Goal: Transaction & Acquisition: Purchase product/service

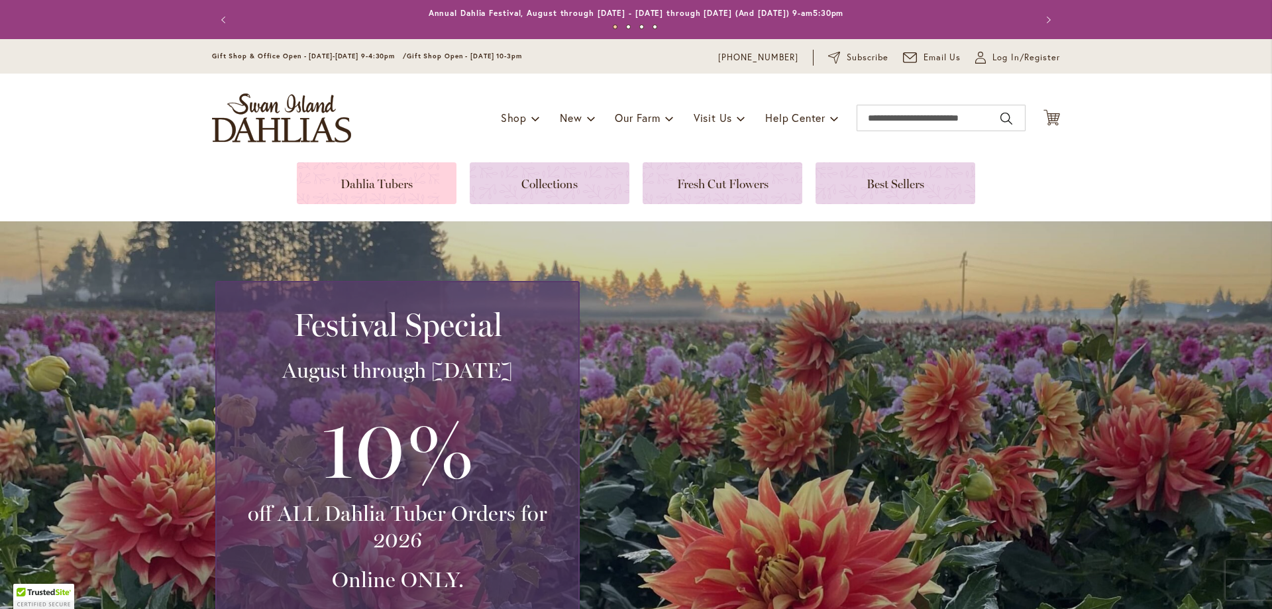
click at [383, 180] on link at bounding box center [377, 183] width 160 height 42
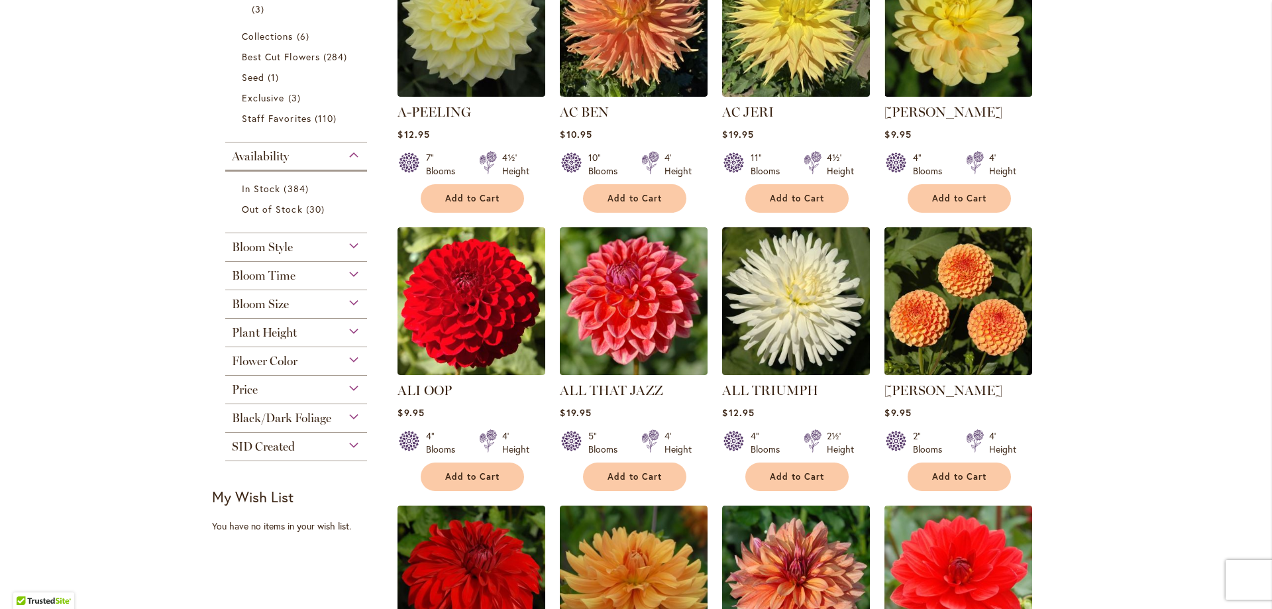
scroll to position [437, 0]
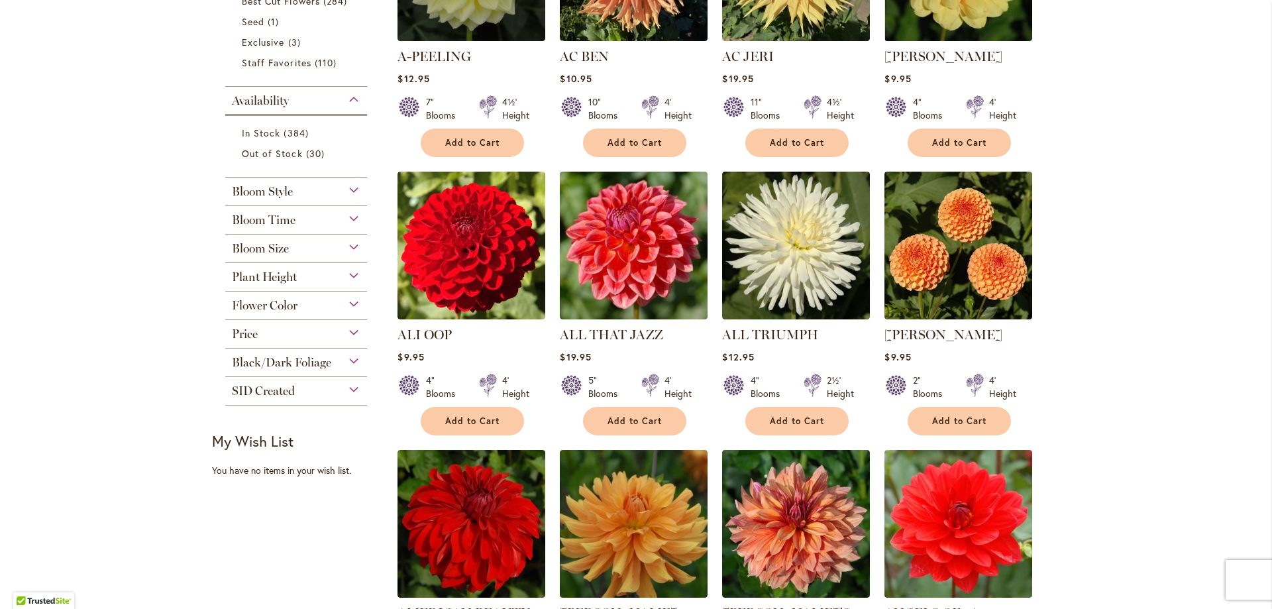
click at [350, 302] on div "Flower Color" at bounding box center [296, 302] width 142 height 21
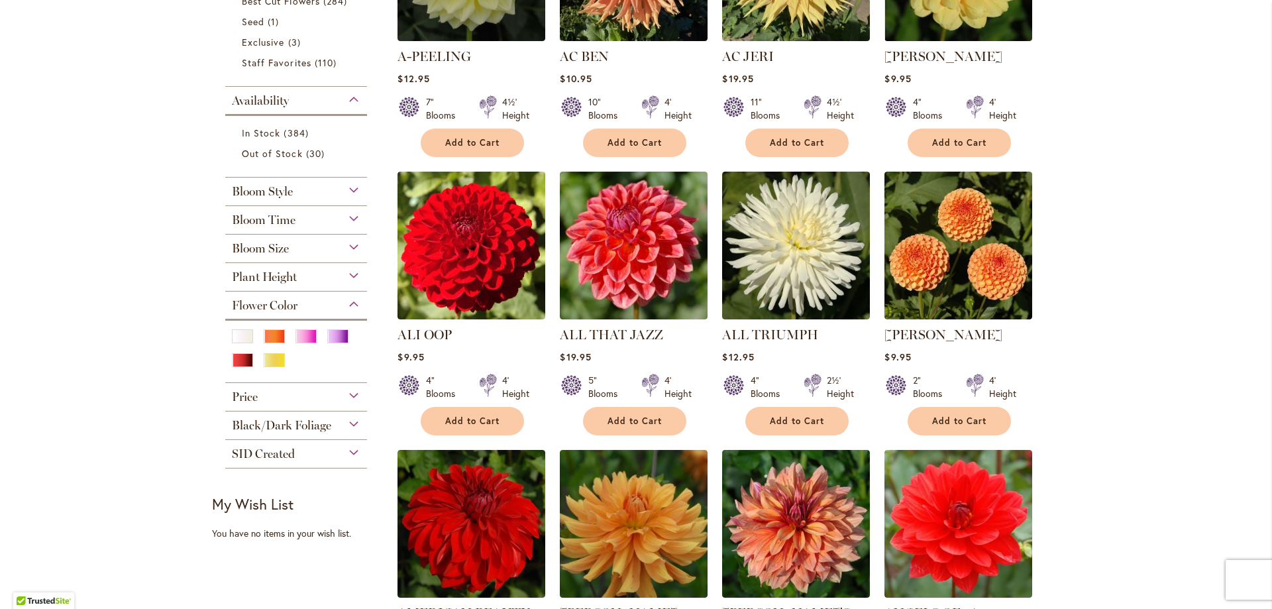
click at [350, 302] on div "Flower Color" at bounding box center [296, 302] width 142 height 21
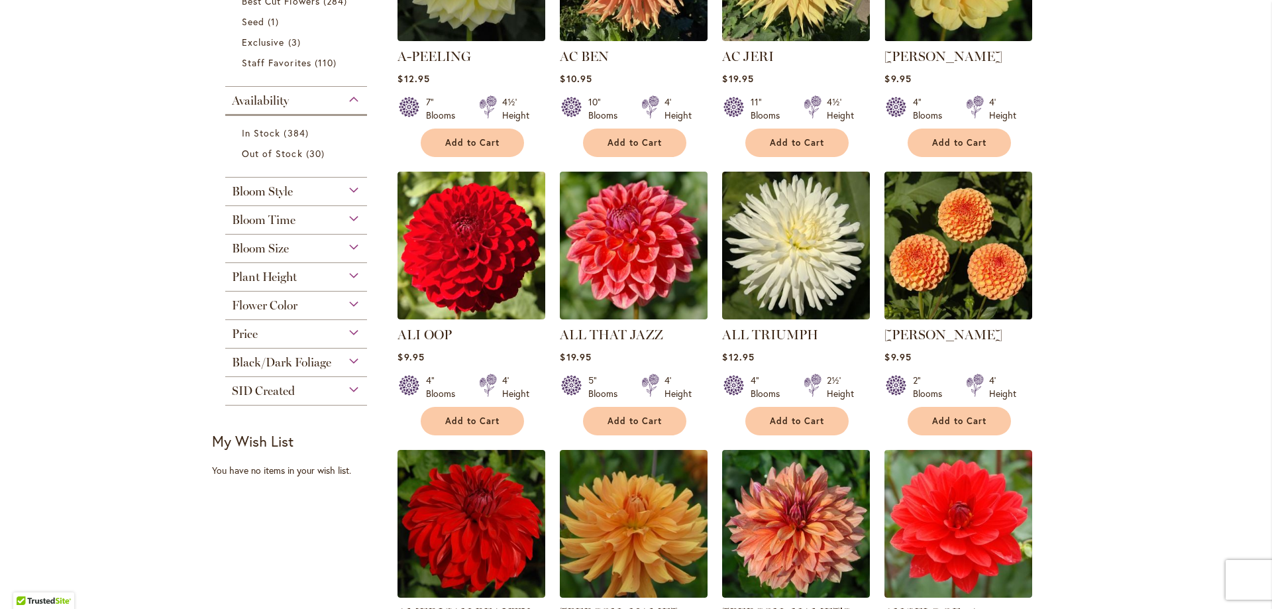
click at [348, 246] on div "Bloom Size" at bounding box center [296, 245] width 142 height 21
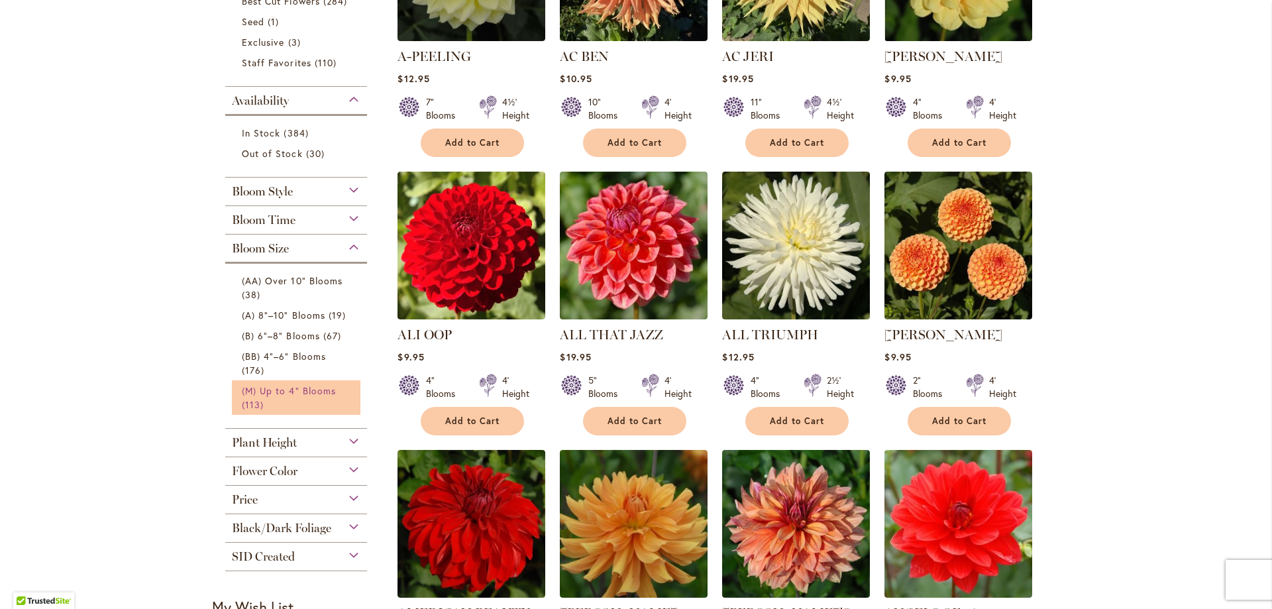
click at [243, 391] on span "(M) Up to 4" Blooms" at bounding box center [289, 390] width 94 height 13
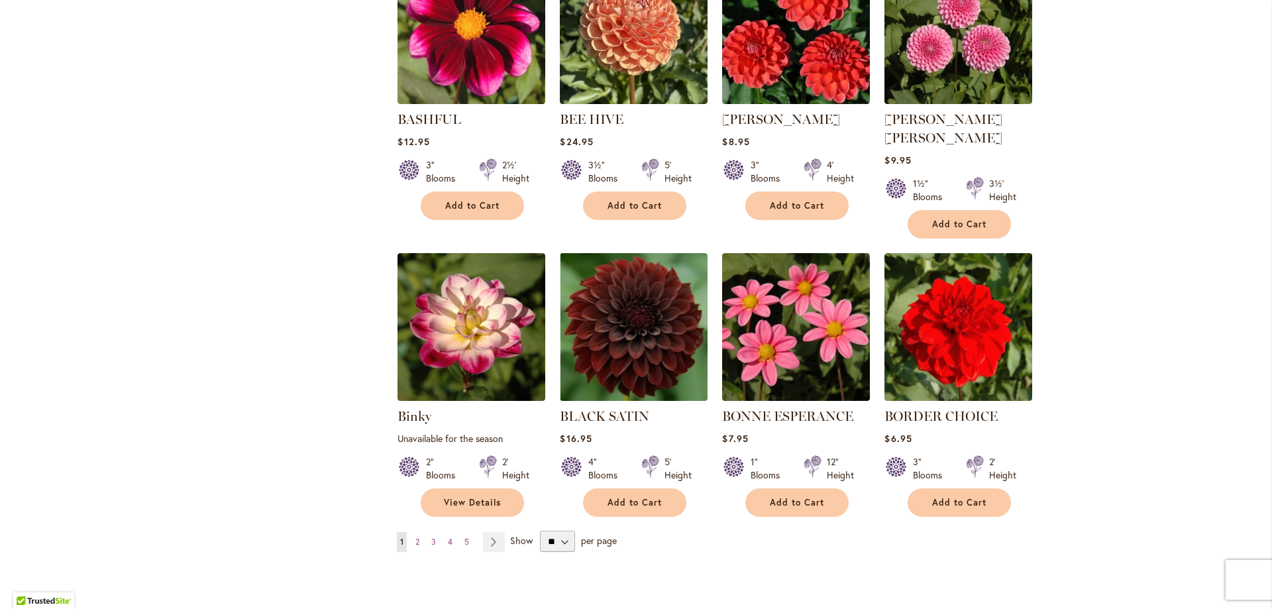
scroll to position [925, 0]
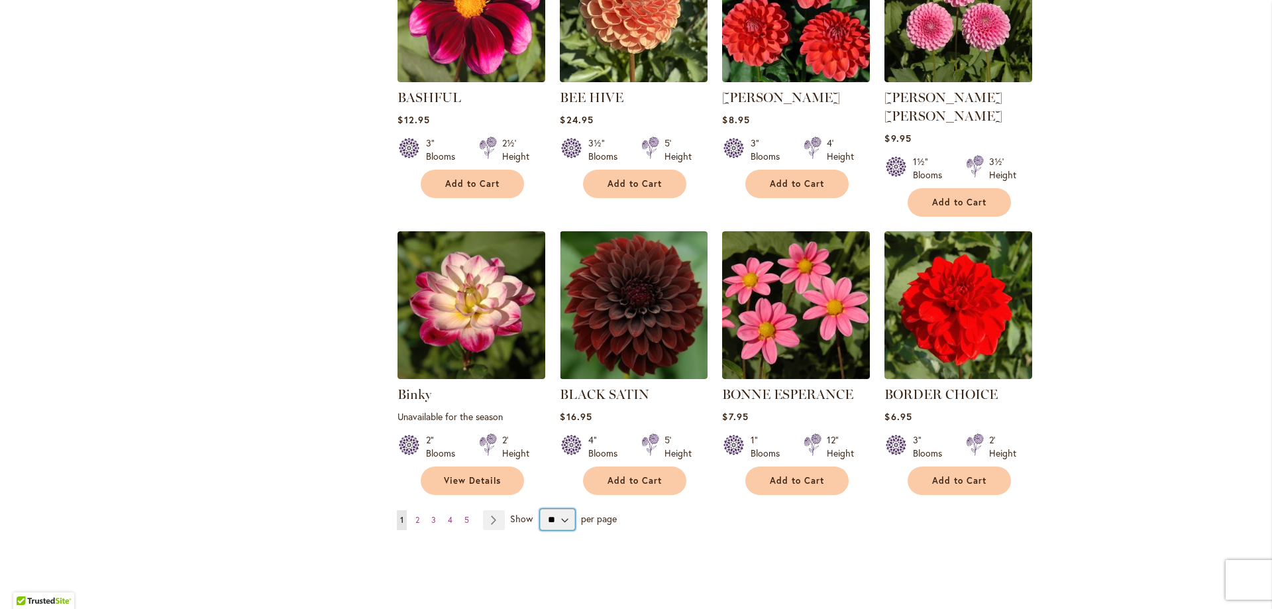
click at [558, 509] on select "** ** ** **" at bounding box center [557, 519] width 35 height 21
select select "**"
click at [540, 509] on select "** ** ** **" at bounding box center [557, 519] width 35 height 21
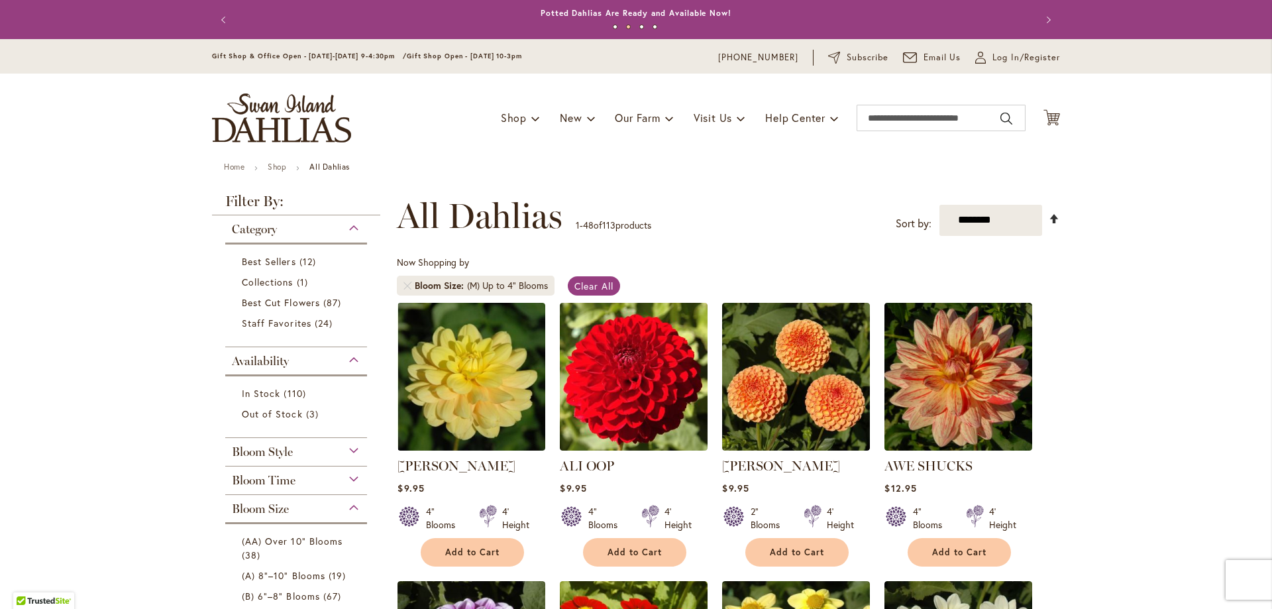
click at [1051, 215] on link "Set Descending Direction" at bounding box center [1054, 218] width 11 height 15
click at [1049, 217] on link "Set Descending Direction" at bounding box center [1054, 218] width 11 height 15
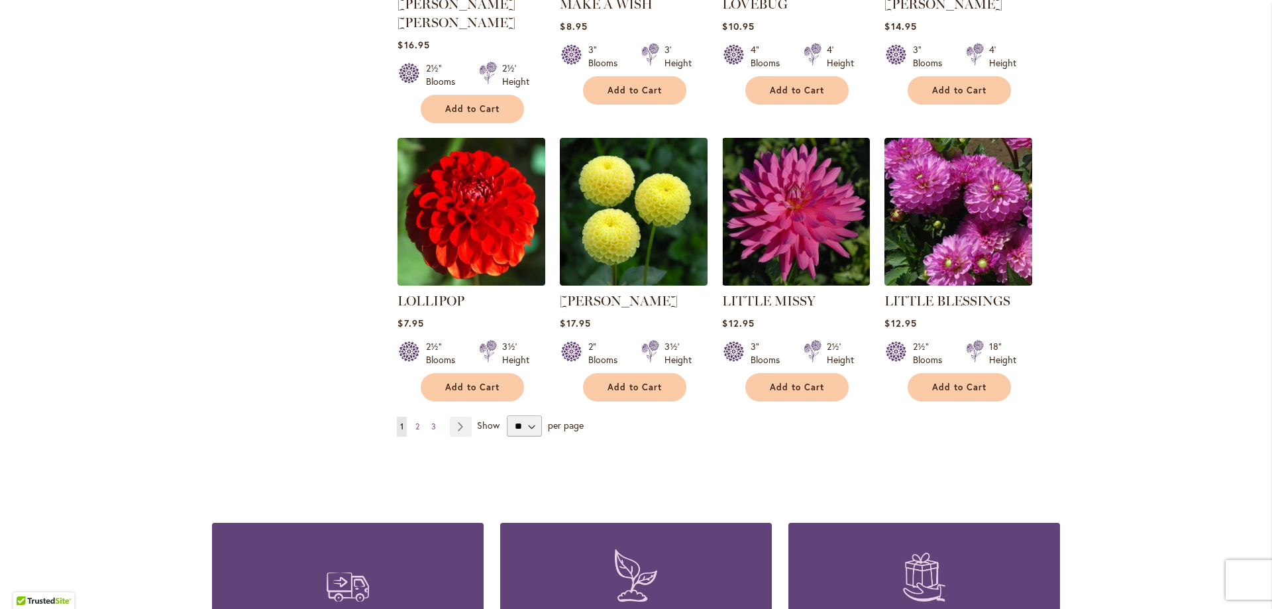
scroll to position [3301, 0]
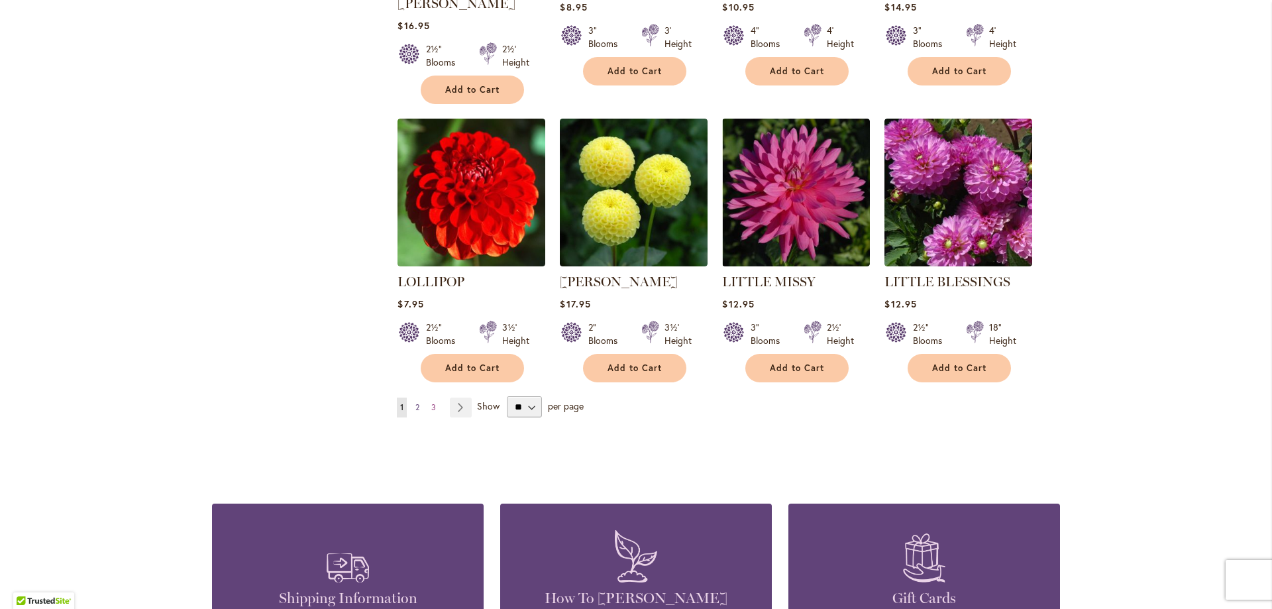
click at [415, 402] on span "2" at bounding box center [417, 407] width 4 height 10
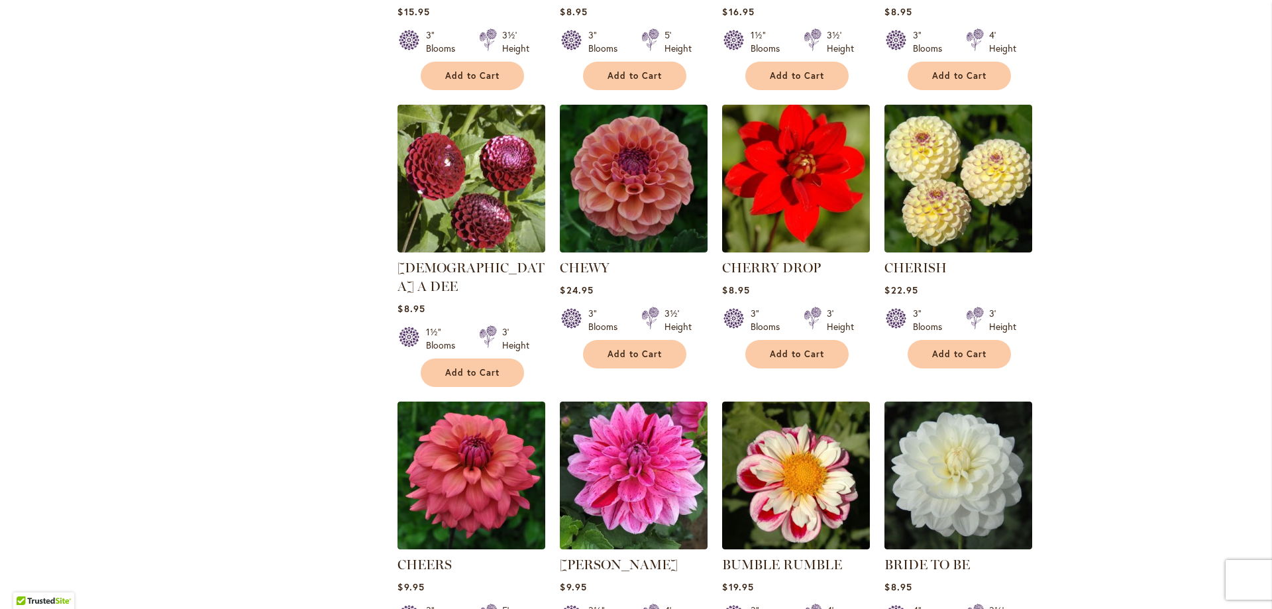
scroll to position [3121, 0]
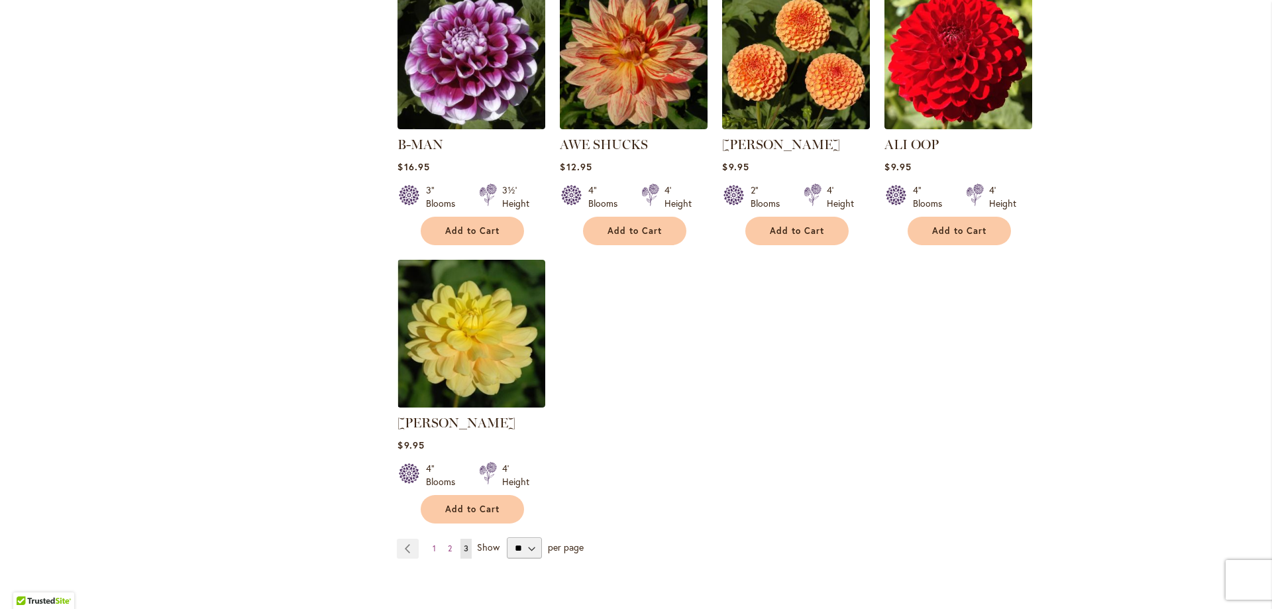
scroll to position [1258, 0]
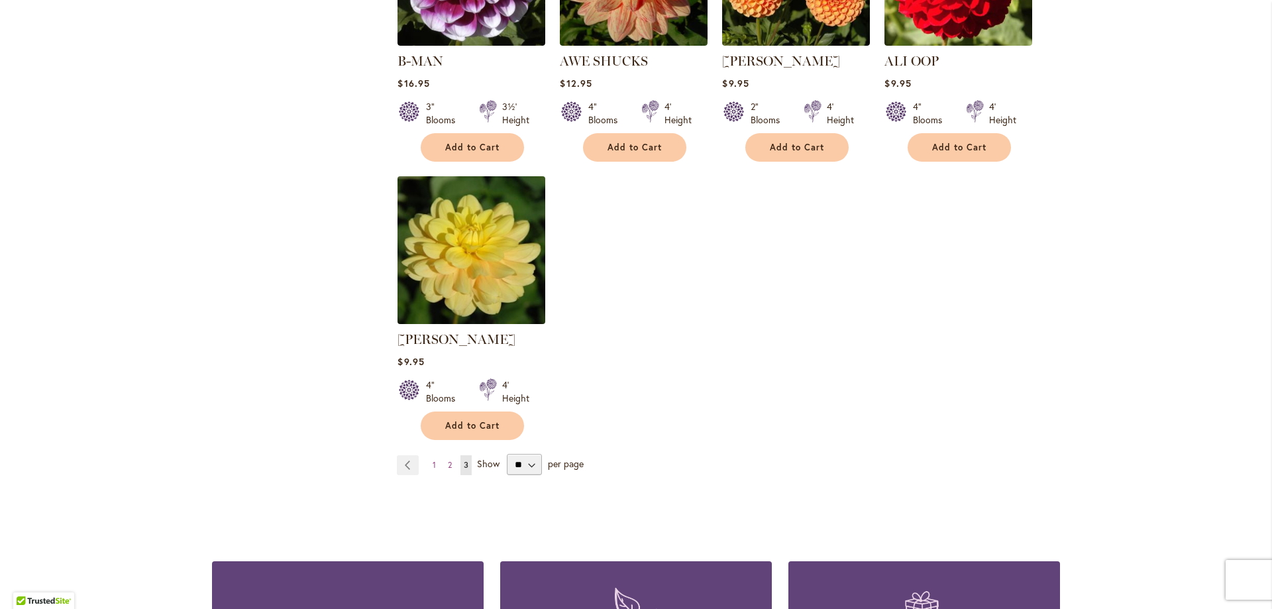
click at [467, 283] on img at bounding box center [471, 249] width 155 height 155
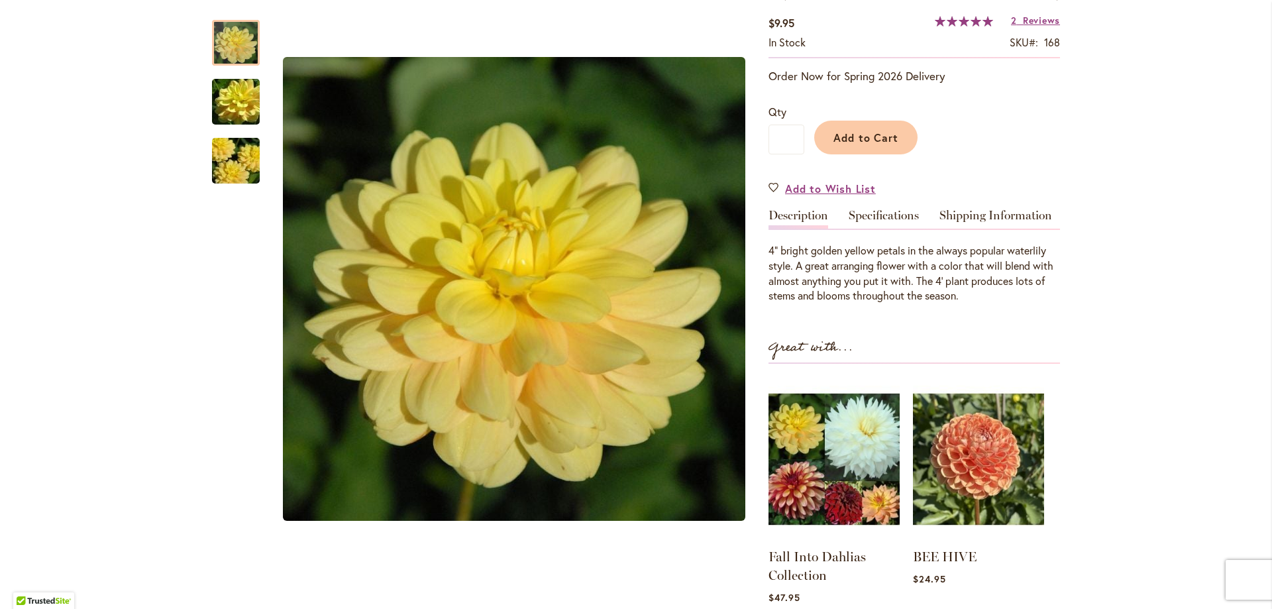
scroll to position [163, 0]
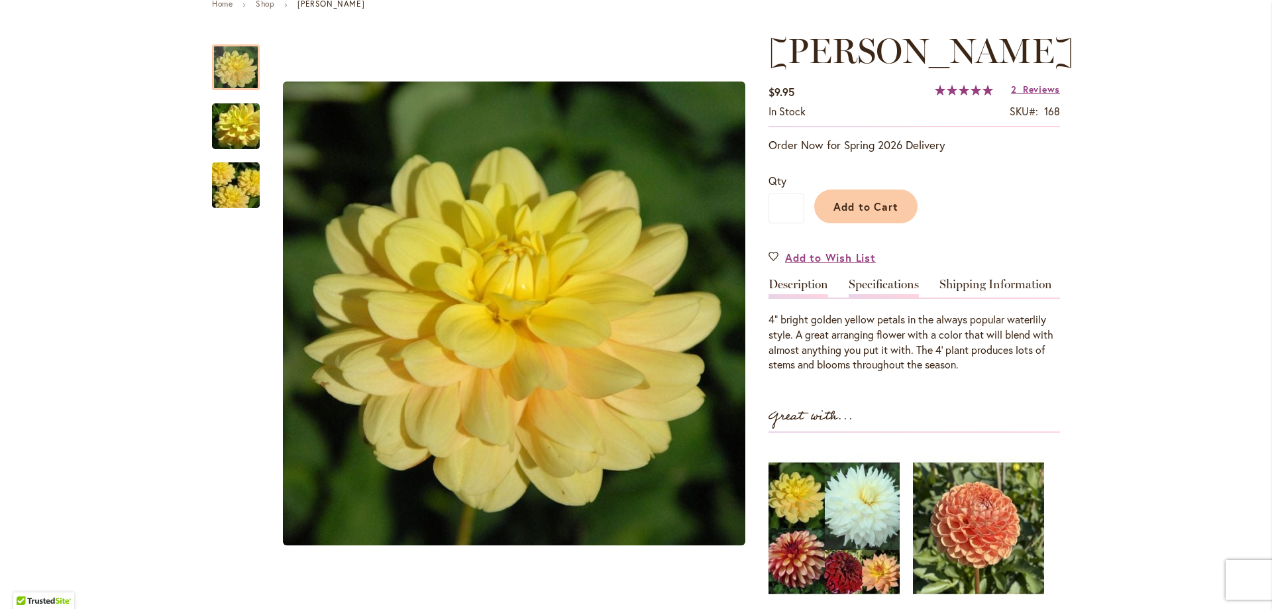
click at [873, 286] on link "Specifications" at bounding box center [884, 287] width 70 height 19
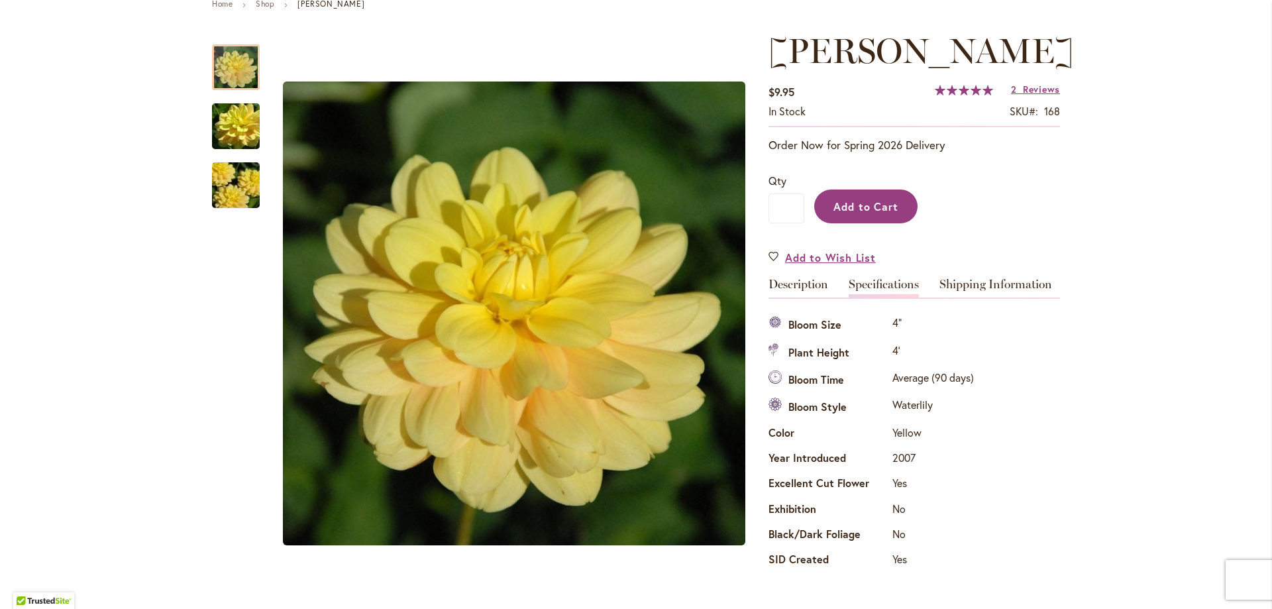
click at [863, 211] on span "Add to Cart" at bounding box center [866, 206] width 66 height 14
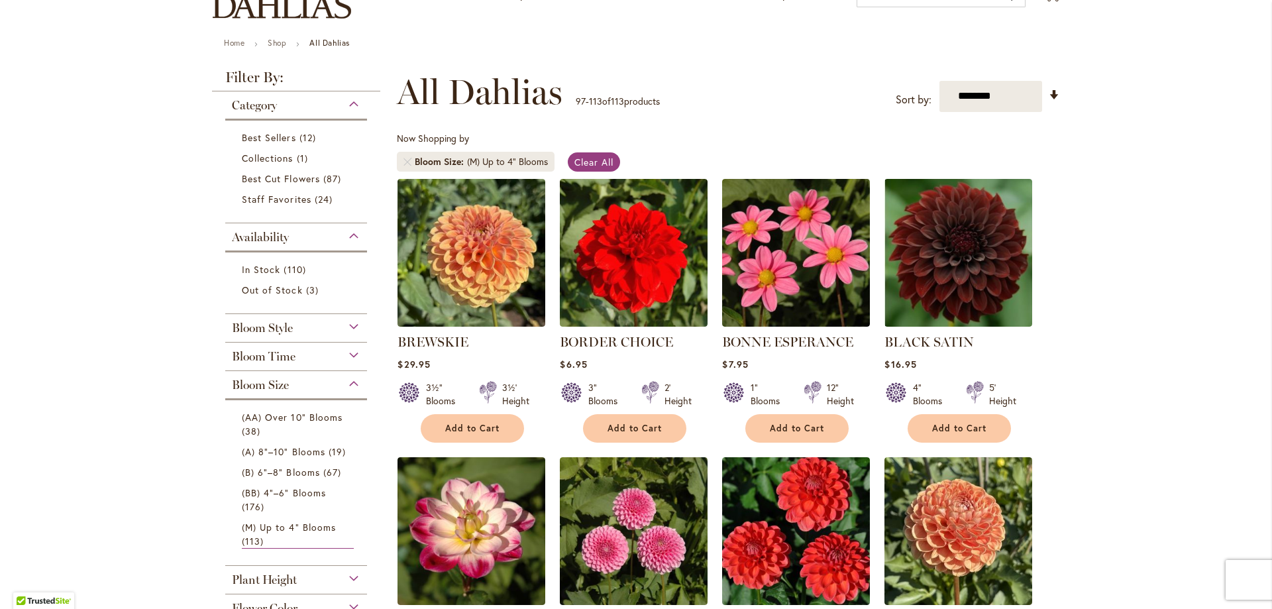
scroll to position [119, 0]
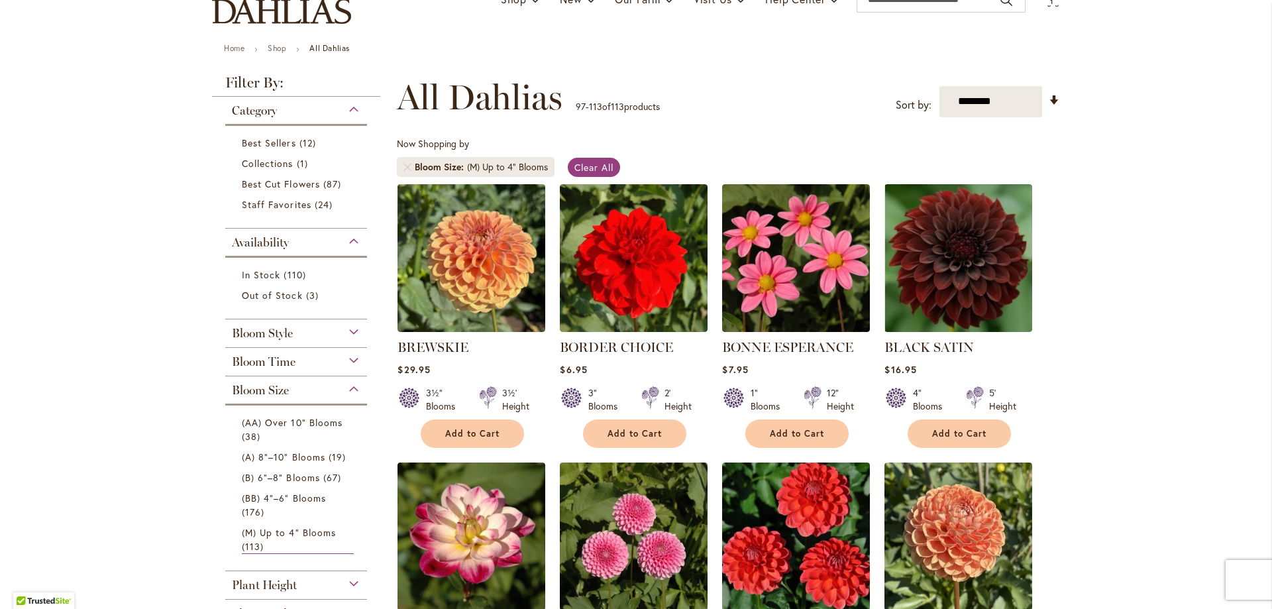
click at [348, 331] on div "Bloom Style" at bounding box center [296, 329] width 142 height 21
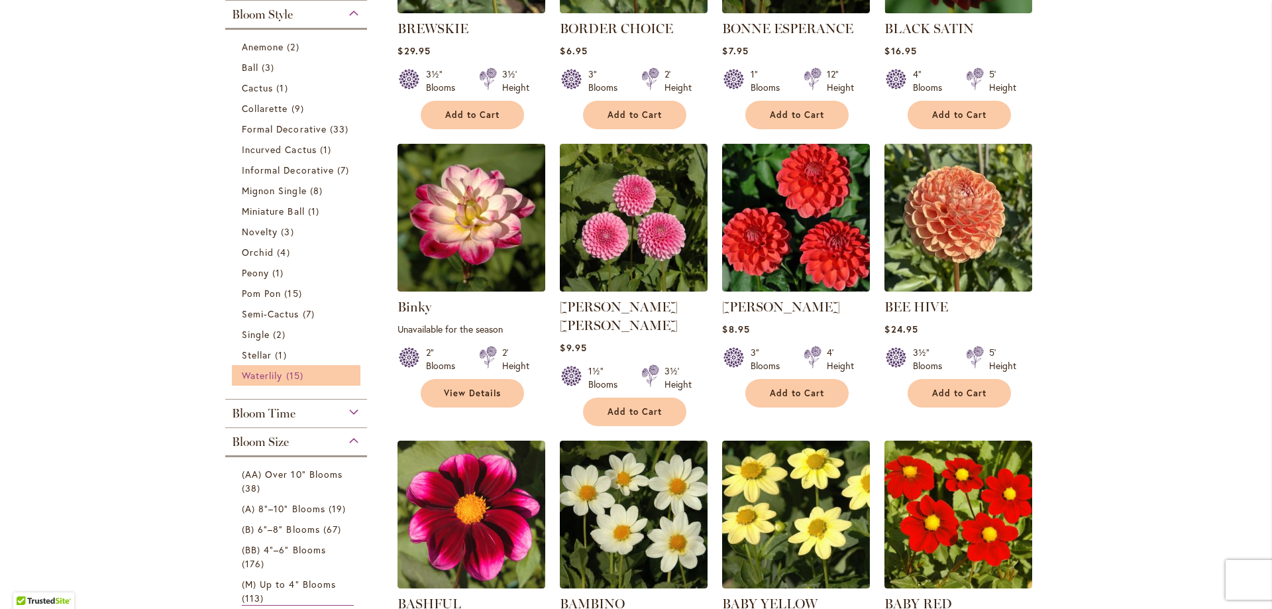
click at [263, 372] on span "Waterlily" at bounding box center [262, 375] width 40 height 13
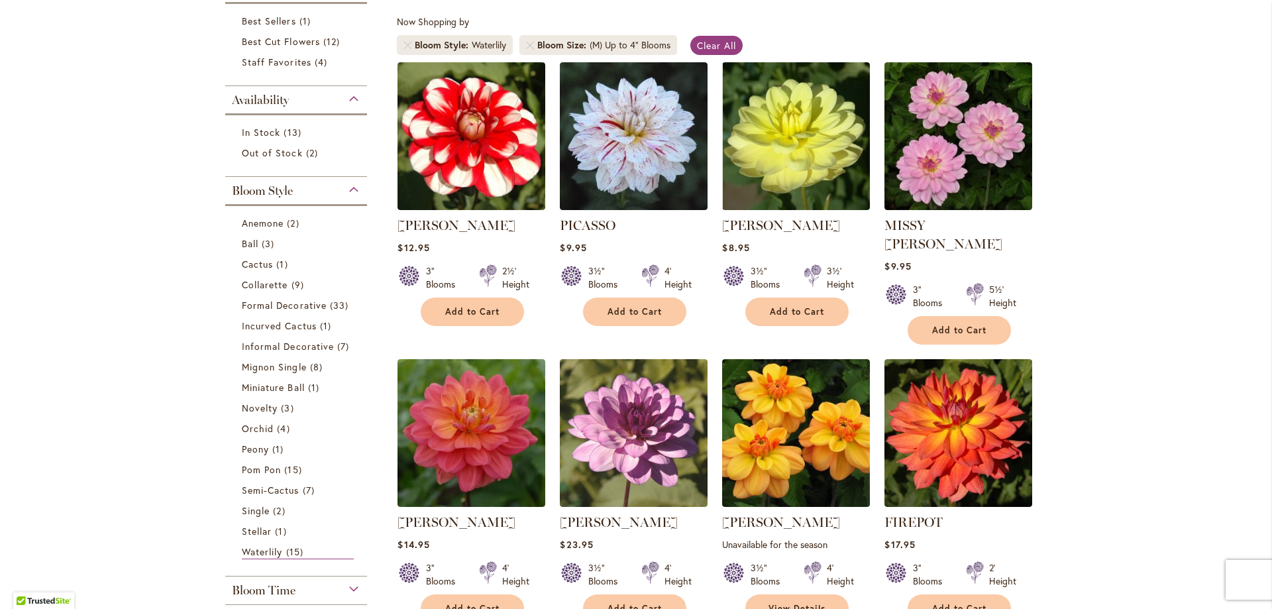
scroll to position [274, 0]
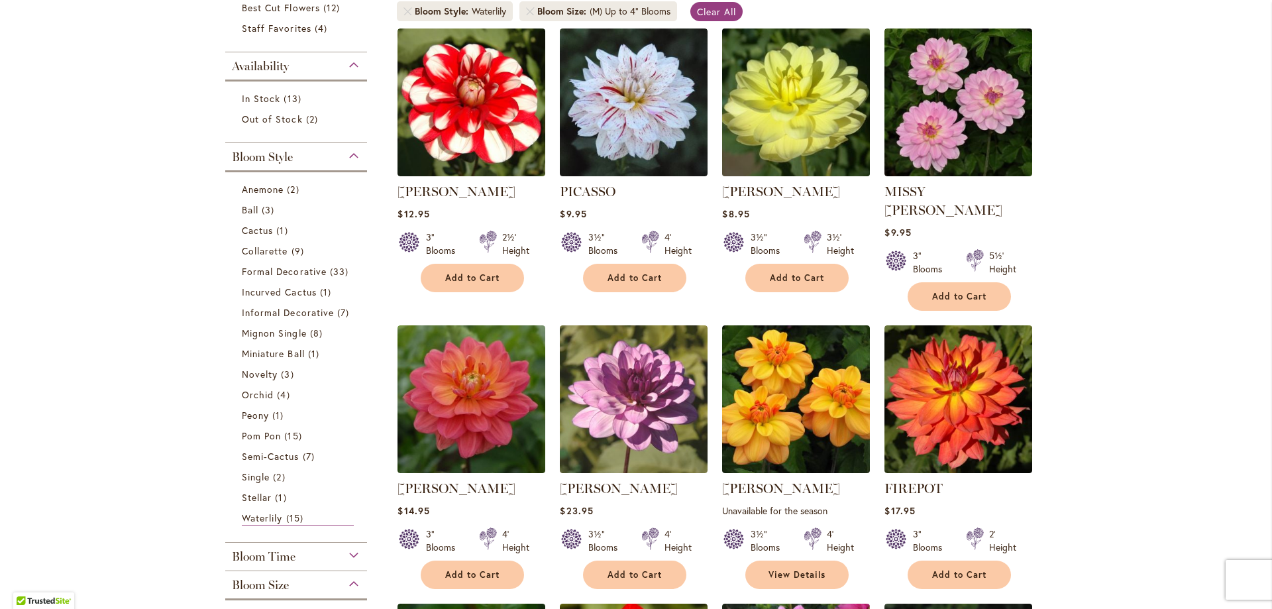
click at [810, 138] on img at bounding box center [796, 102] width 155 height 155
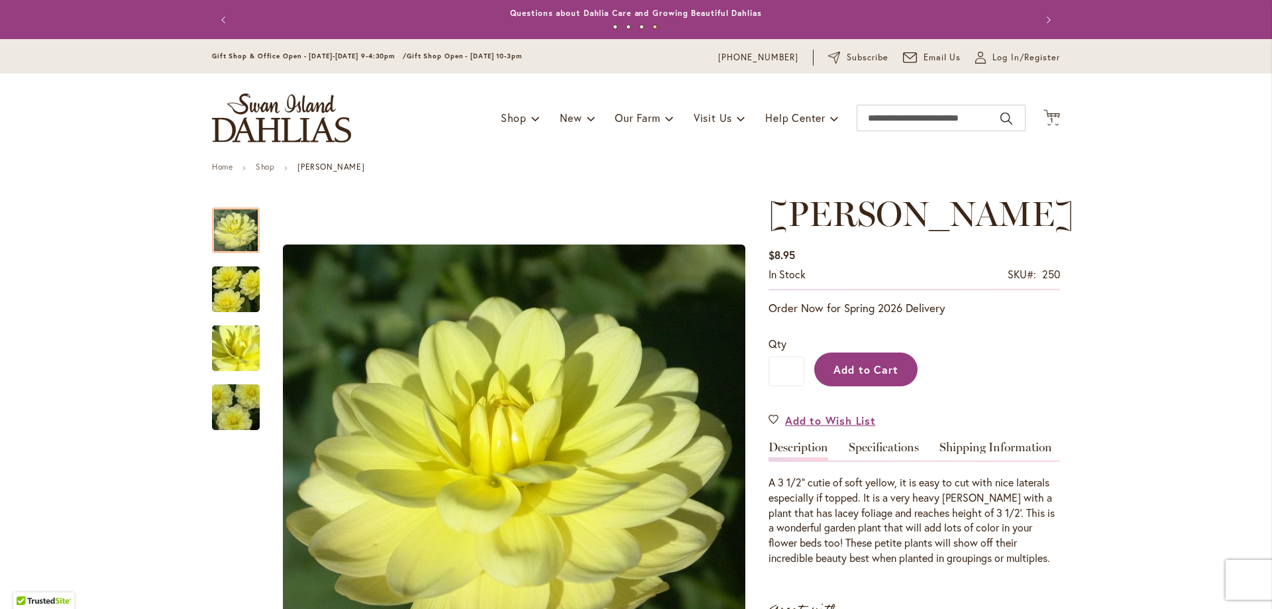
click at [858, 370] on span "Add to Cart" at bounding box center [866, 369] width 66 height 14
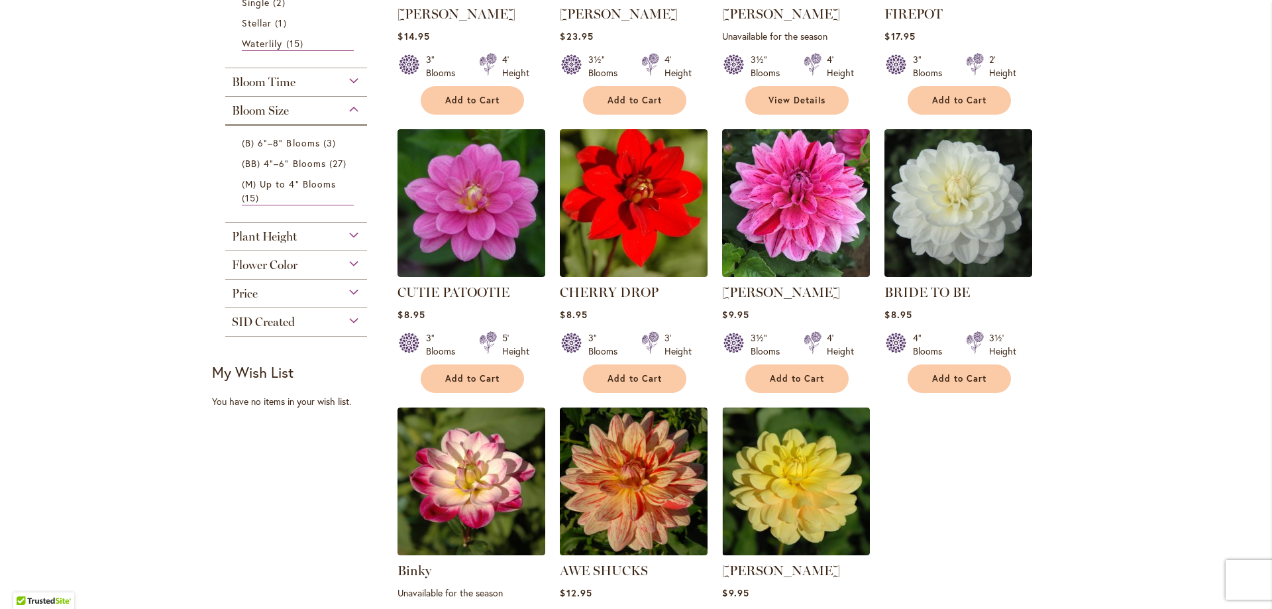
scroll to position [796, 0]
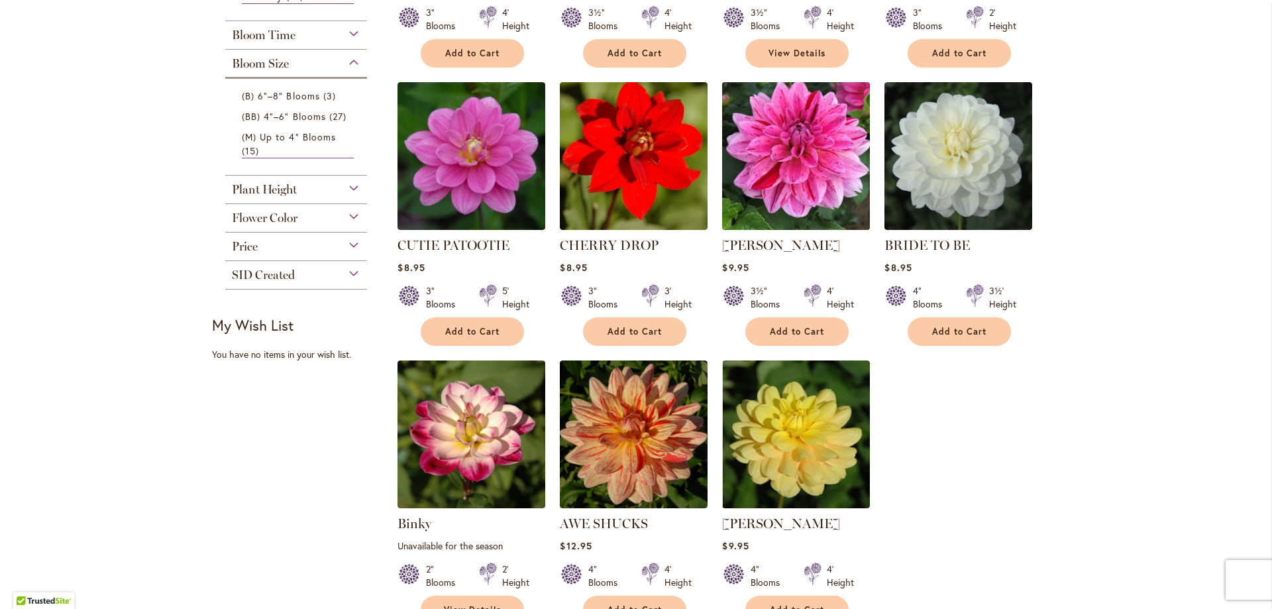
click at [829, 166] on img at bounding box center [796, 155] width 155 height 155
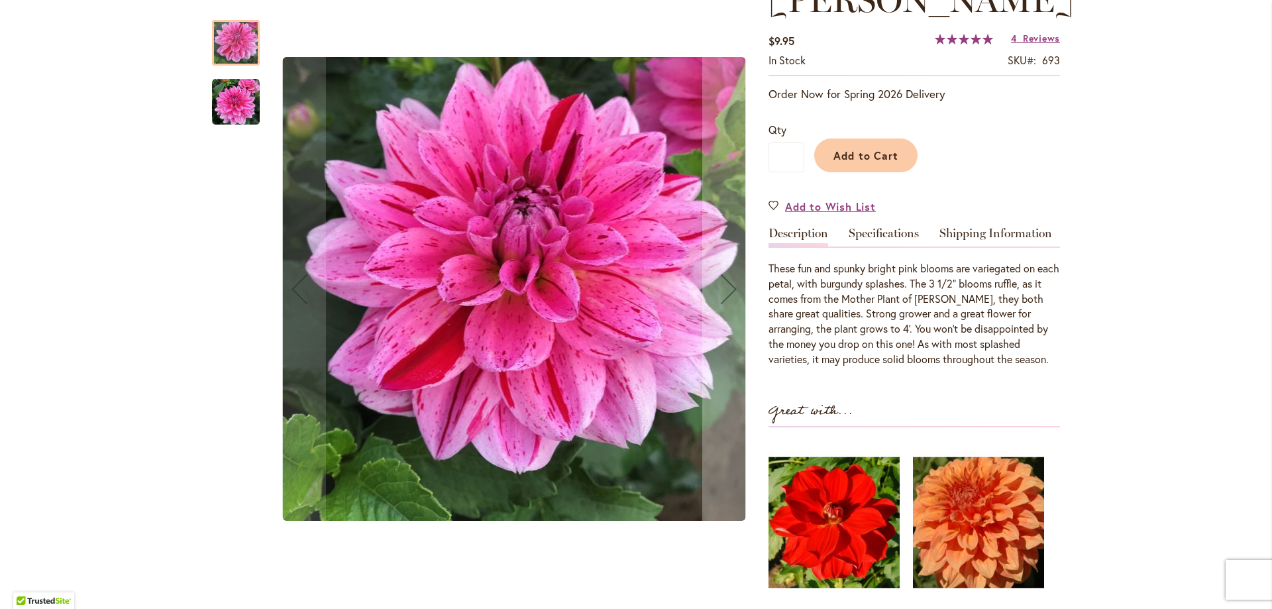
scroll to position [227, 0]
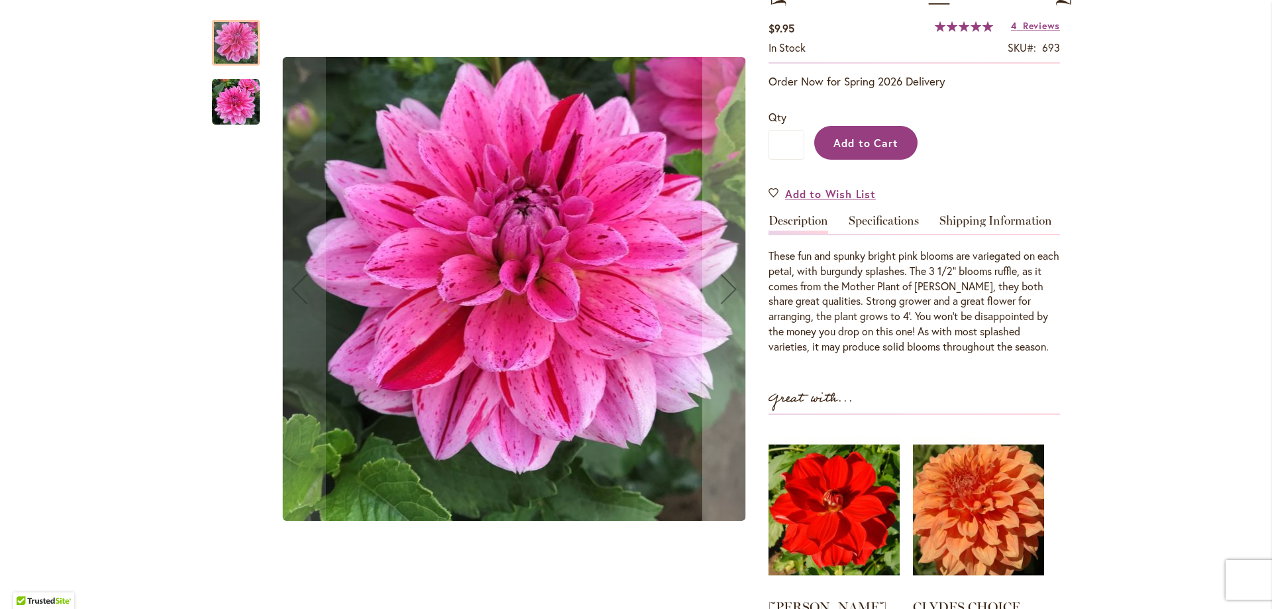
click at [845, 143] on span "Add to Cart" at bounding box center [866, 143] width 66 height 14
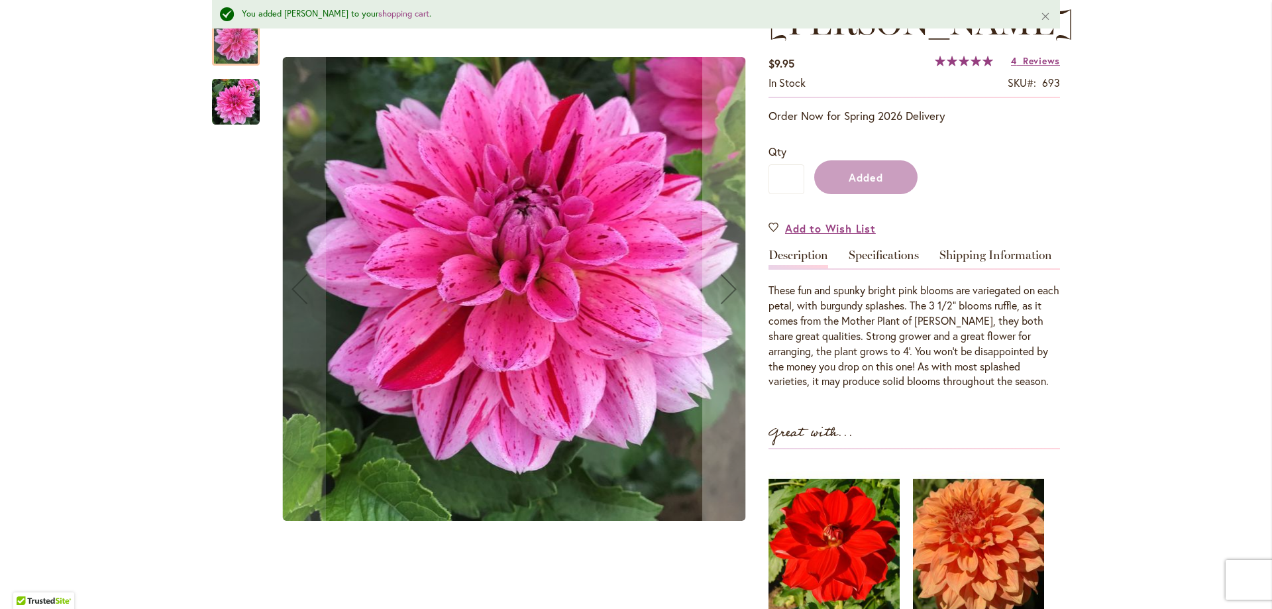
scroll to position [262, 0]
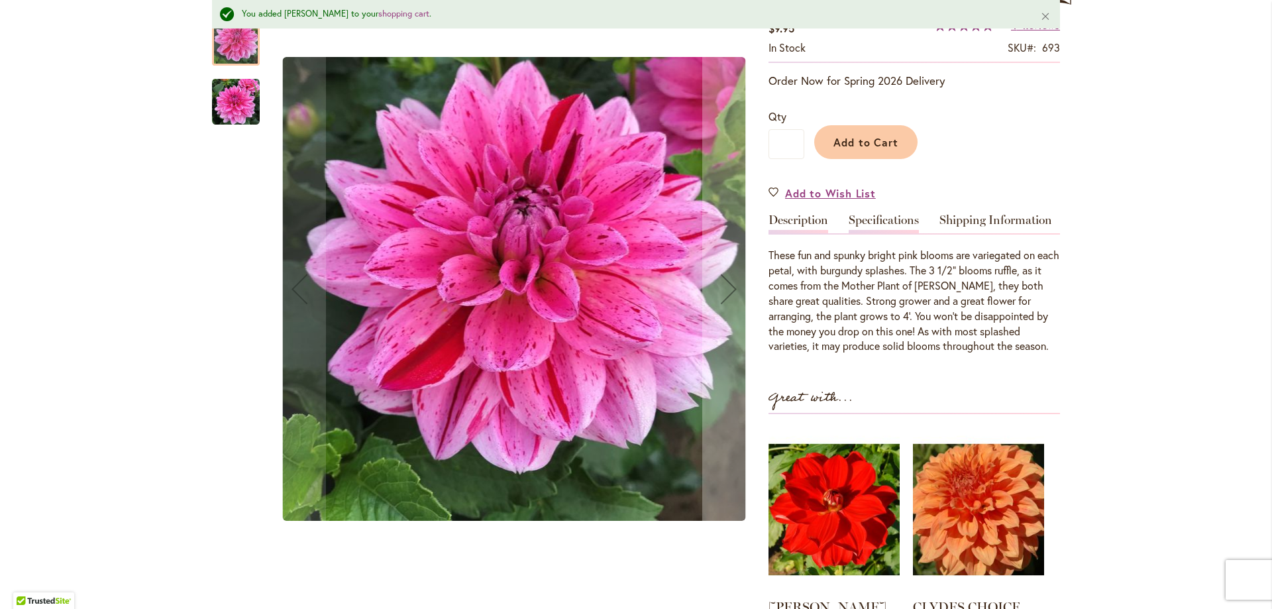
click at [871, 219] on link "Specifications" at bounding box center [884, 223] width 70 height 19
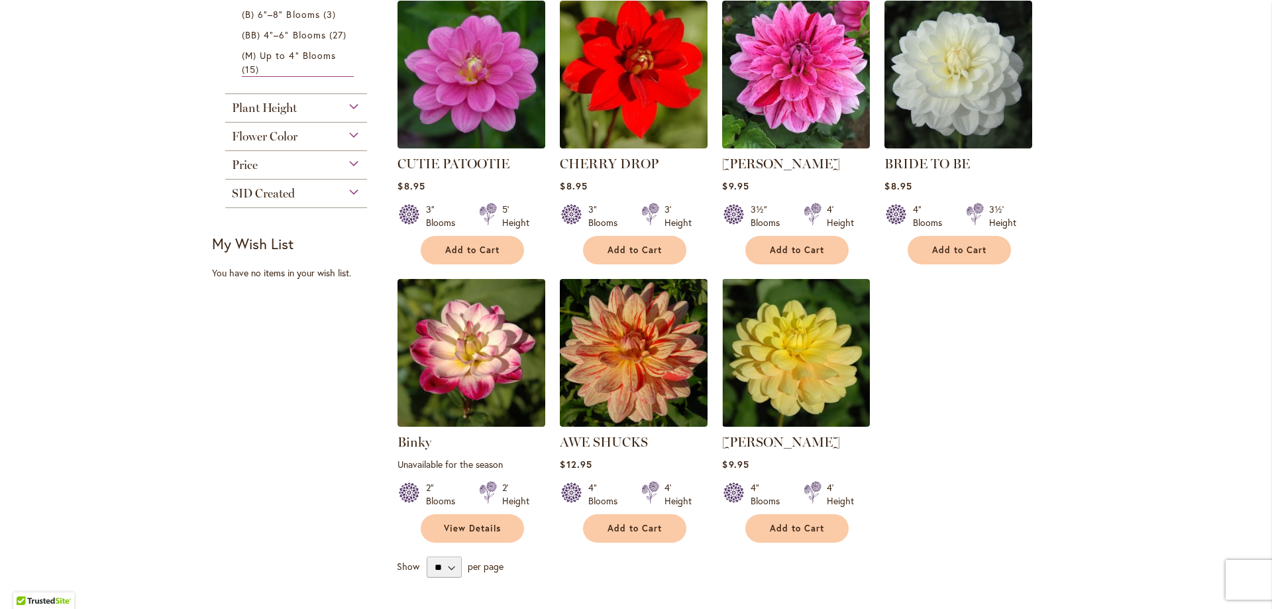
scroll to position [834, 0]
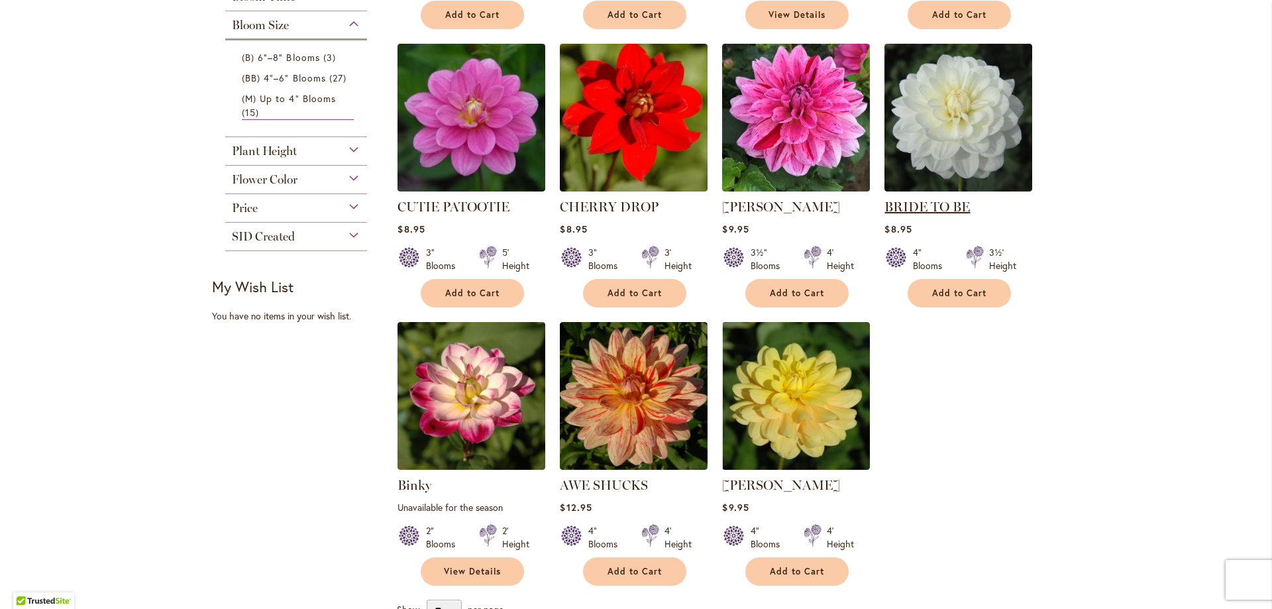
click at [958, 199] on link "BRIDE TO BE" at bounding box center [926, 207] width 85 height 16
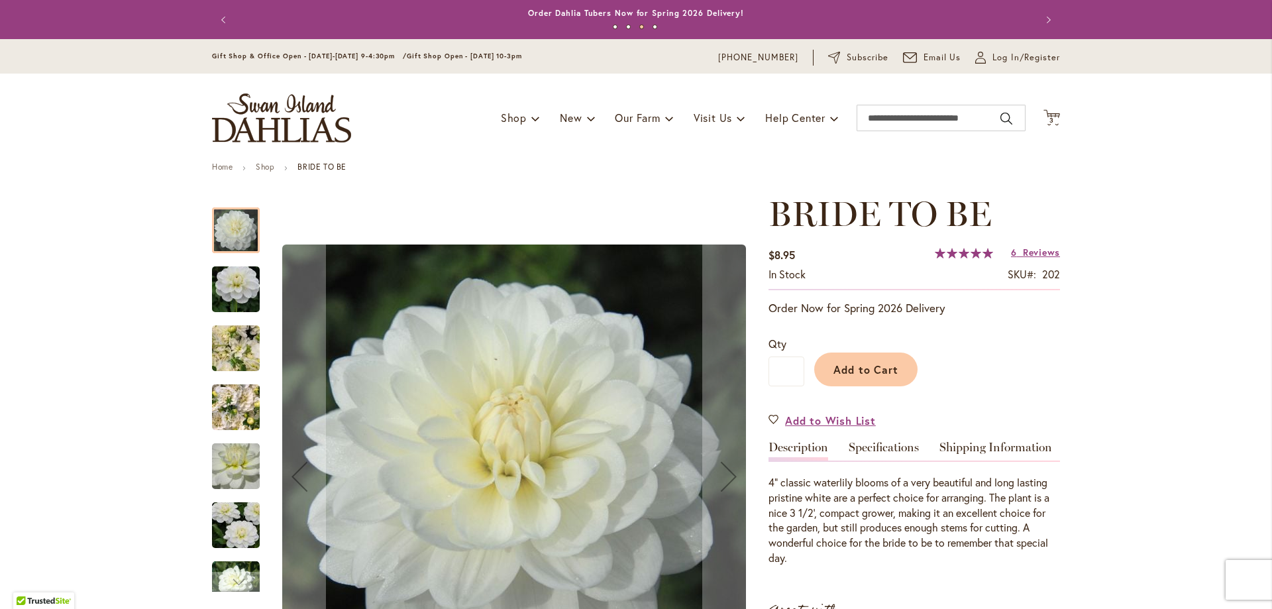
click at [244, 411] on img "BRIDE TO BE" at bounding box center [236, 408] width 48 height 64
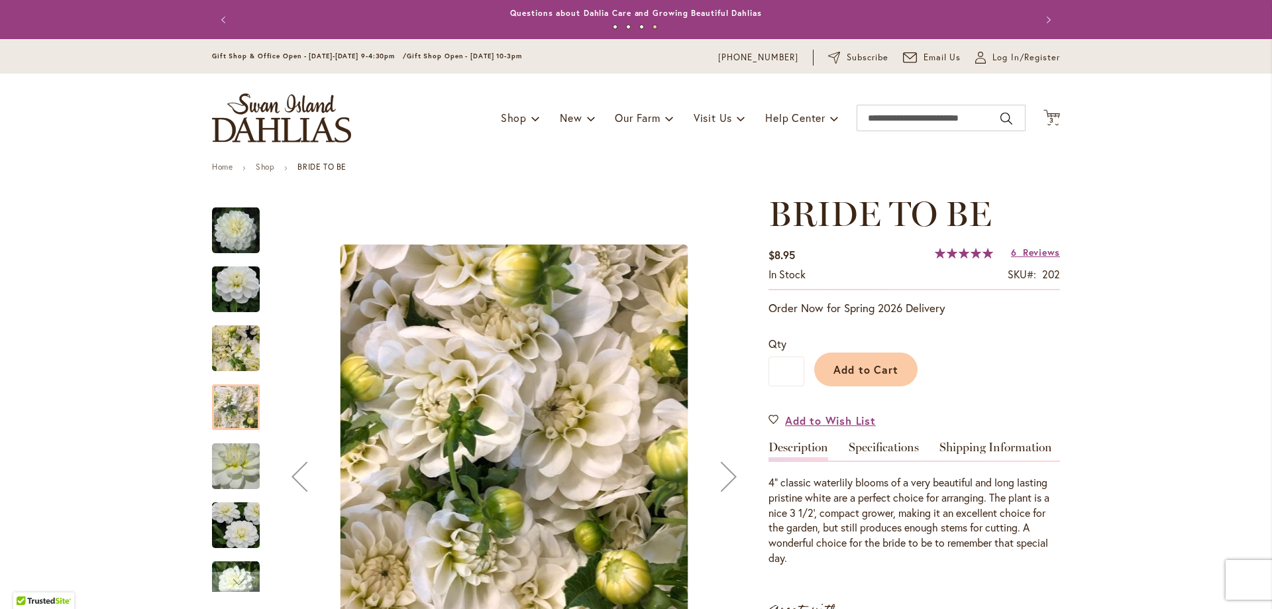
click at [240, 355] on img "BRIDE TO BE" at bounding box center [235, 349] width 95 height 72
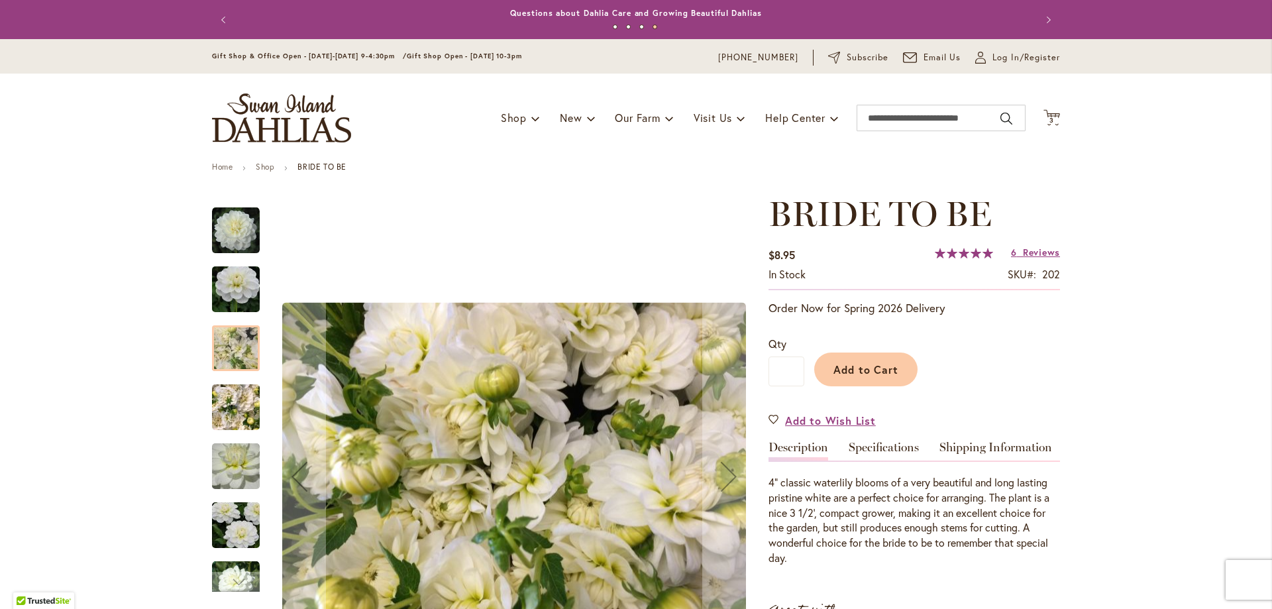
click at [231, 302] on img "BRIDE TO BE" at bounding box center [235, 290] width 95 height 64
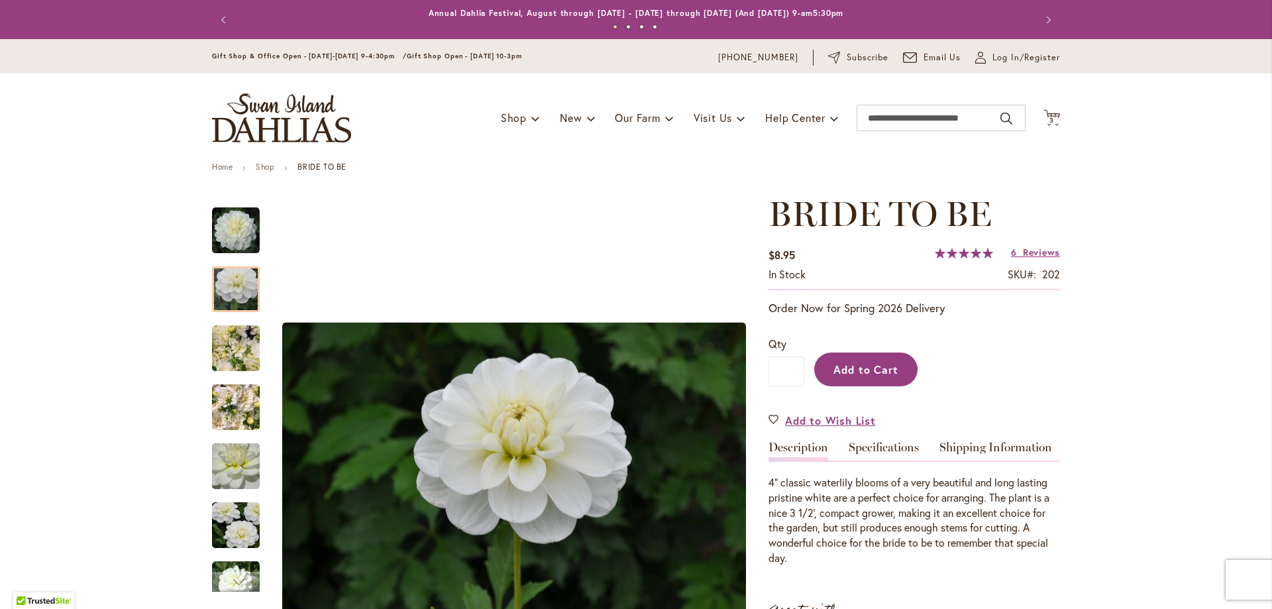
click at [878, 365] on span "Add to Cart" at bounding box center [866, 369] width 66 height 14
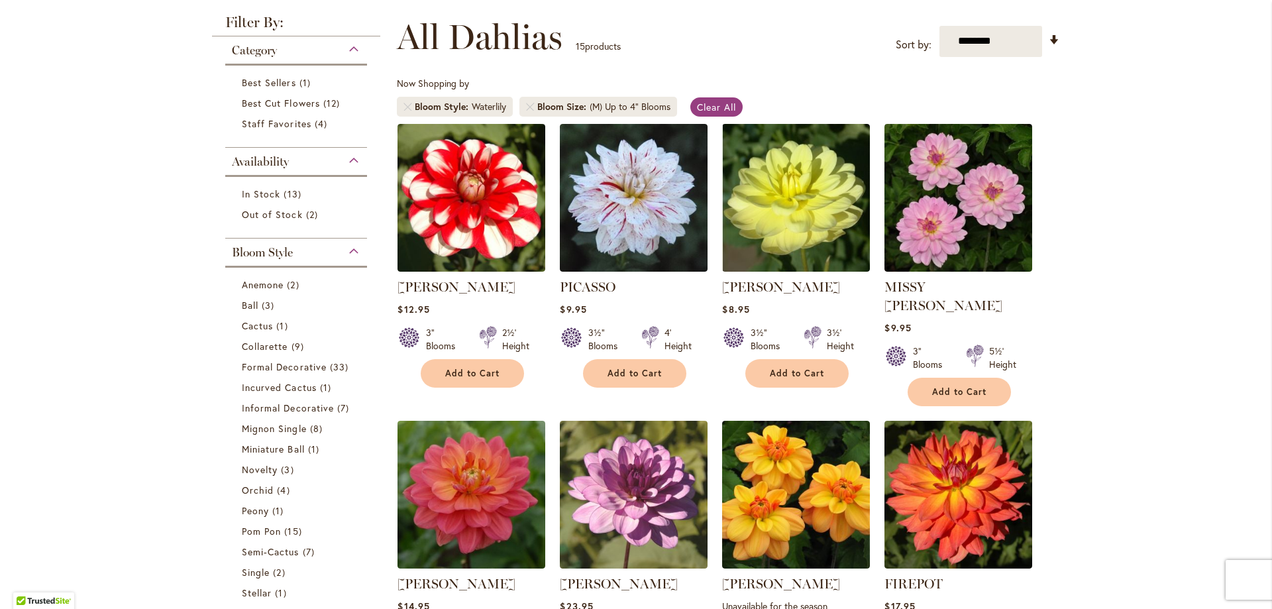
scroll to position [160, 0]
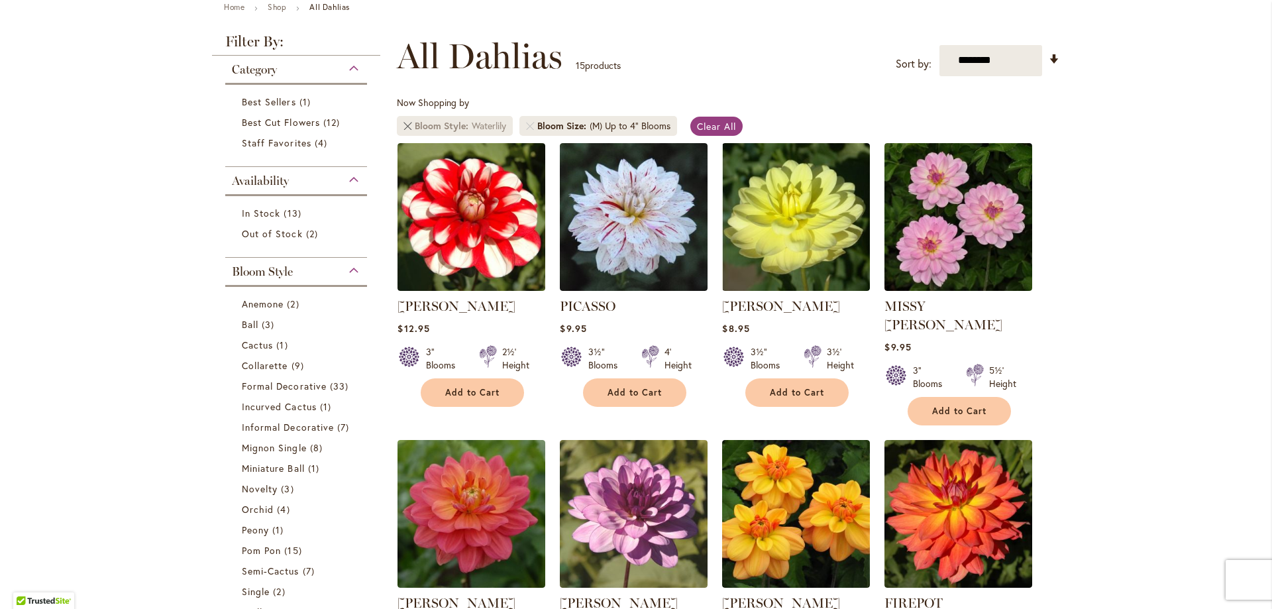
click at [403, 126] on link "Remove Bloom Style Waterlily" at bounding box center [407, 126] width 8 height 8
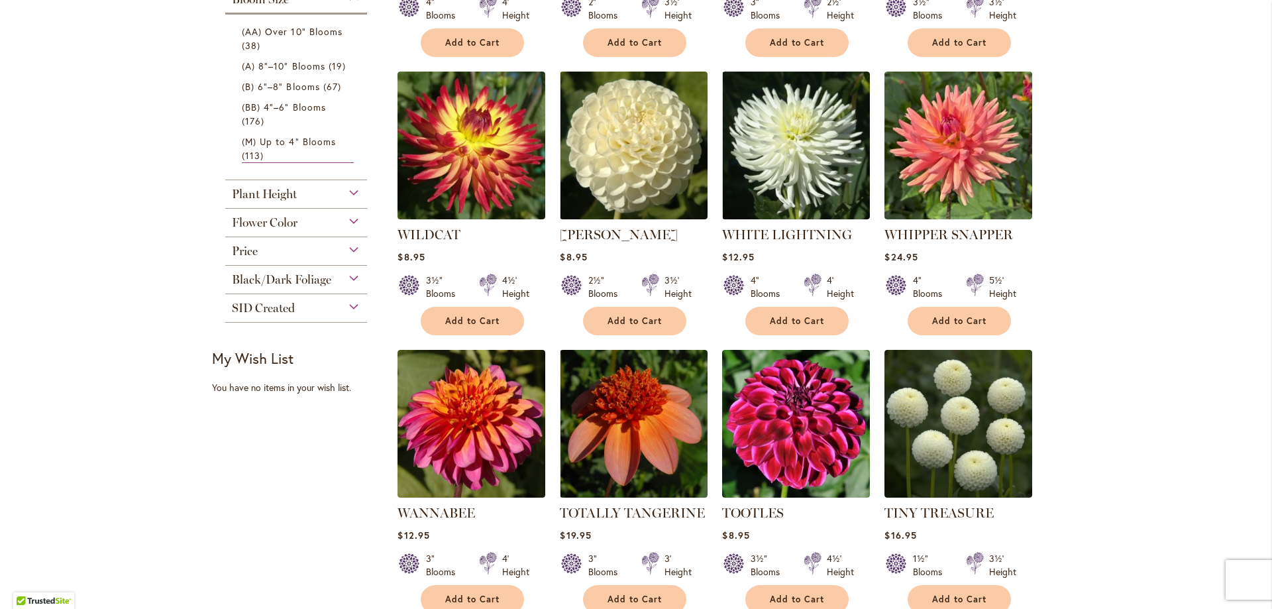
scroll to position [578, 0]
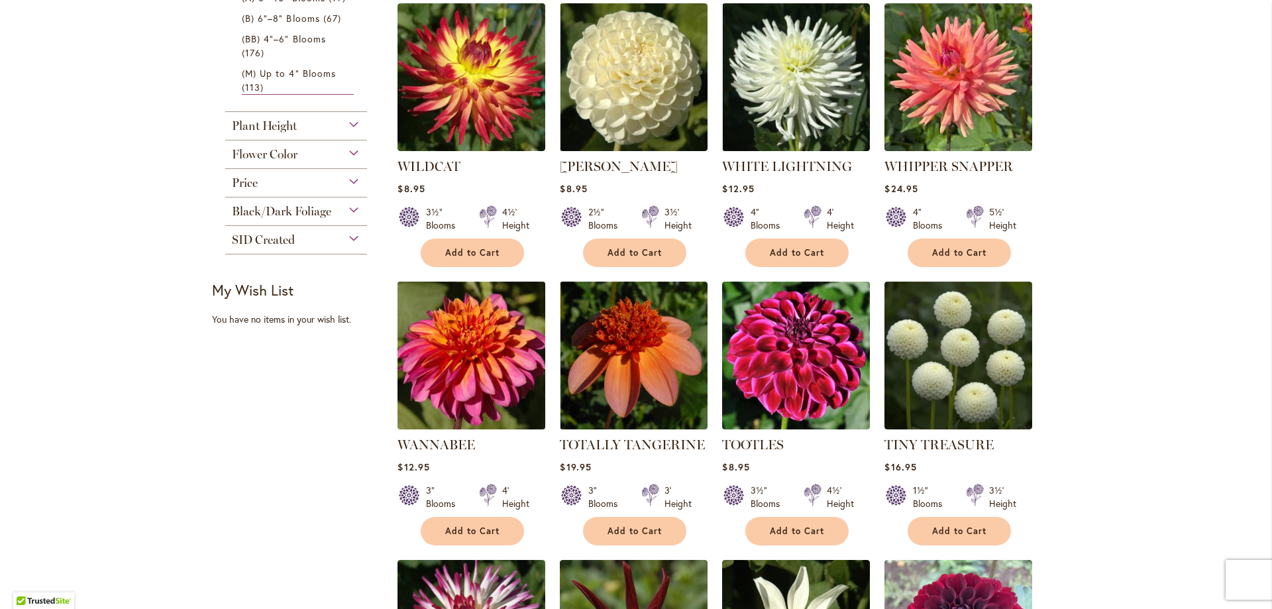
click at [500, 376] on img at bounding box center [471, 355] width 155 height 155
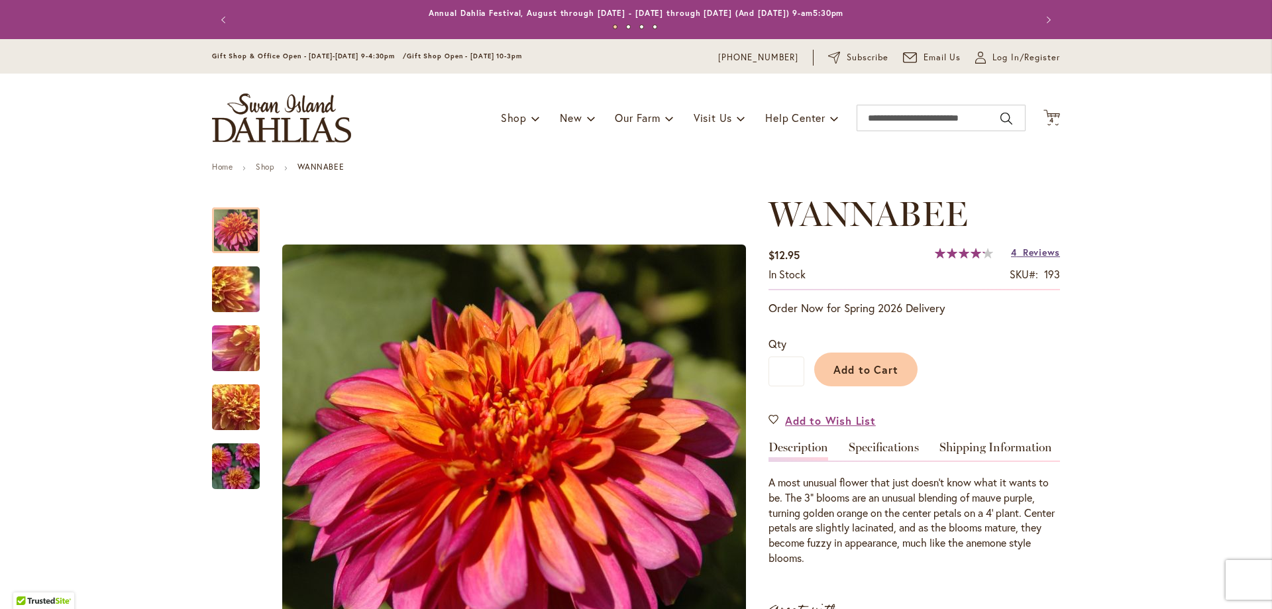
click at [1047, 252] on span "Reviews" at bounding box center [1041, 252] width 37 height 13
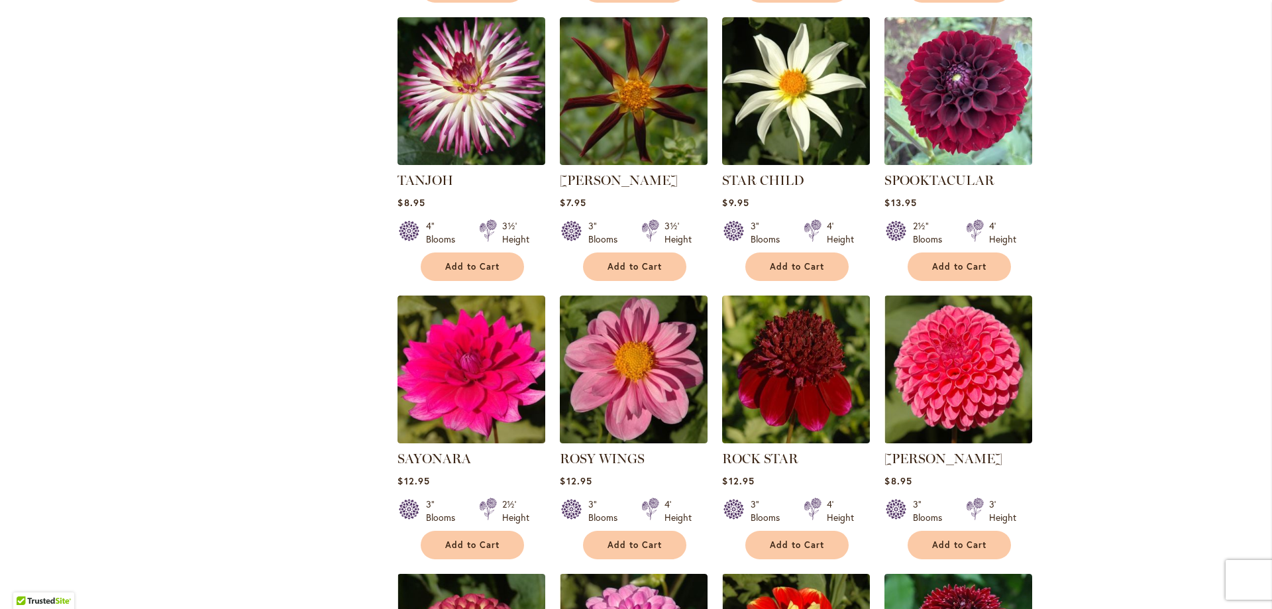
scroll to position [1140, 0]
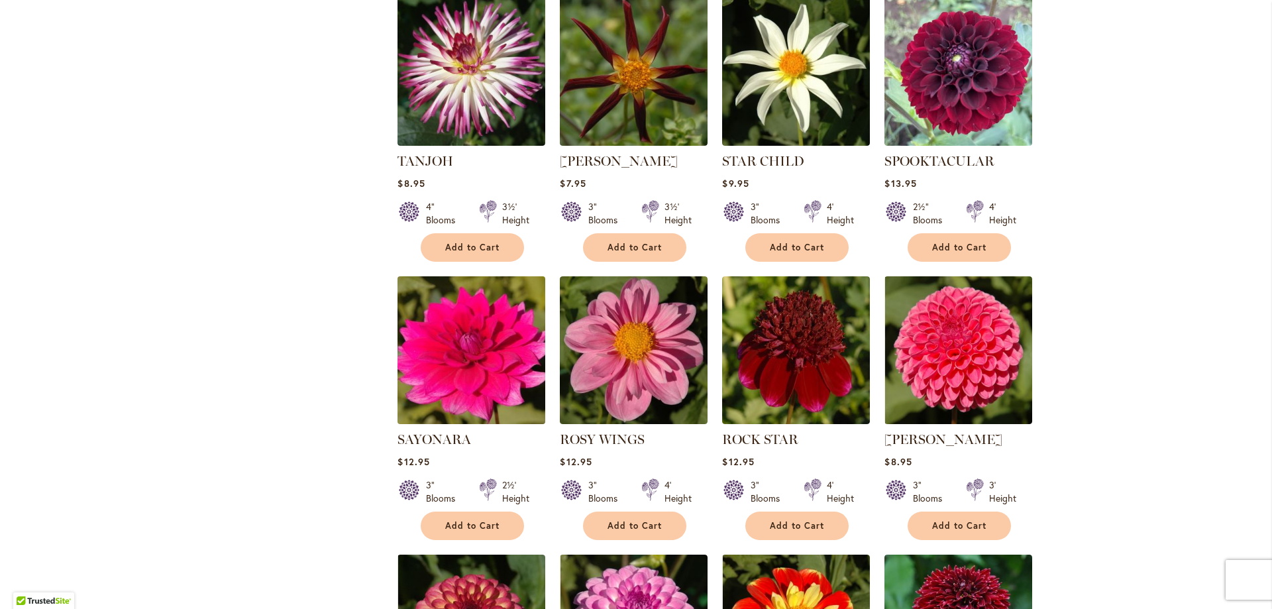
click at [473, 373] on img at bounding box center [471, 349] width 155 height 155
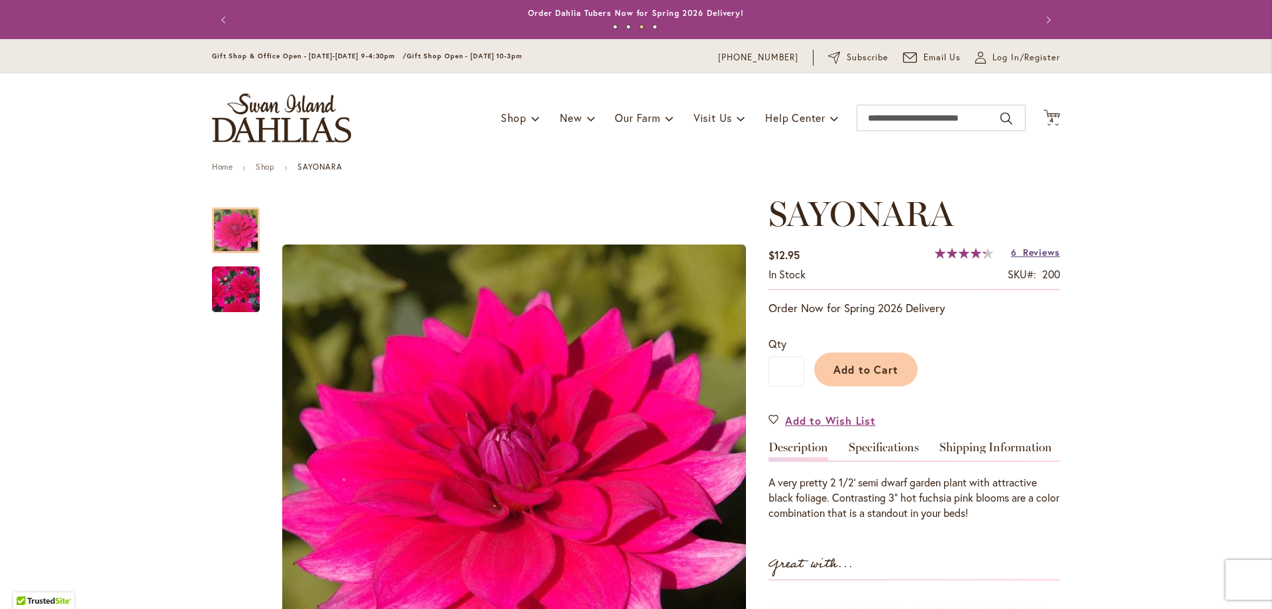
click at [1045, 252] on span "Reviews" at bounding box center [1041, 252] width 37 height 13
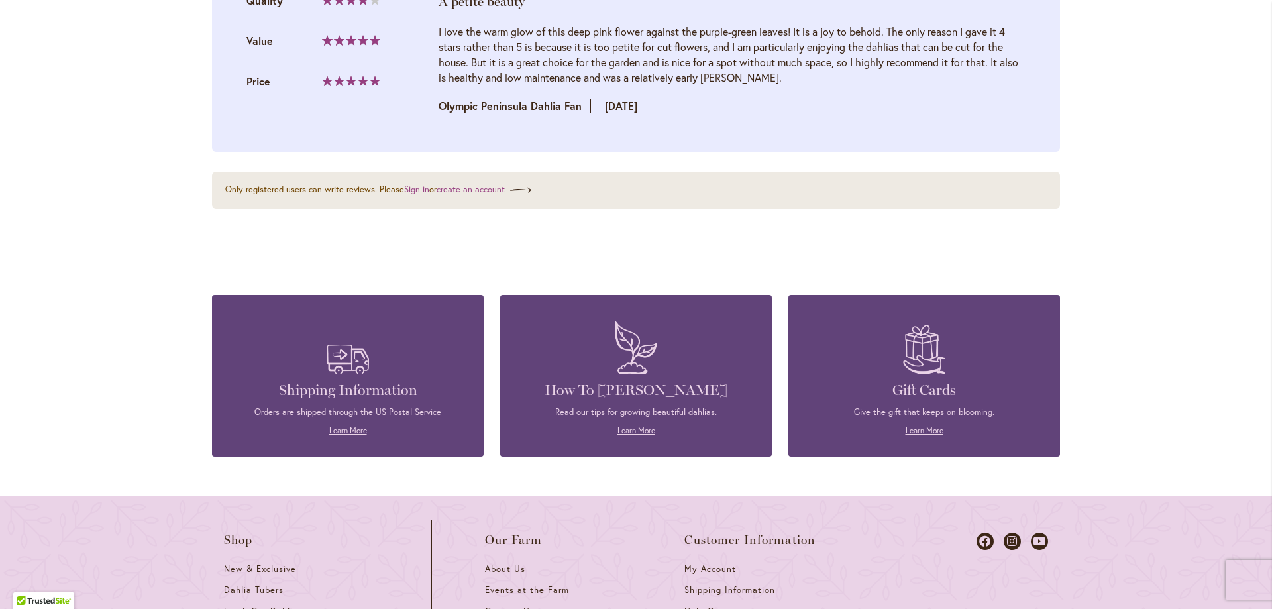
scroll to position [2381, 0]
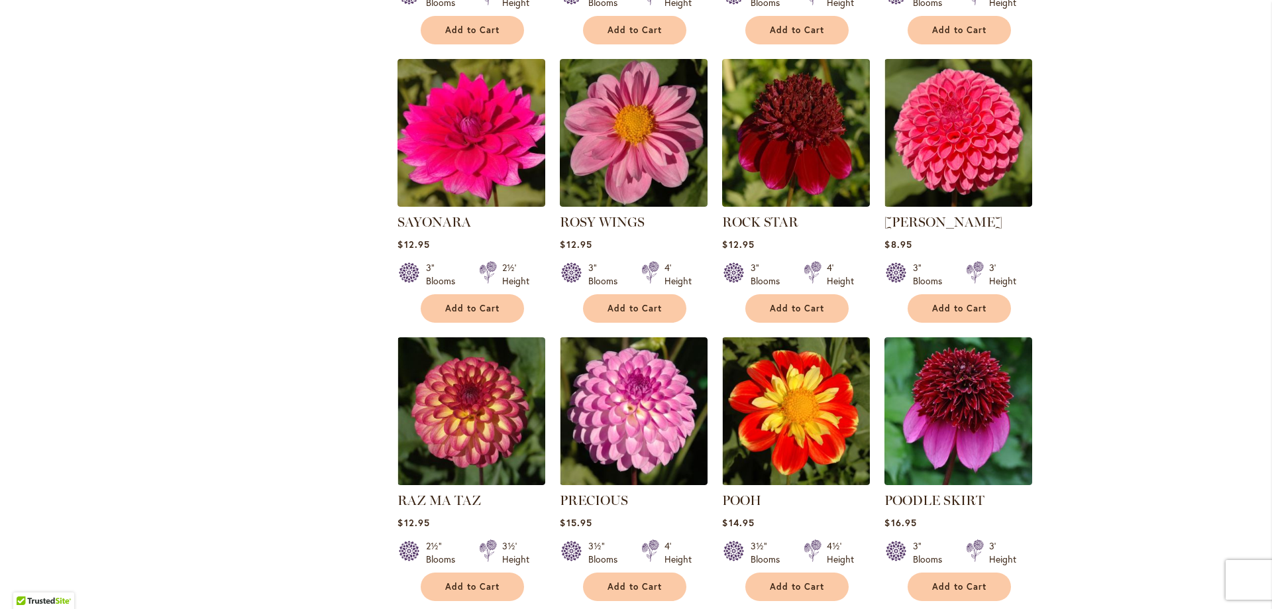
scroll to position [1381, 0]
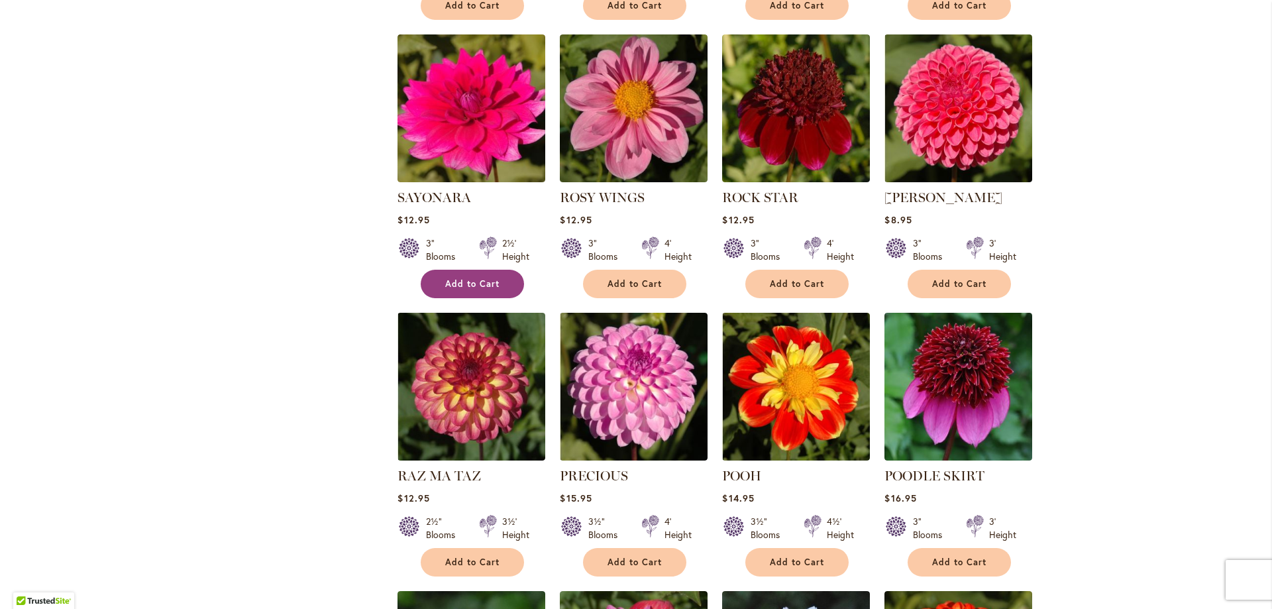
click at [454, 282] on span "Add to Cart" at bounding box center [472, 283] width 54 height 11
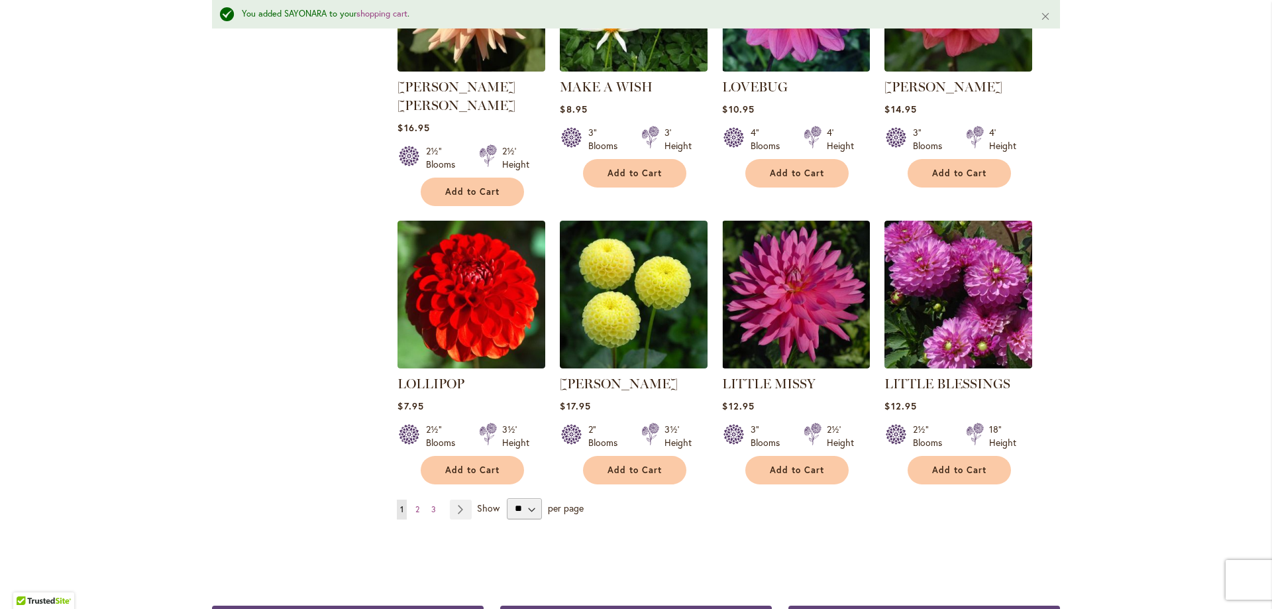
scroll to position [3283, 0]
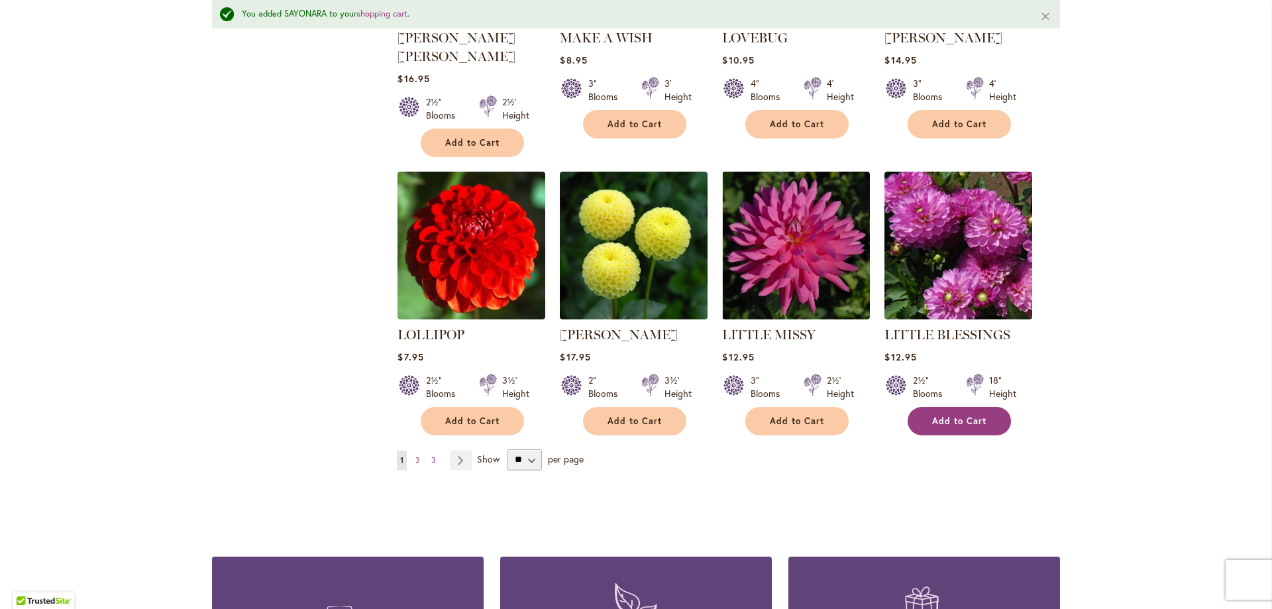
click at [935, 415] on span "Add to Cart" at bounding box center [959, 420] width 54 height 11
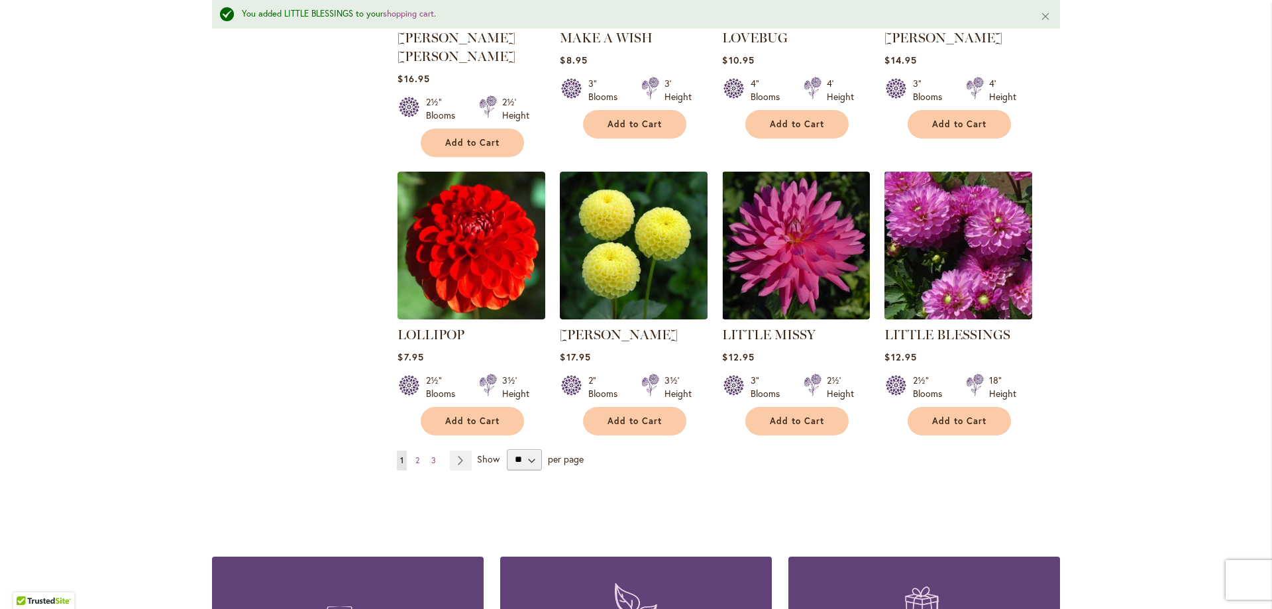
click at [931, 234] on img at bounding box center [958, 245] width 155 height 155
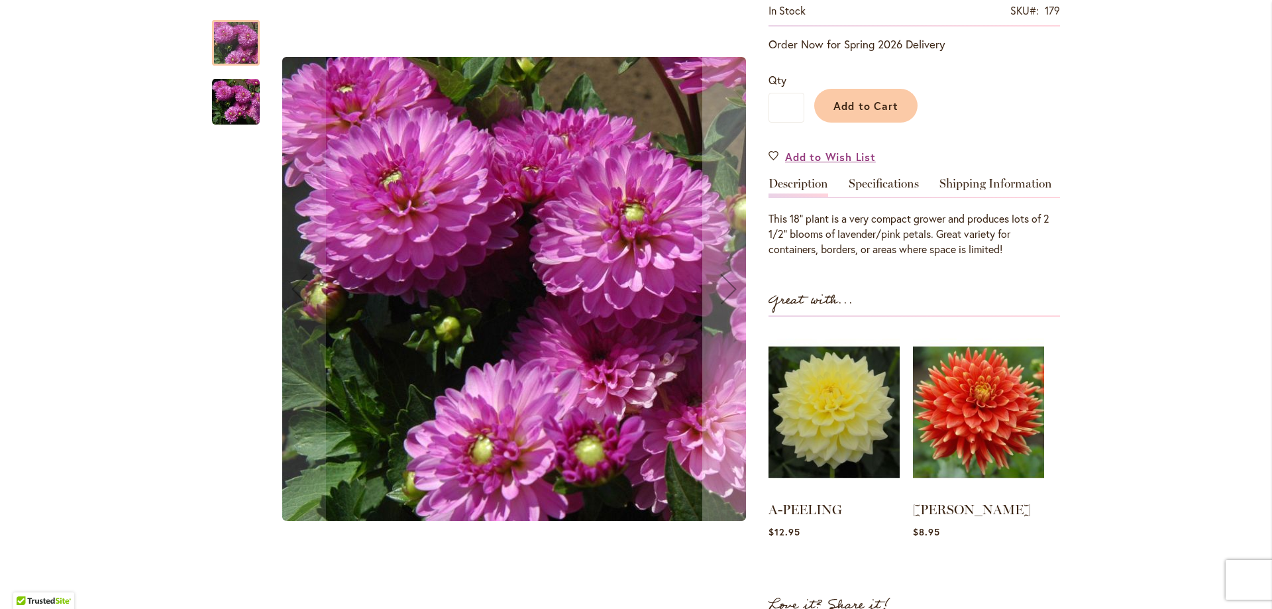
scroll to position [319, 0]
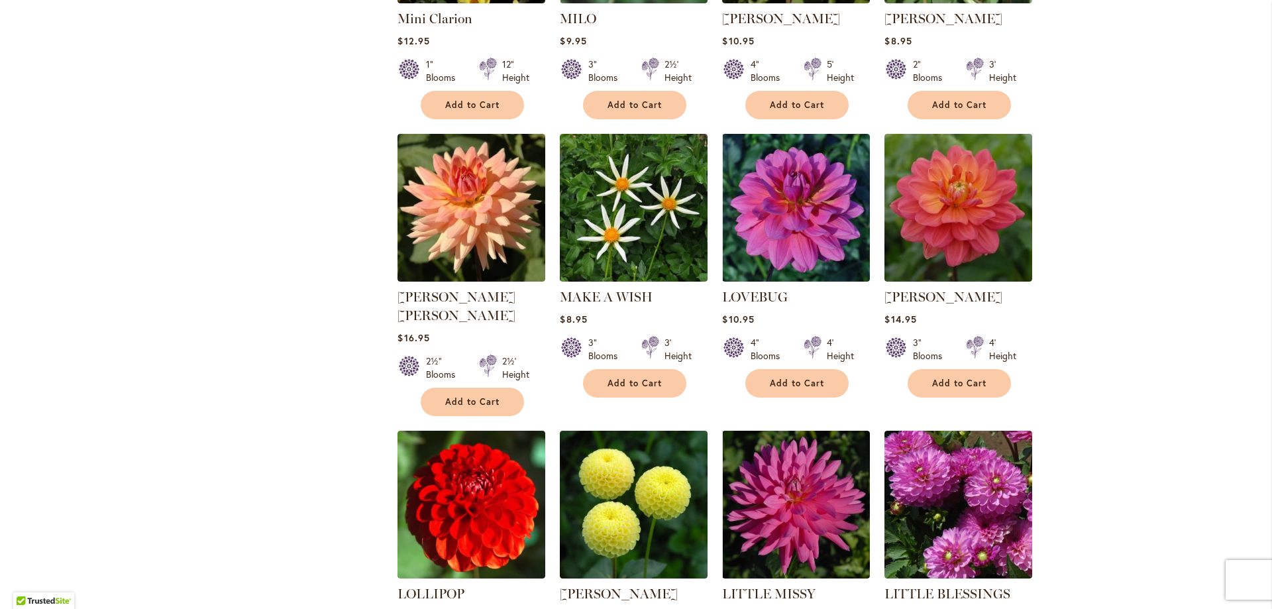
scroll to position [3095, 0]
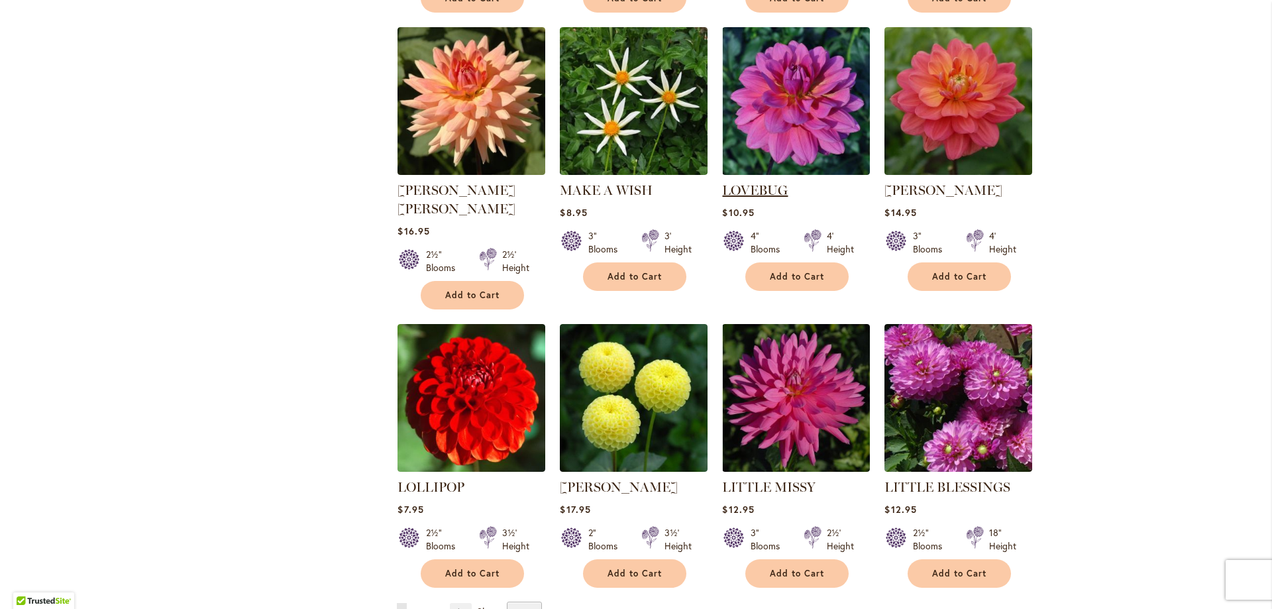
click at [740, 182] on link "LOVEBUG" at bounding box center [755, 190] width 66 height 16
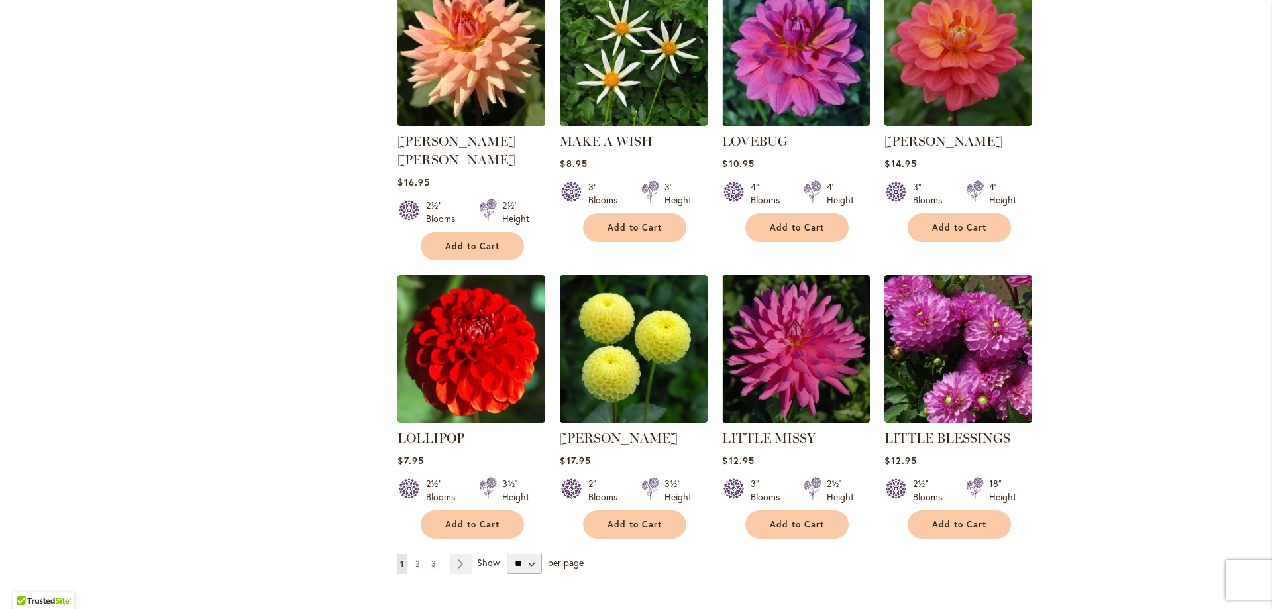
scroll to position [3144, 0]
click at [777, 222] on span "Add to Cart" at bounding box center [797, 227] width 54 height 11
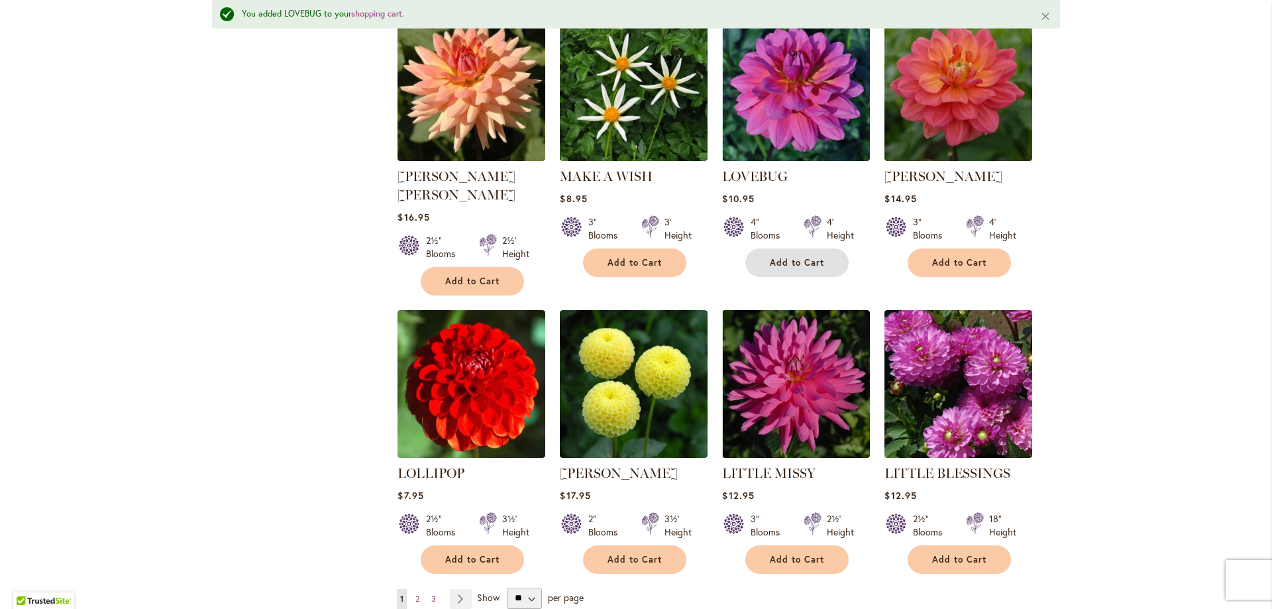
scroll to position [3179, 0]
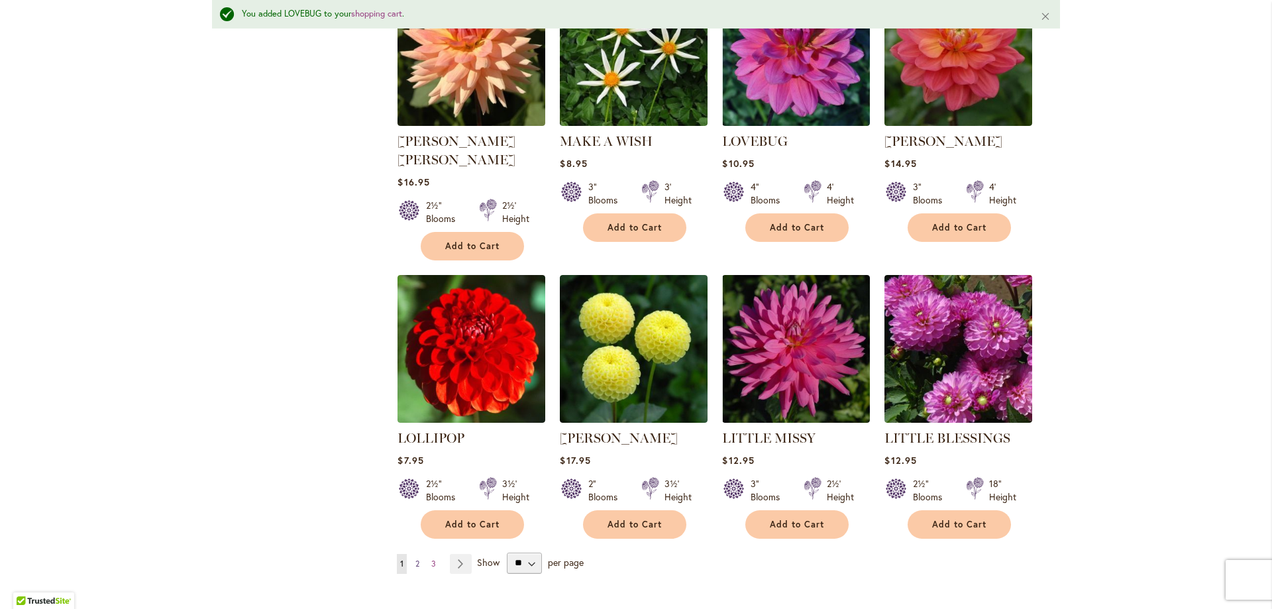
click at [415, 558] on span "2" at bounding box center [417, 563] width 4 height 10
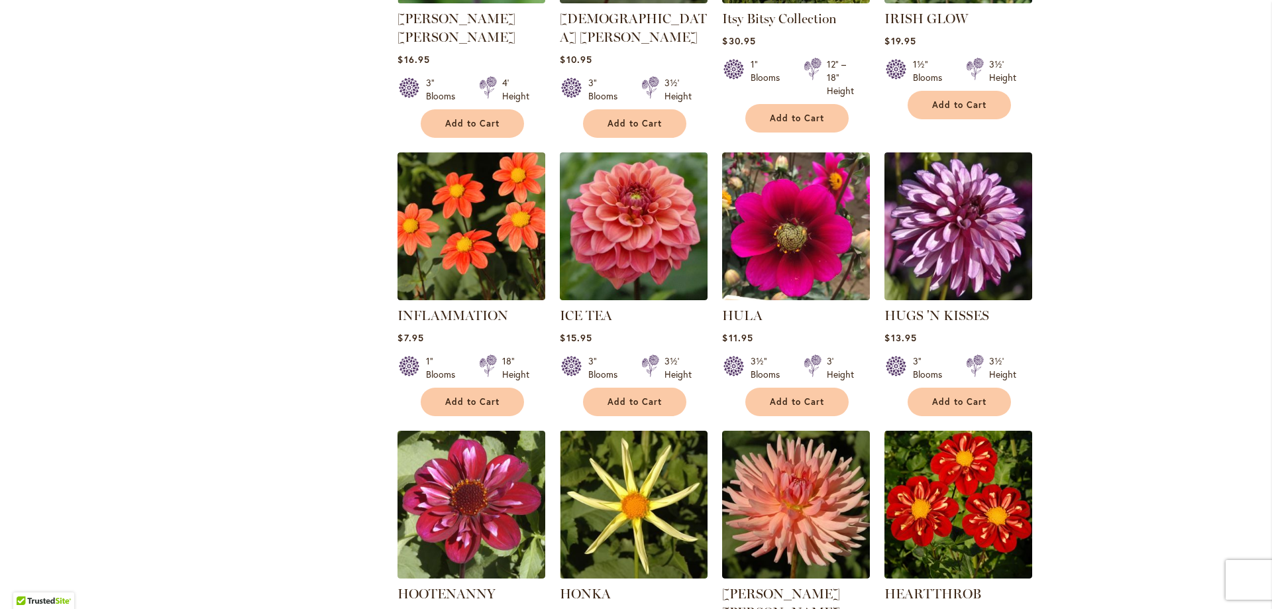
scroll to position [1052, 0]
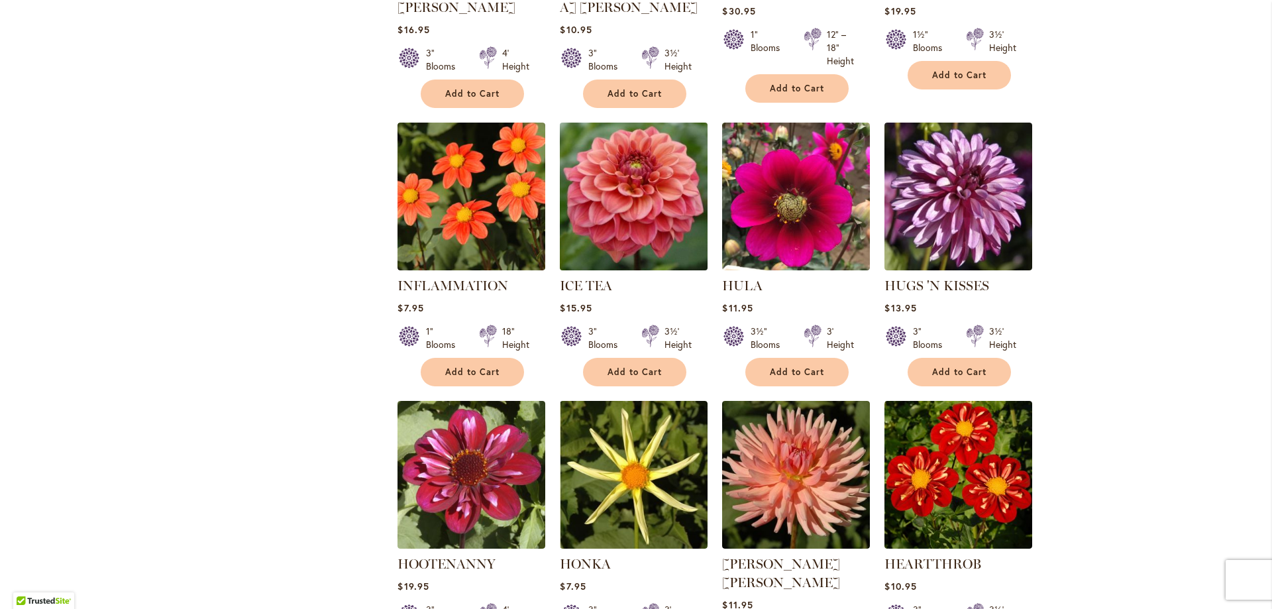
click at [662, 190] on img at bounding box center [634, 196] width 155 height 155
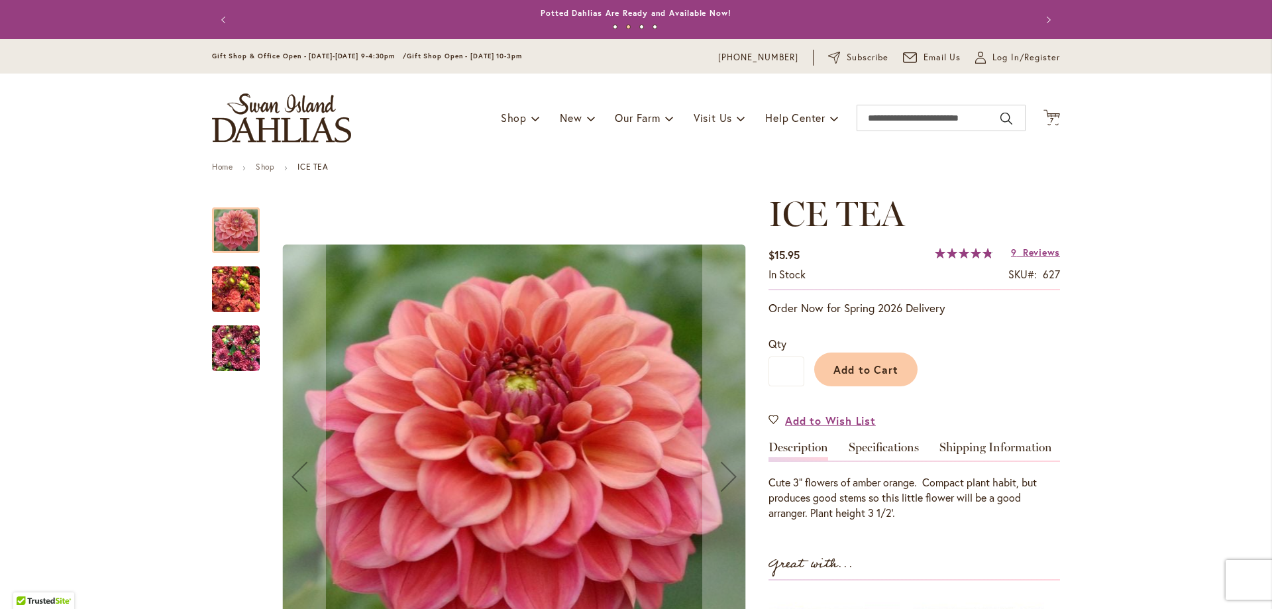
click at [235, 353] on img "ICE TEA" at bounding box center [236, 349] width 48 height 64
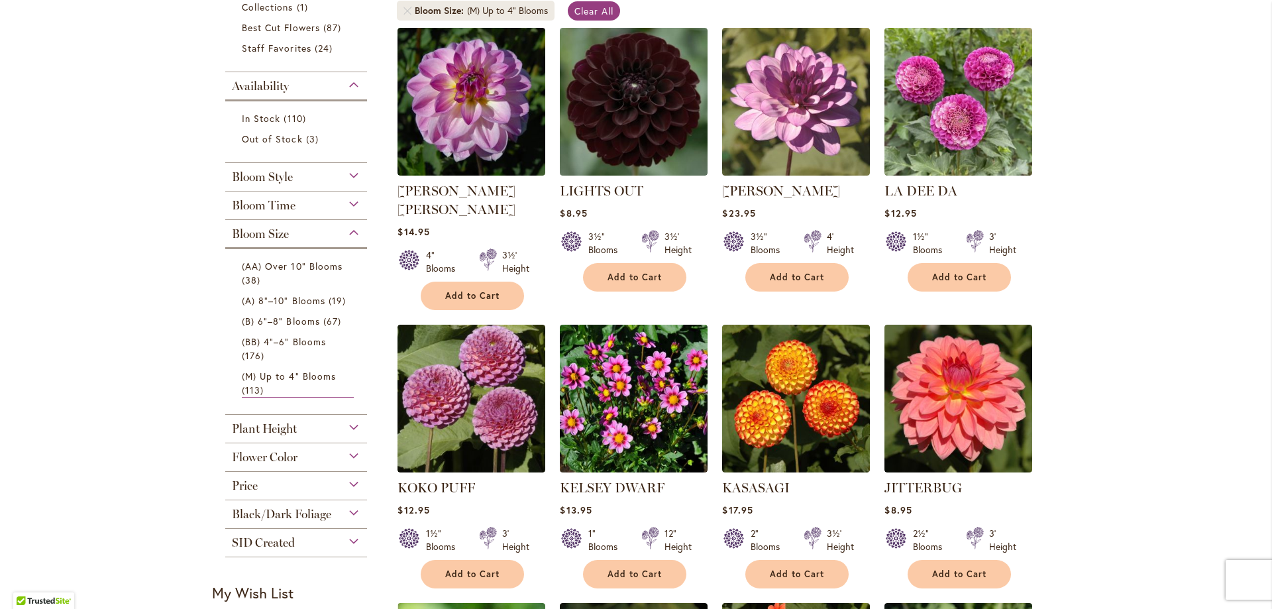
scroll to position [379, 0]
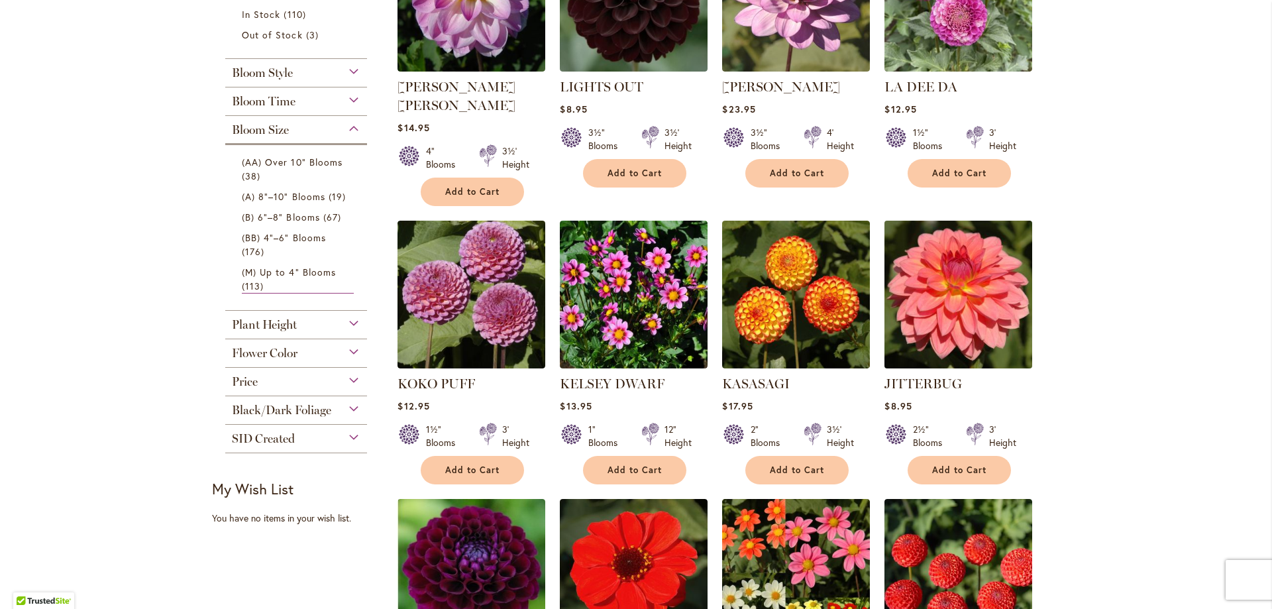
click at [953, 292] on img at bounding box center [958, 294] width 155 height 155
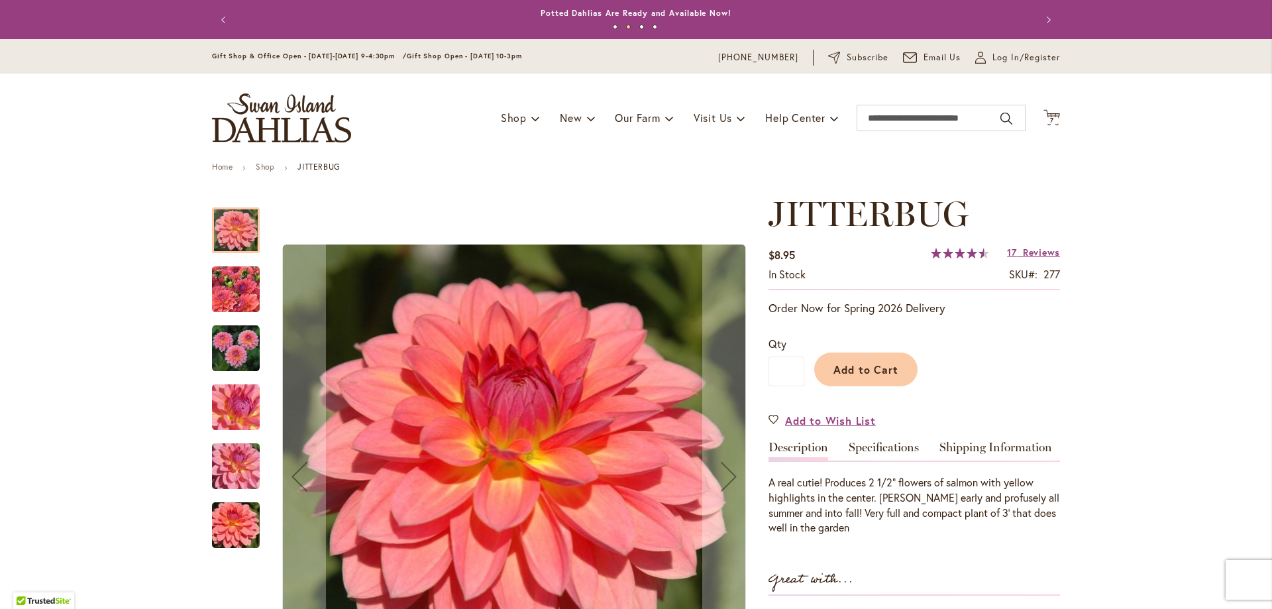
click at [215, 340] on img "JITTERBUG" at bounding box center [236, 349] width 48 height 48
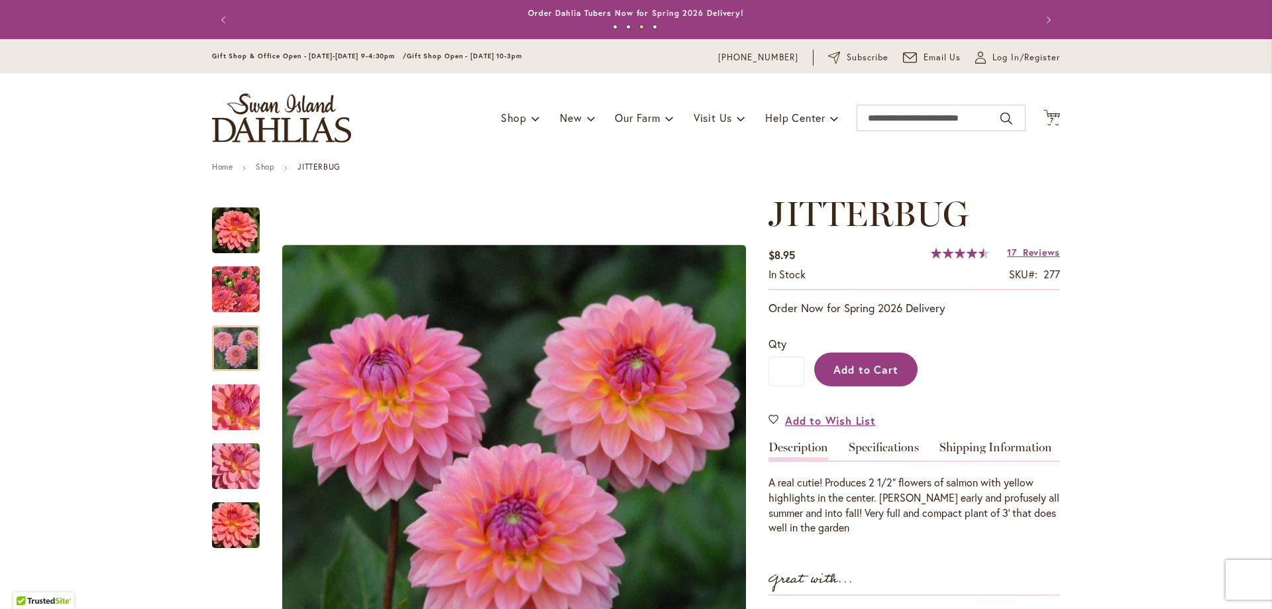
click at [883, 369] on span "Add to Cart" at bounding box center [866, 369] width 66 height 14
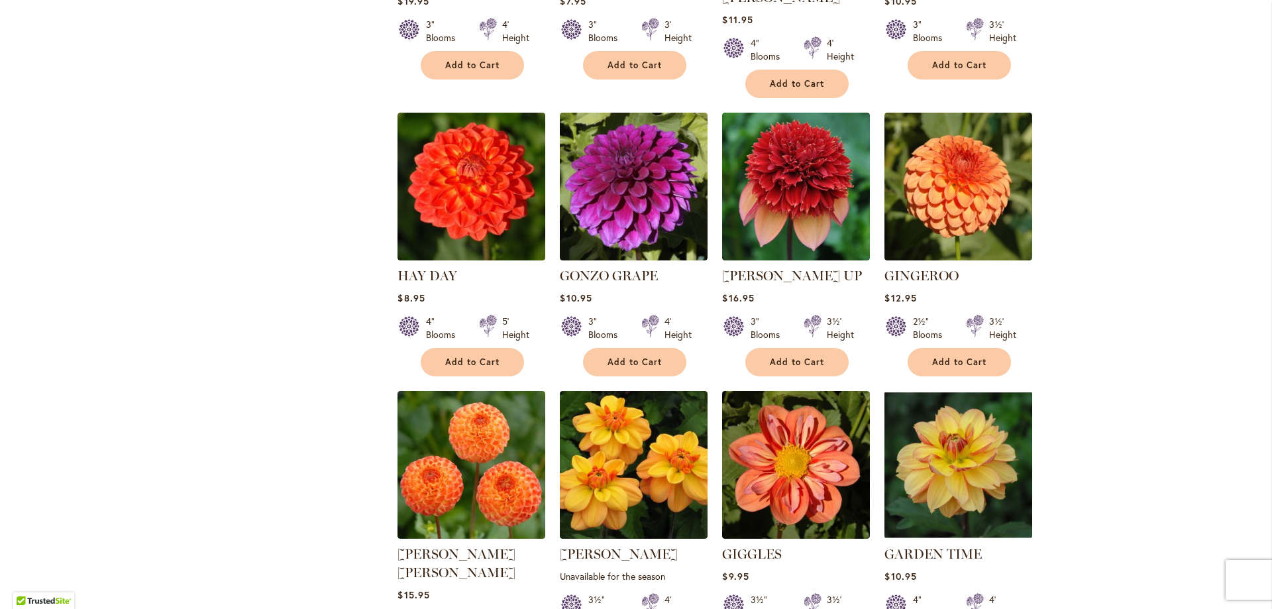
scroll to position [1642, 0]
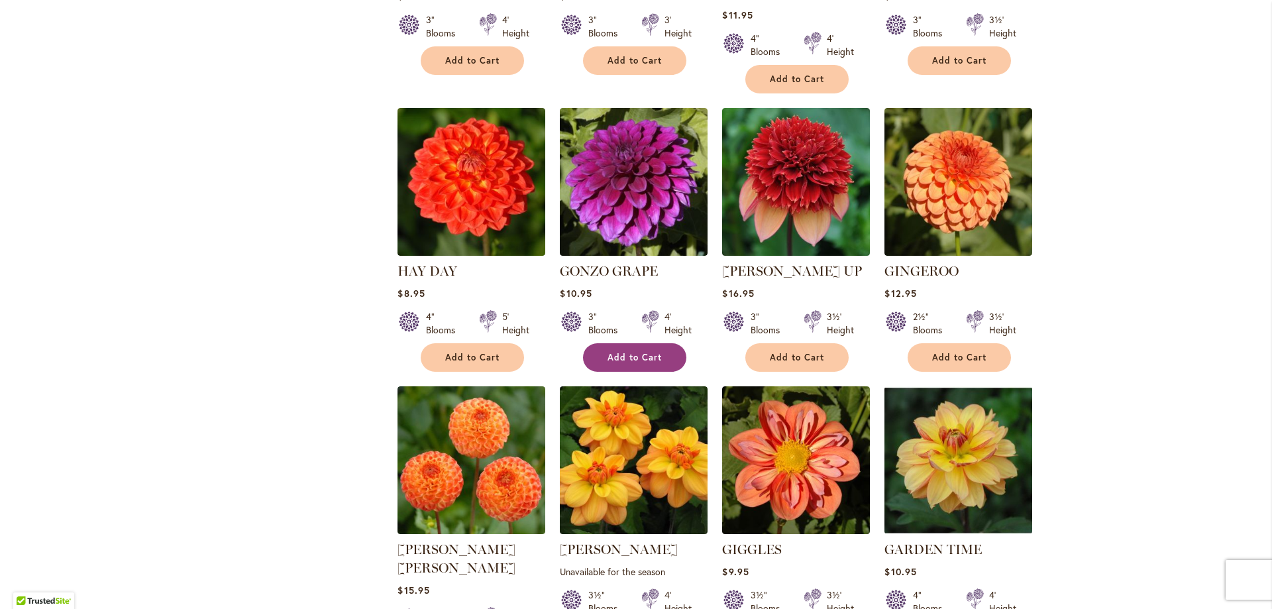
click at [613, 352] on span "Add to Cart" at bounding box center [635, 357] width 54 height 11
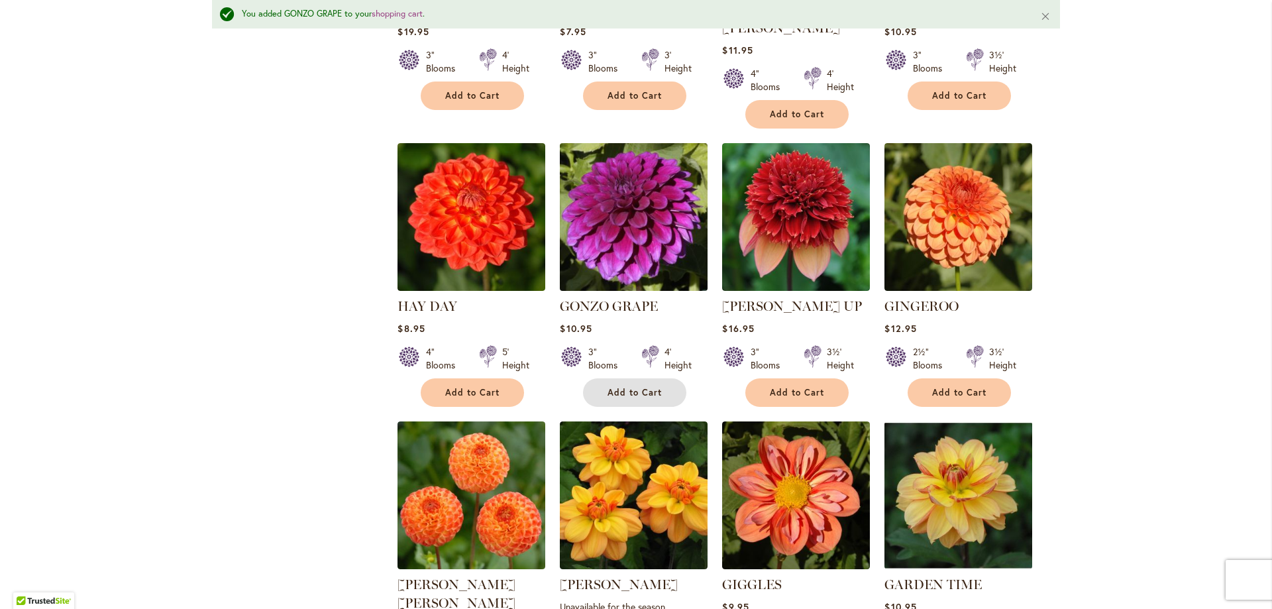
scroll to position [1677, 0]
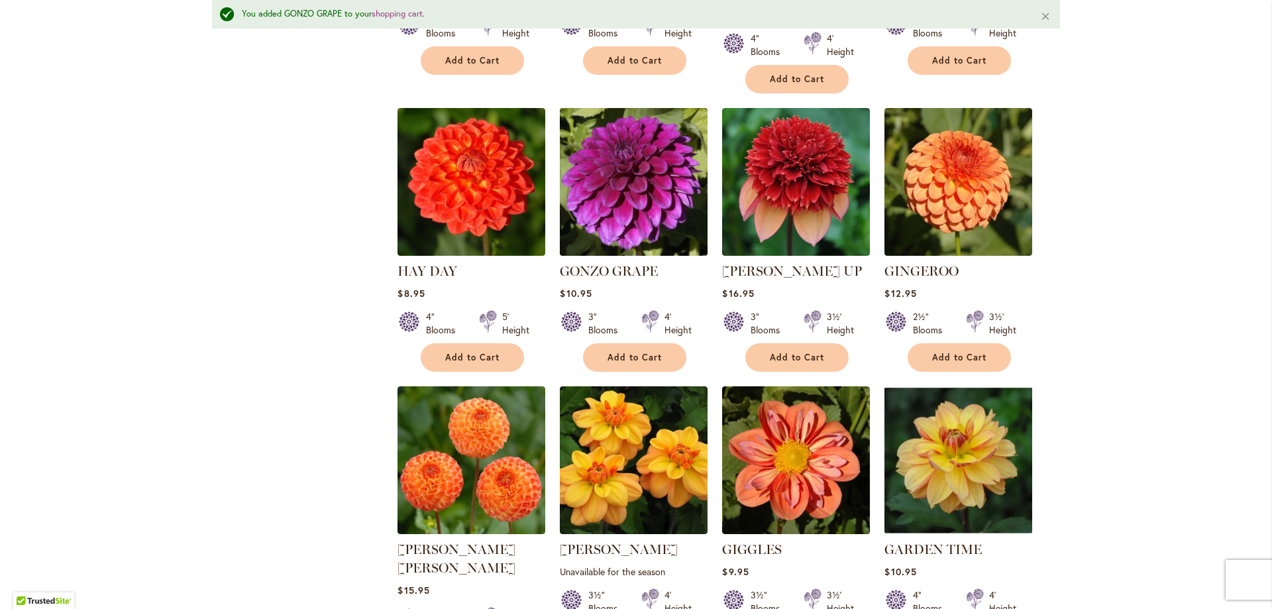
click at [625, 176] on img at bounding box center [634, 181] width 155 height 155
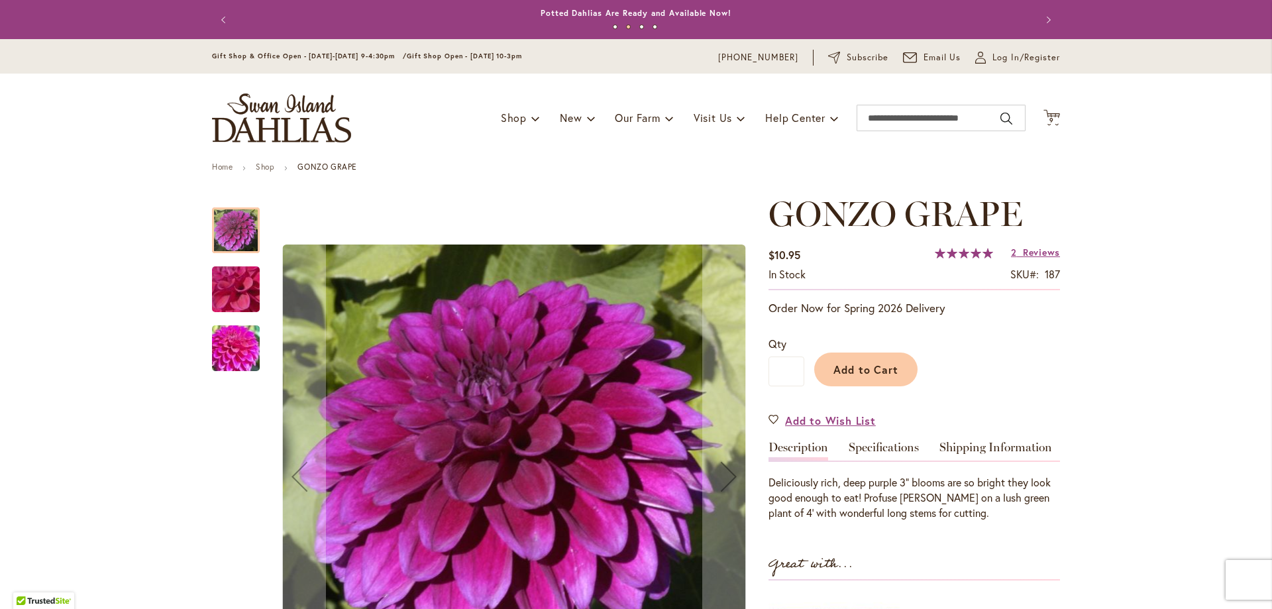
click at [238, 358] on img "GONZO GRAPE" at bounding box center [235, 349] width 95 height 72
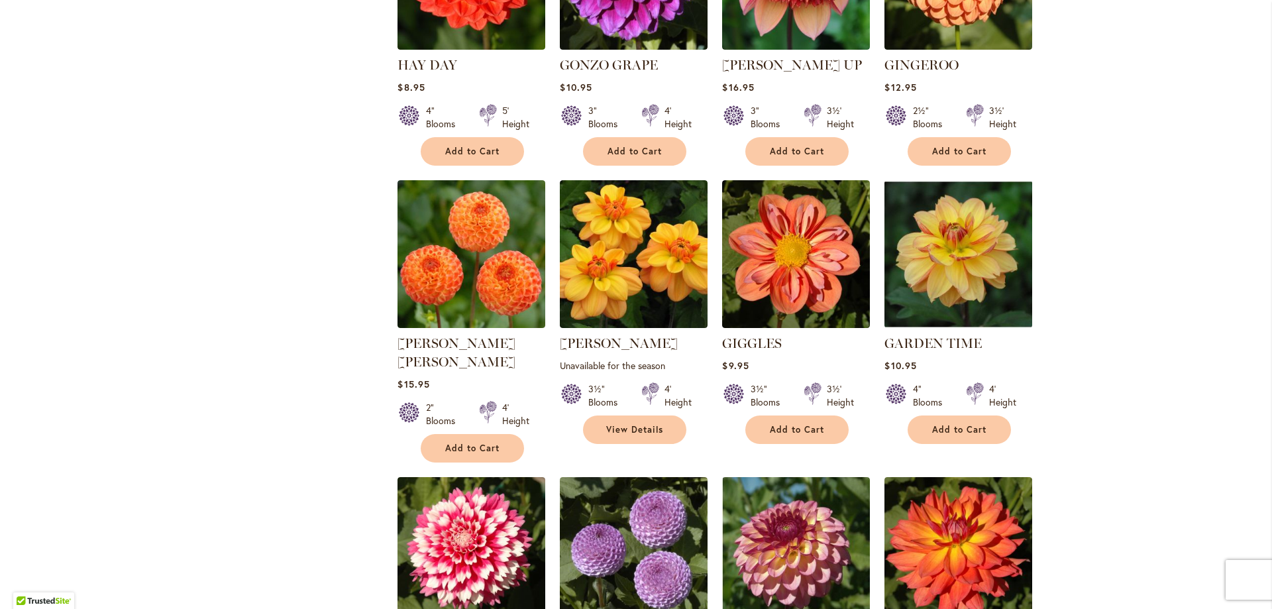
scroll to position [1872, 0]
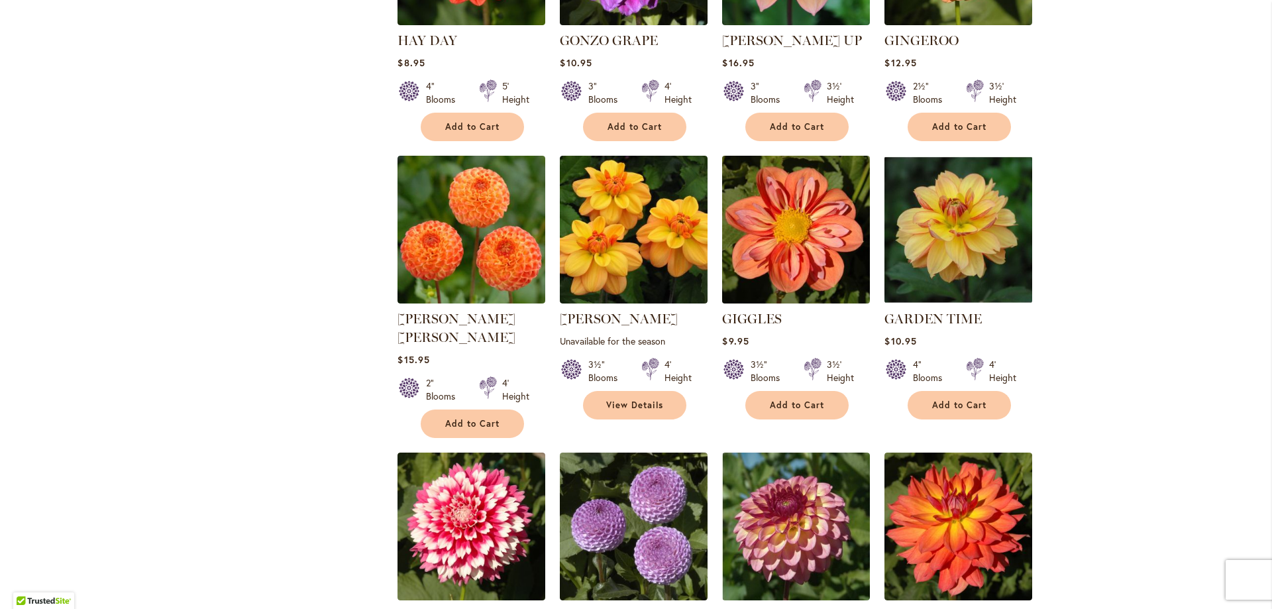
click at [816, 183] on img at bounding box center [796, 229] width 155 height 155
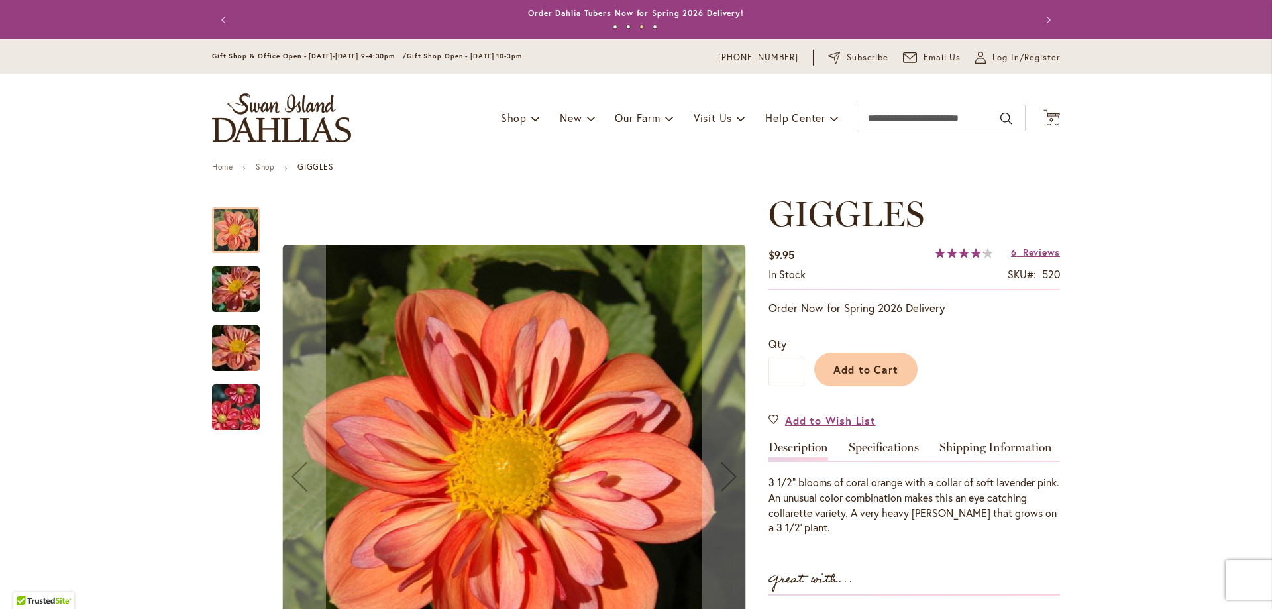
click at [225, 289] on img "GIGGLES" at bounding box center [235, 290] width 95 height 72
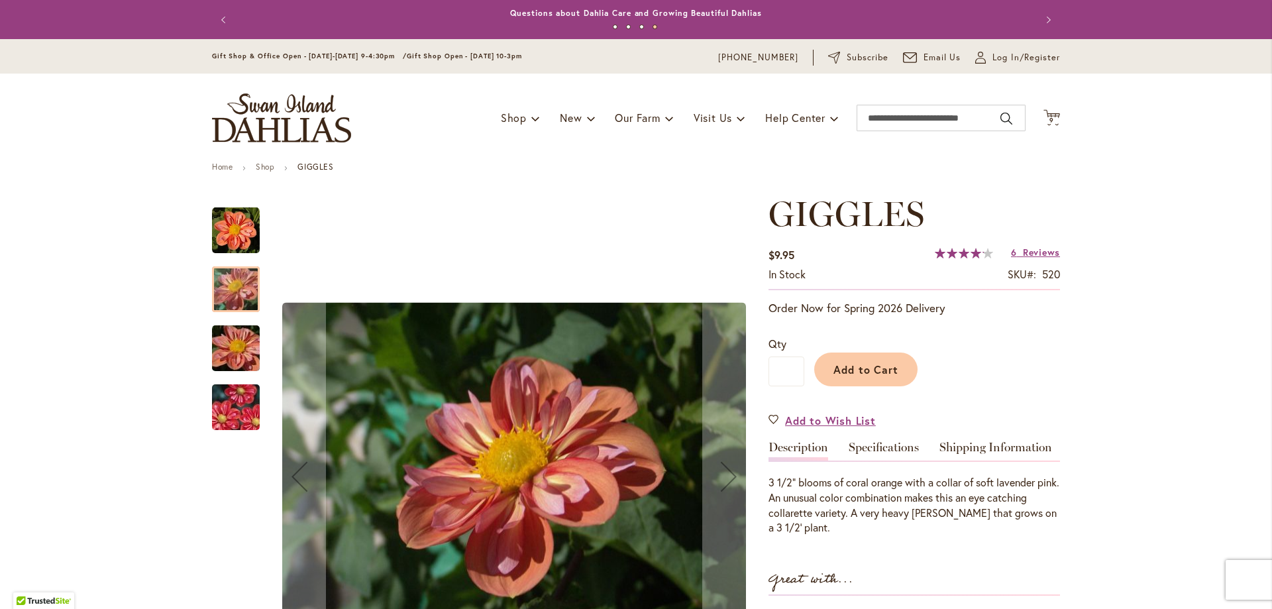
click at [233, 409] on img "GIGGLES" at bounding box center [235, 408] width 95 height 64
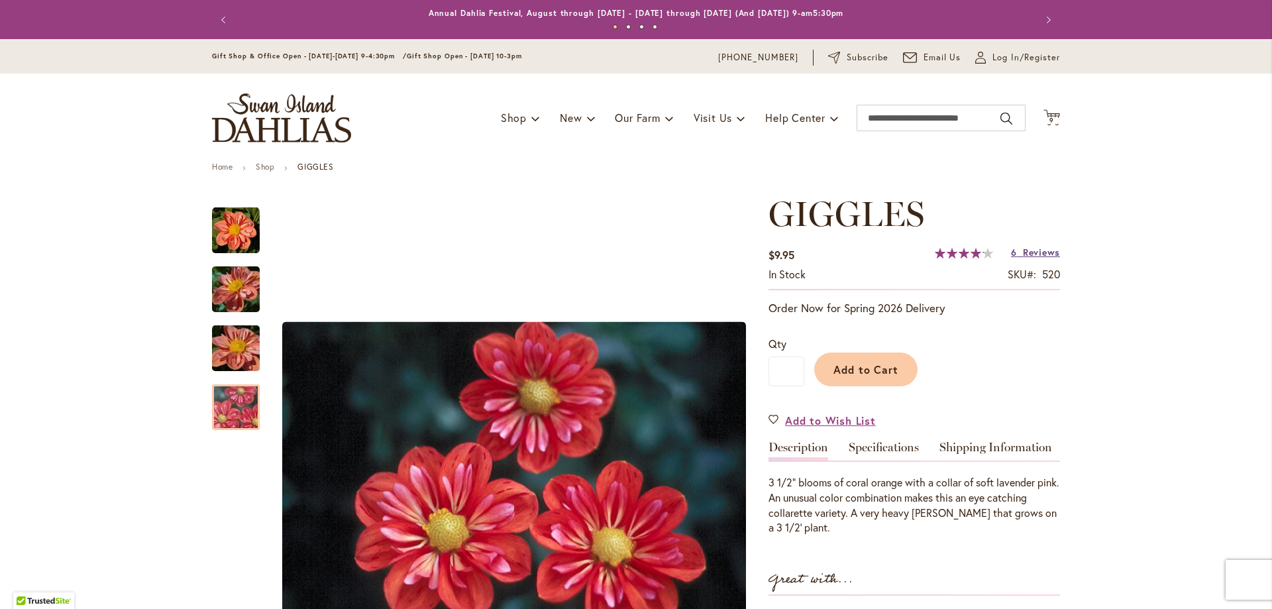
click at [1049, 252] on span "Reviews" at bounding box center [1041, 252] width 37 height 13
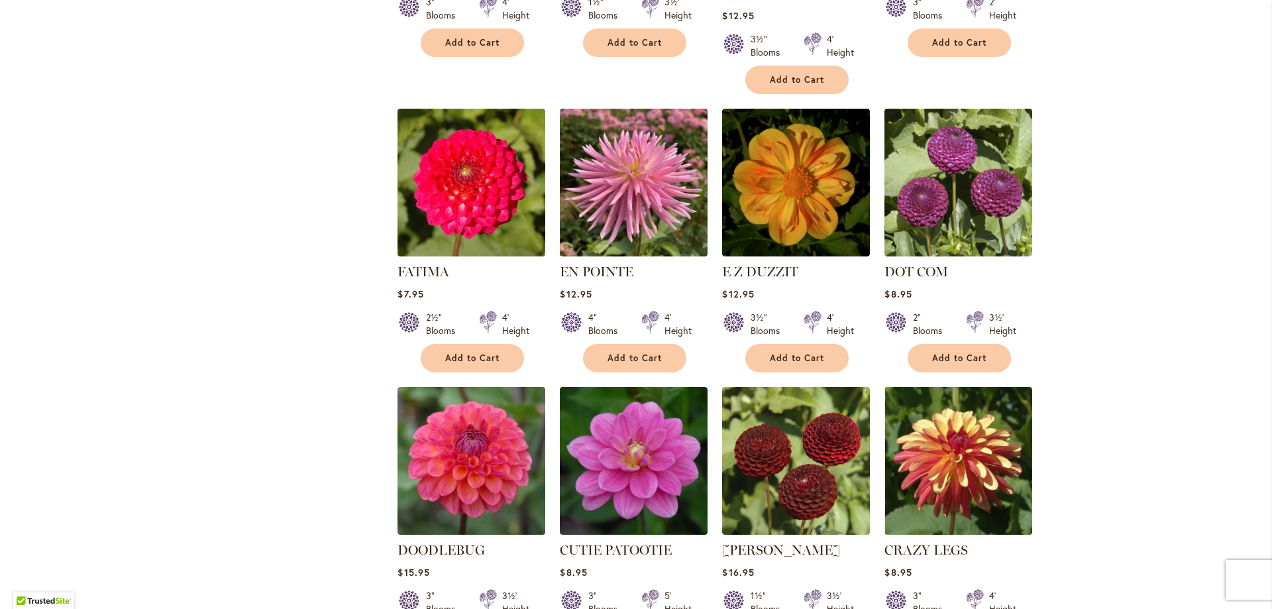
scroll to position [2620, 0]
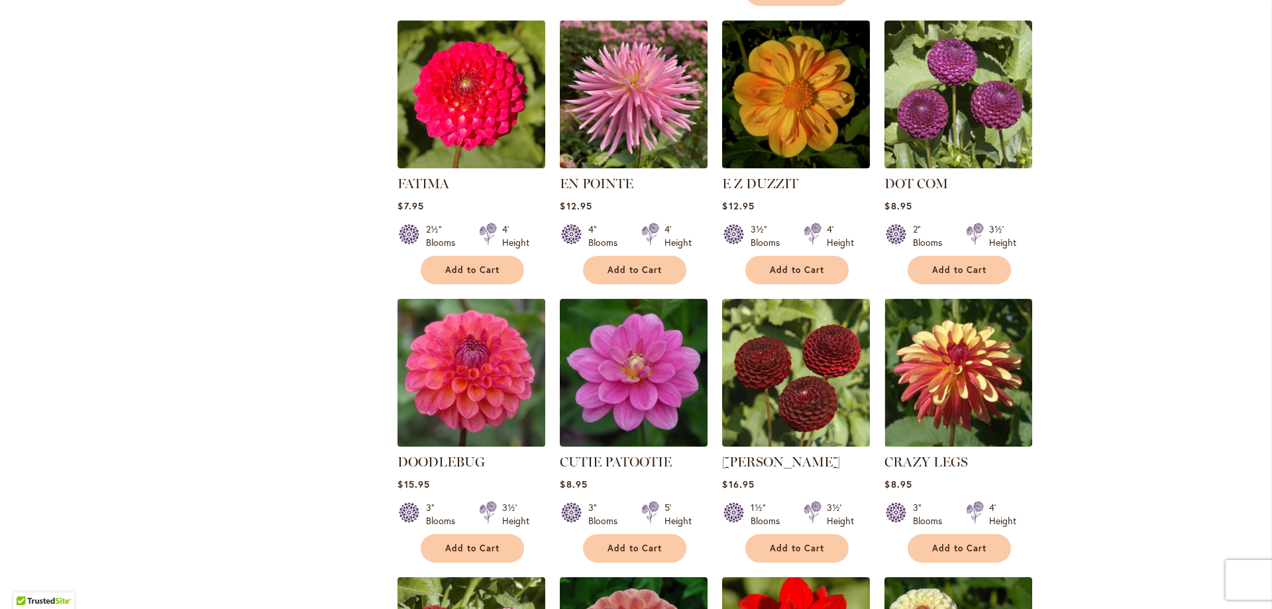
click at [472, 295] on img at bounding box center [471, 372] width 155 height 155
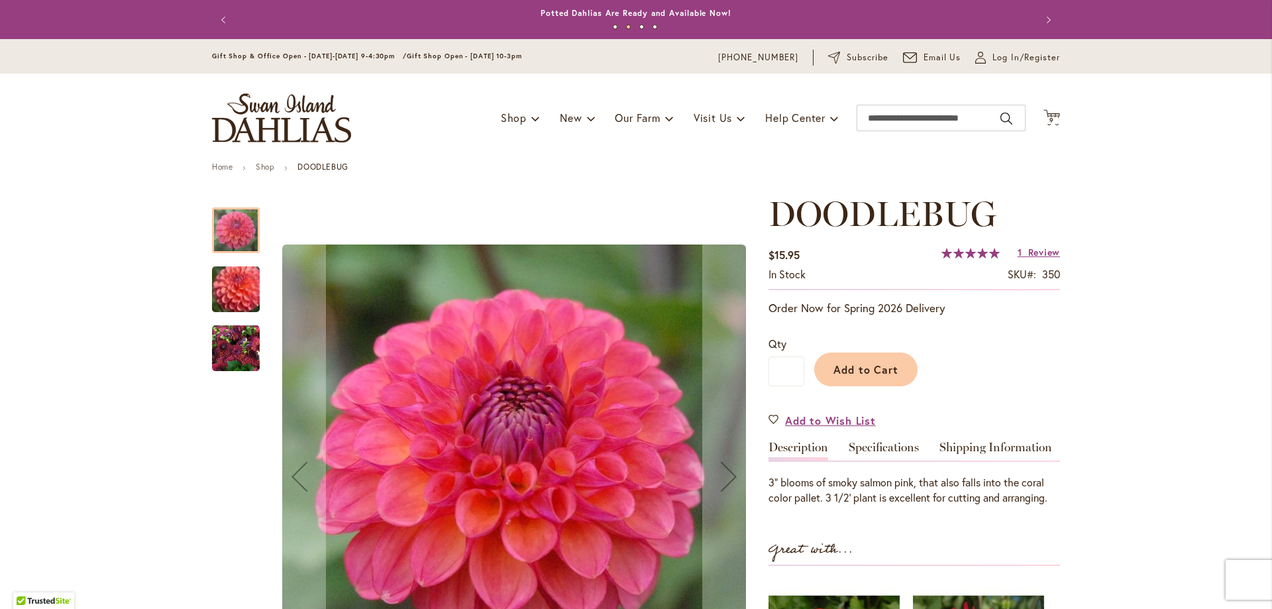
click at [223, 347] on img "DOODLEBUG" at bounding box center [236, 349] width 48 height 48
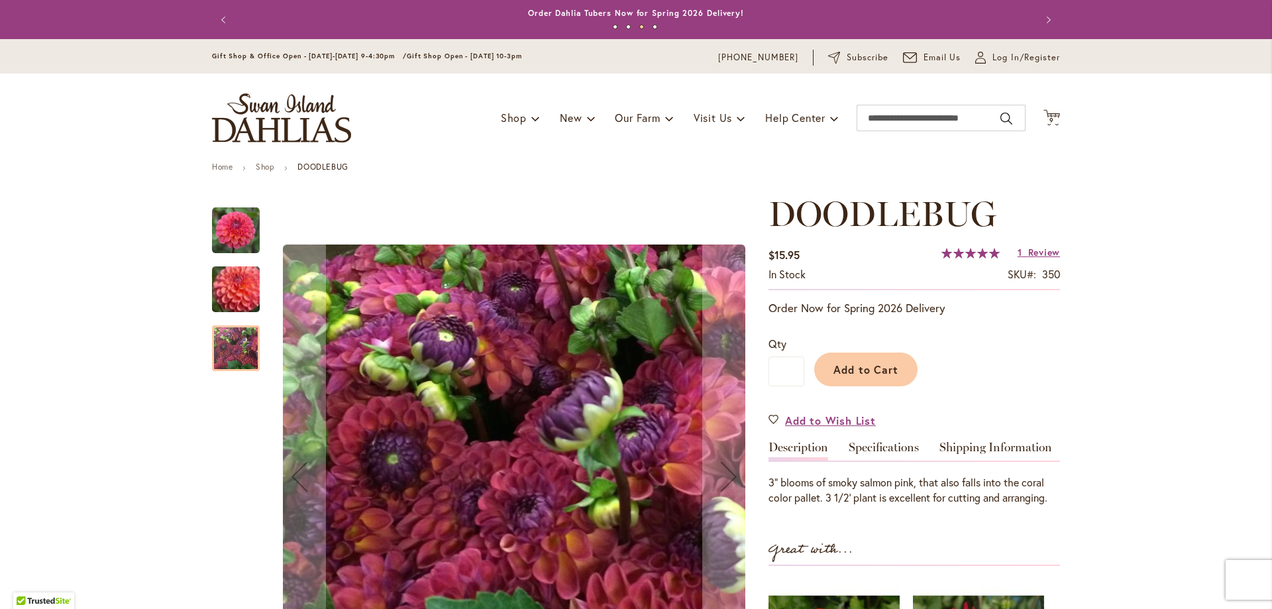
click at [227, 288] on img "DOODLEBUG" at bounding box center [235, 288] width 95 height 81
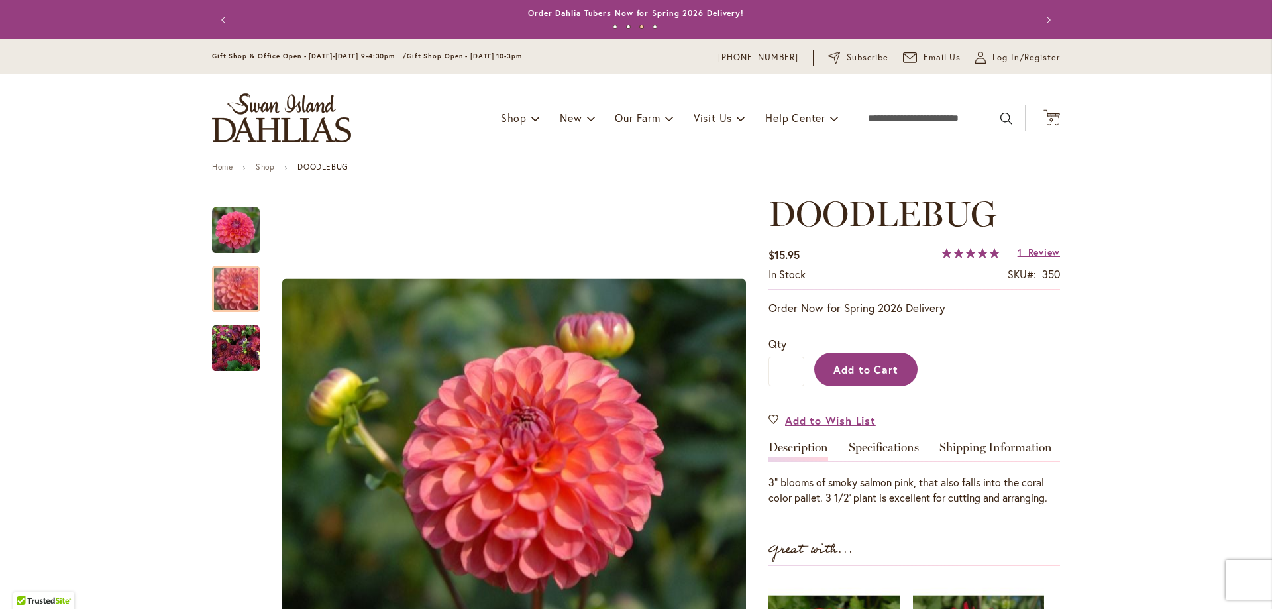
click at [871, 367] on span "Add to Cart" at bounding box center [866, 369] width 66 height 14
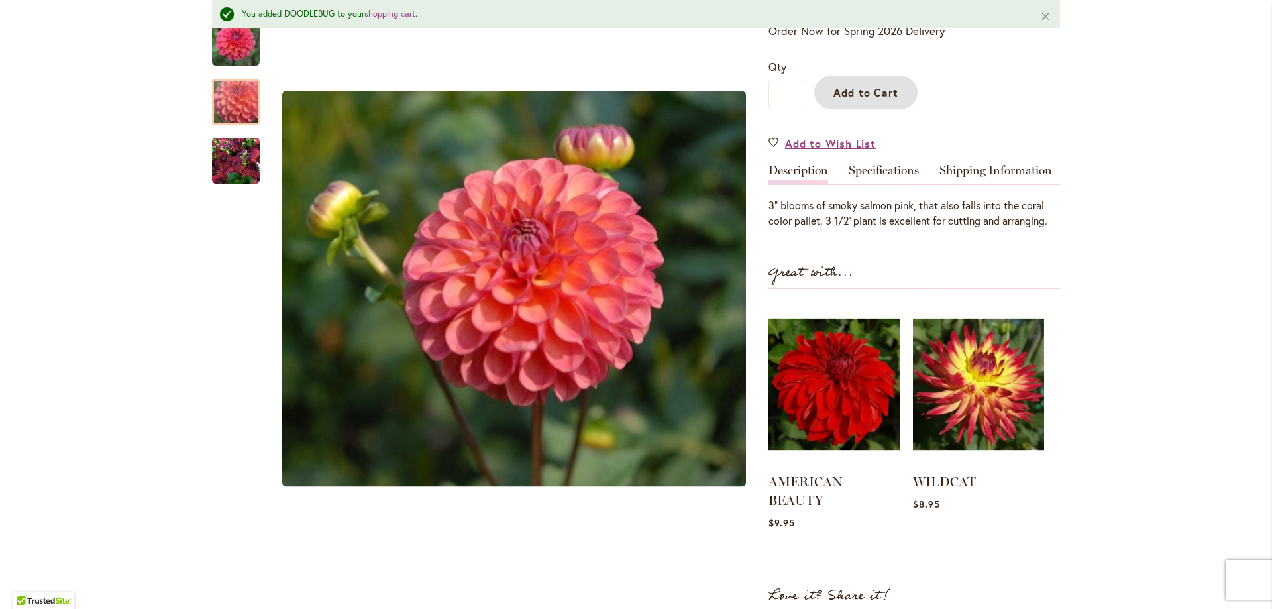
scroll to position [362, 0]
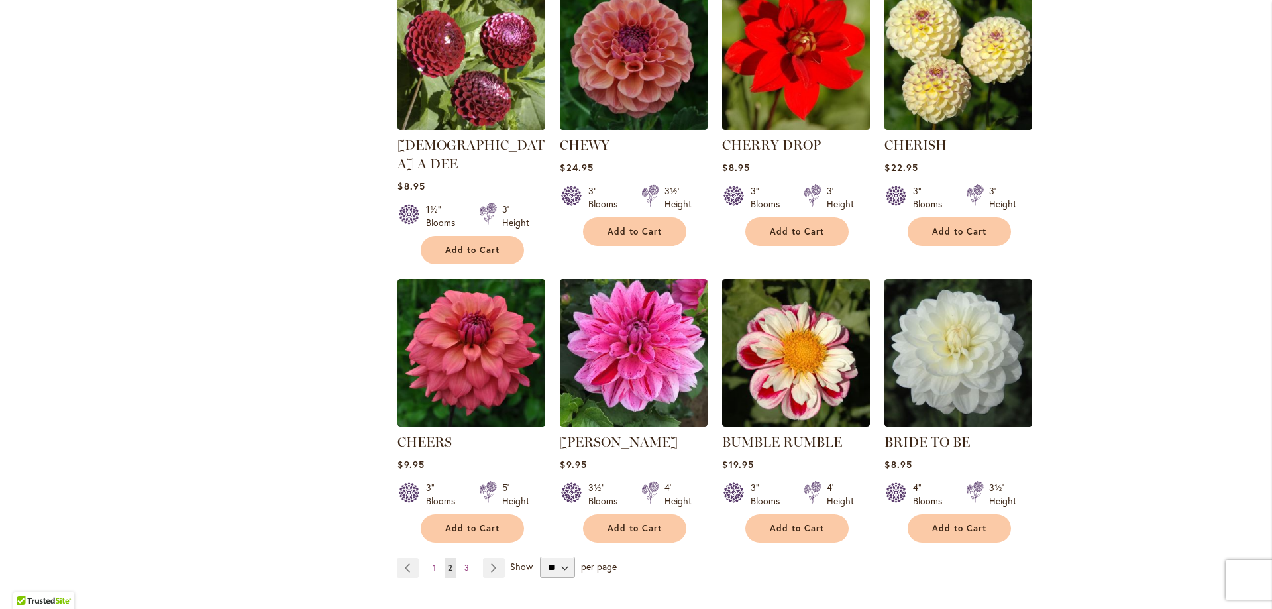
scroll to position [3233, 0]
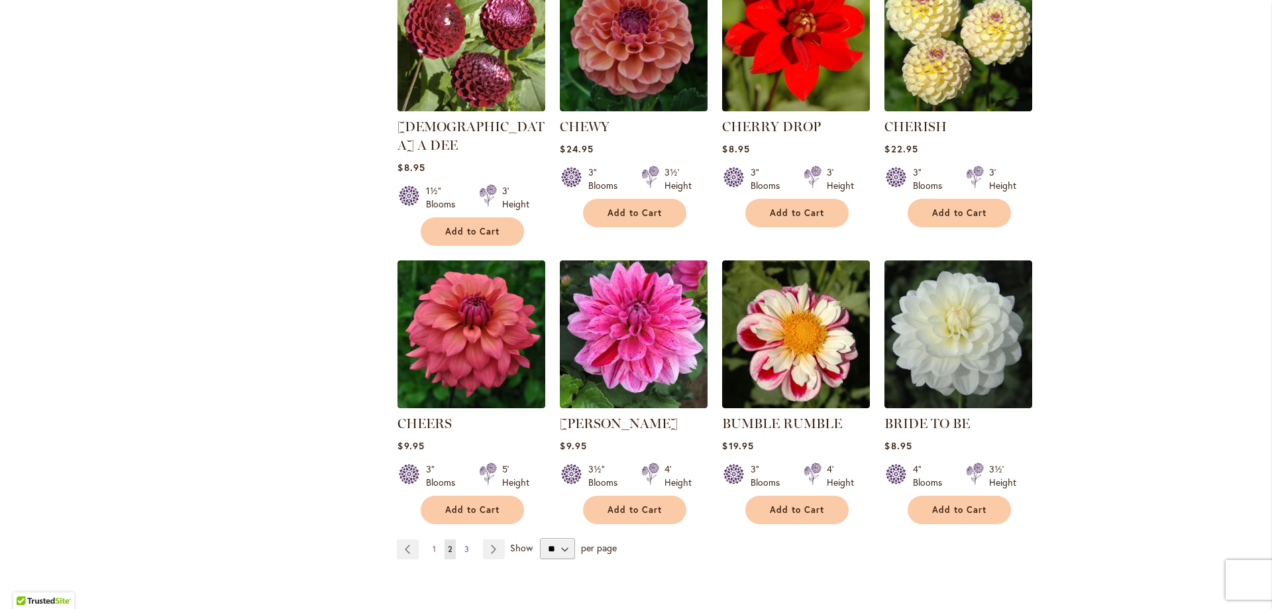
click at [464, 544] on span "3" at bounding box center [466, 549] width 5 height 10
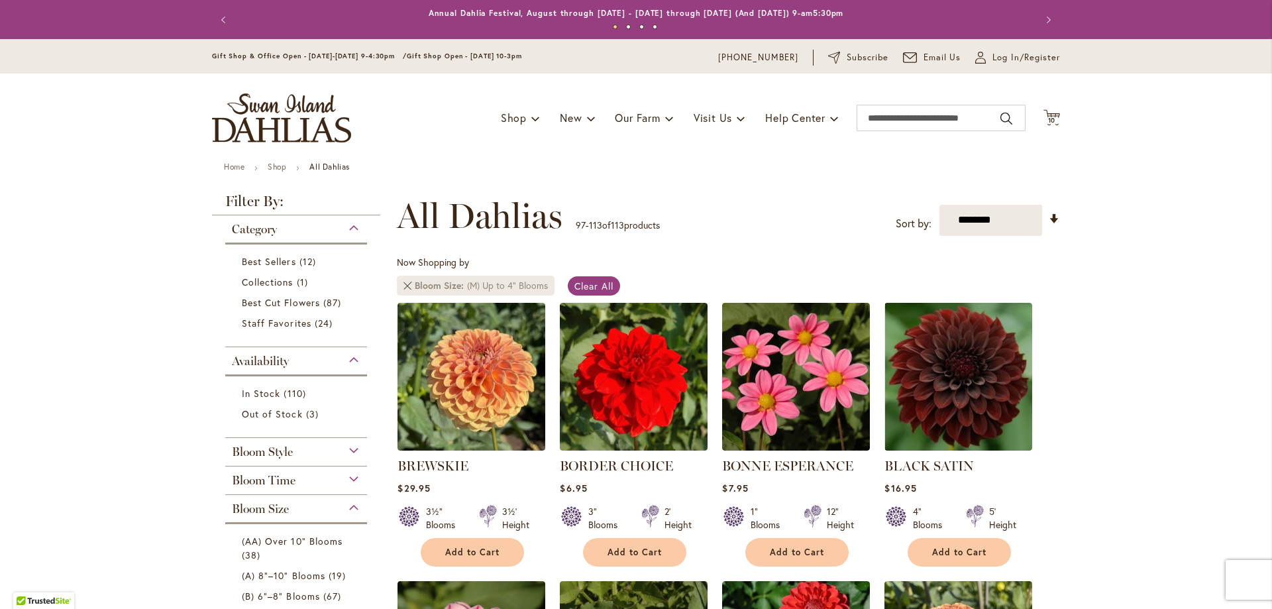
click at [403, 288] on link at bounding box center [407, 286] width 8 height 8
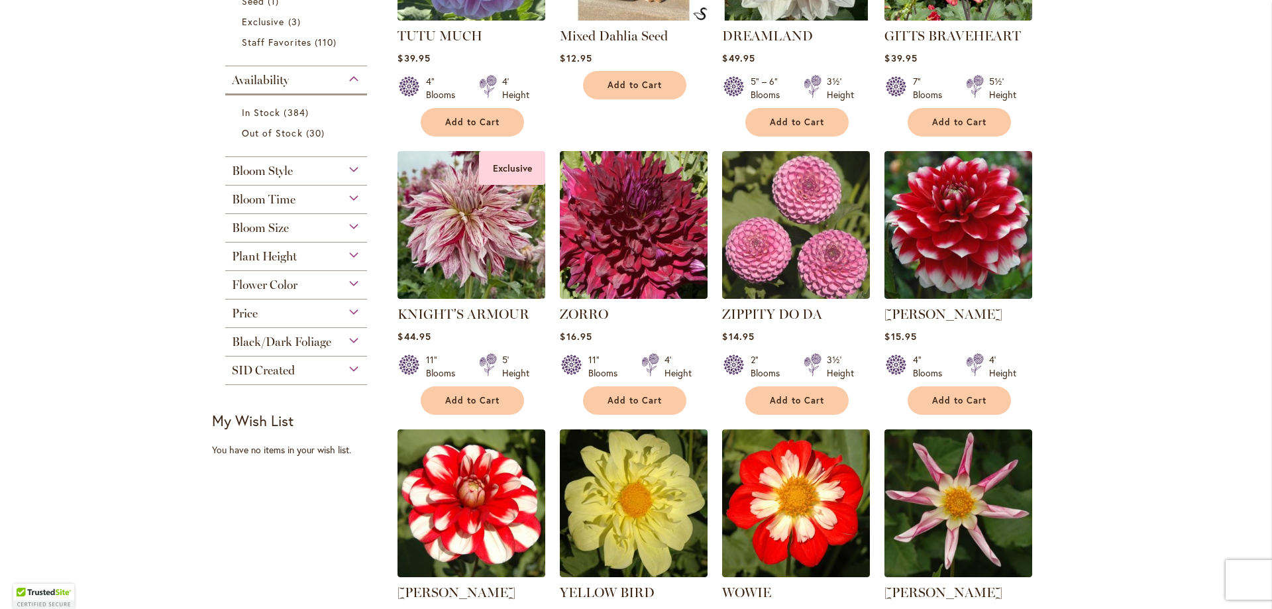
scroll to position [507, 0]
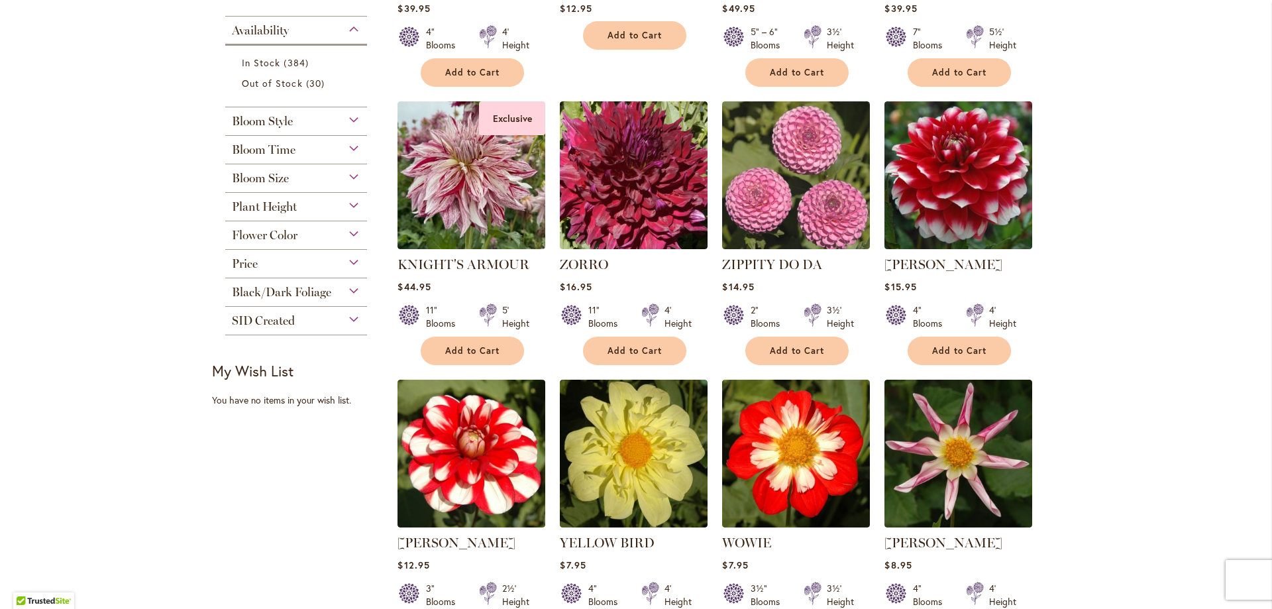
click at [345, 176] on div "Bloom Size" at bounding box center [296, 174] width 142 height 21
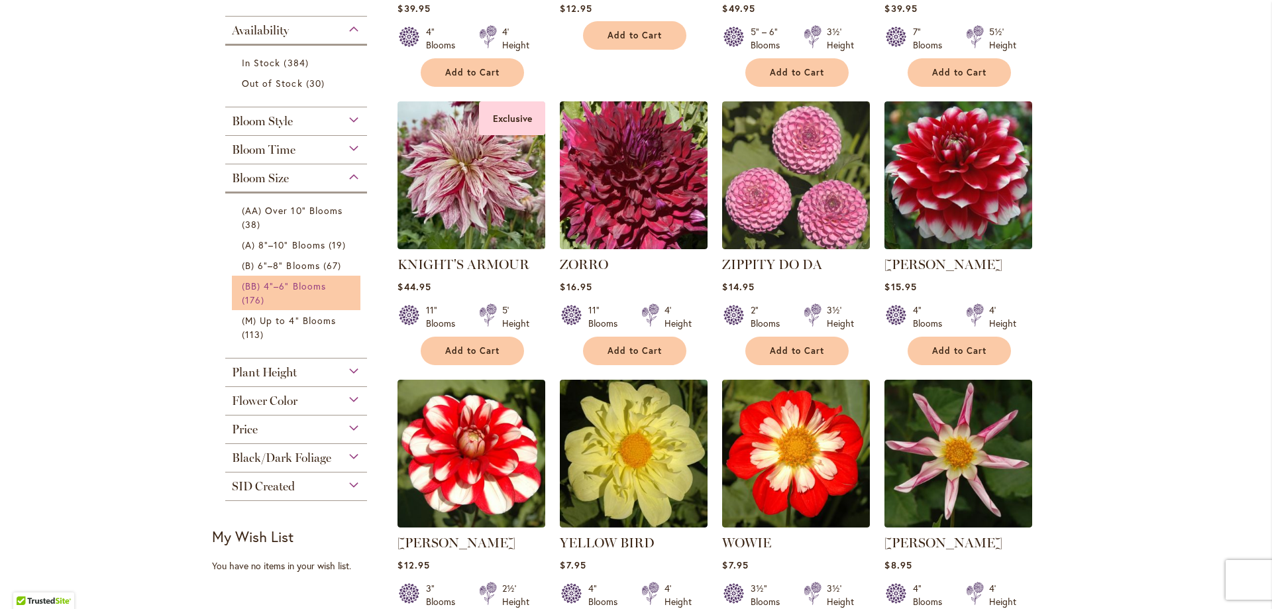
click at [247, 286] on span "(BB) 4"–6" Blooms" at bounding box center [284, 286] width 84 height 13
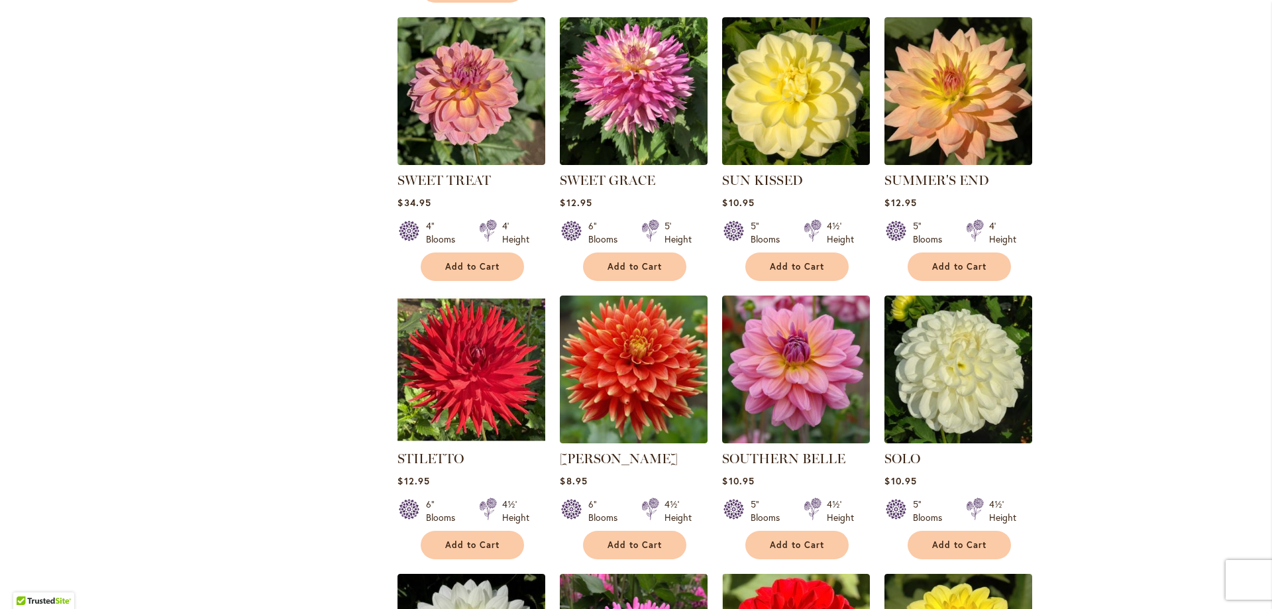
scroll to position [1769, 0]
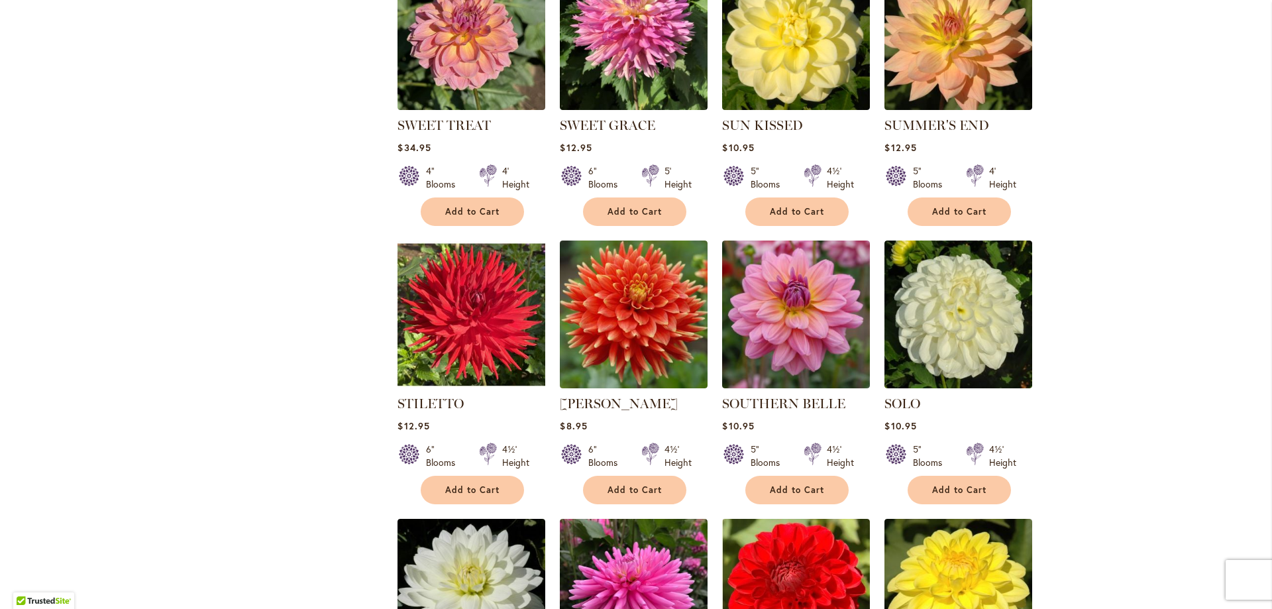
drag, startPoint x: 1234, startPoint y: 276, endPoint x: 1230, endPoint y: 301, distance: 25.5
click at [1230, 301] on div "Skip to Content Gift Shop & Office Open - Monday-Friday 9-4:30pm / Gift Shop Op…" at bounding box center [636, 454] width 1272 height 4369
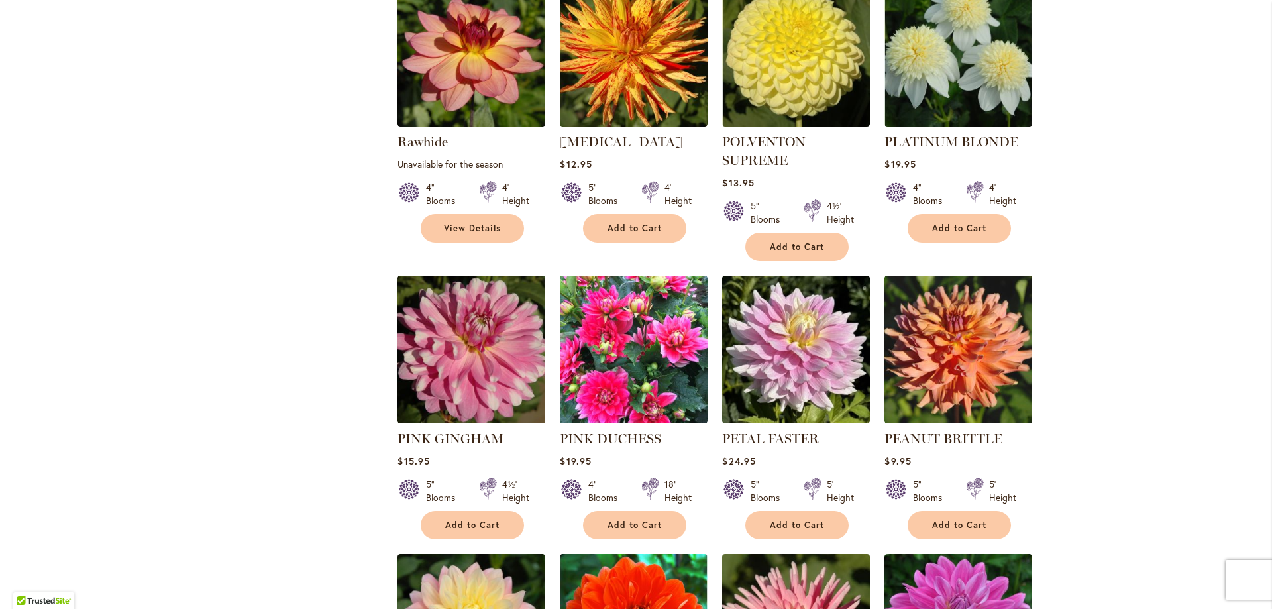
scroll to position [2969, 0]
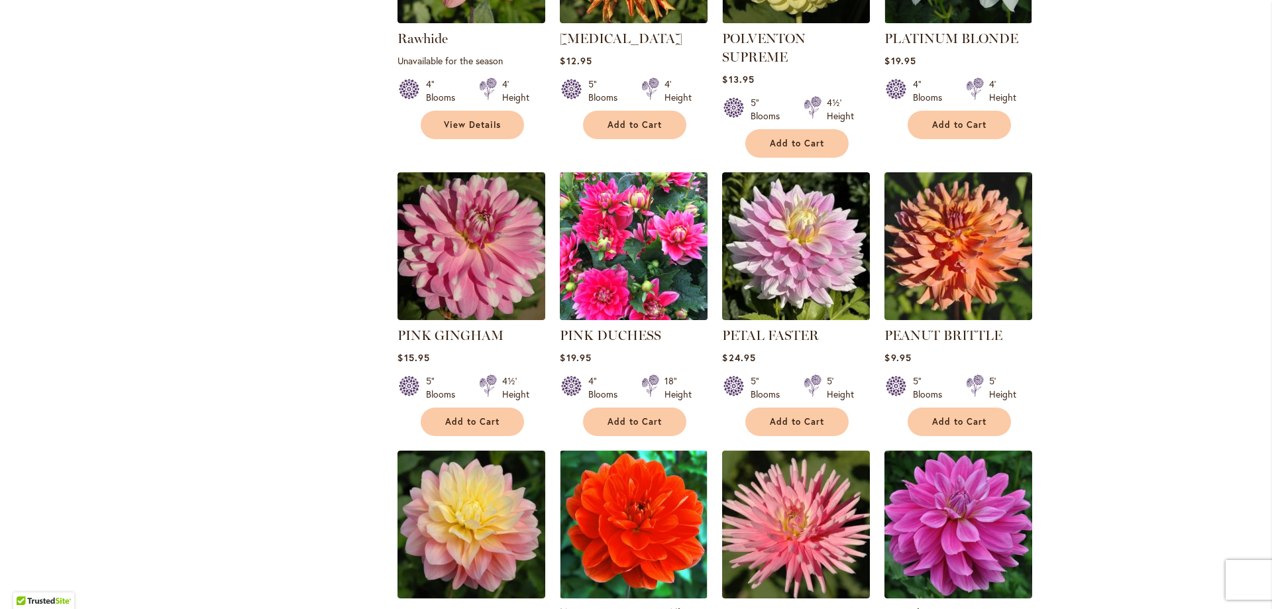
click at [611, 200] on img at bounding box center [634, 245] width 155 height 155
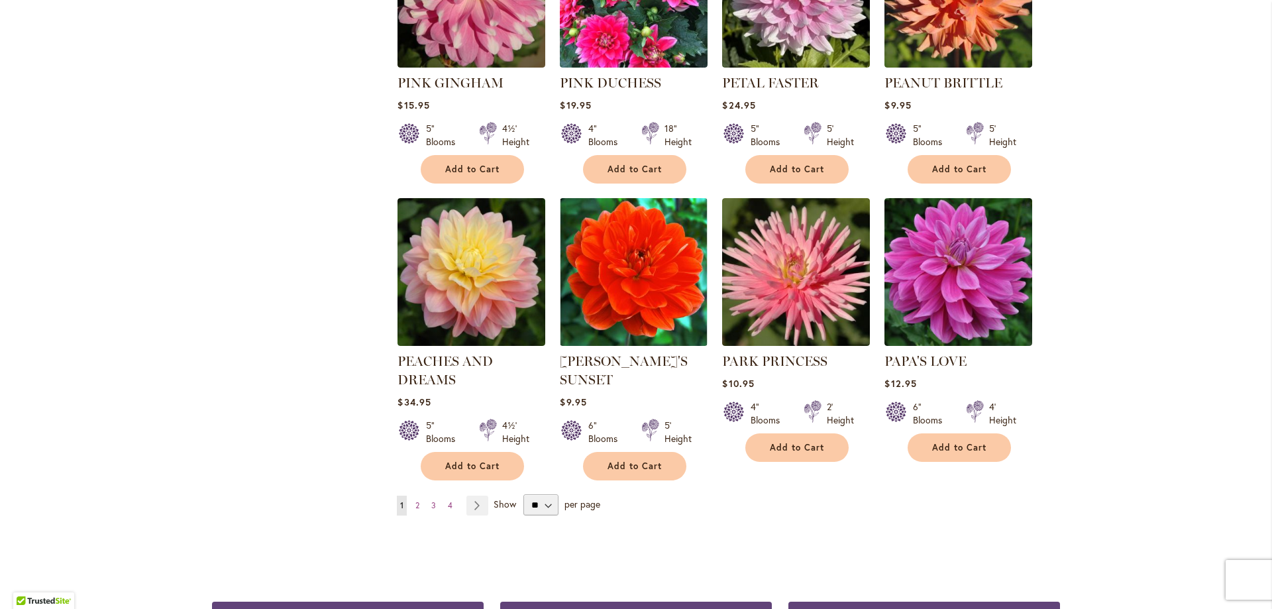
scroll to position [3233, 0]
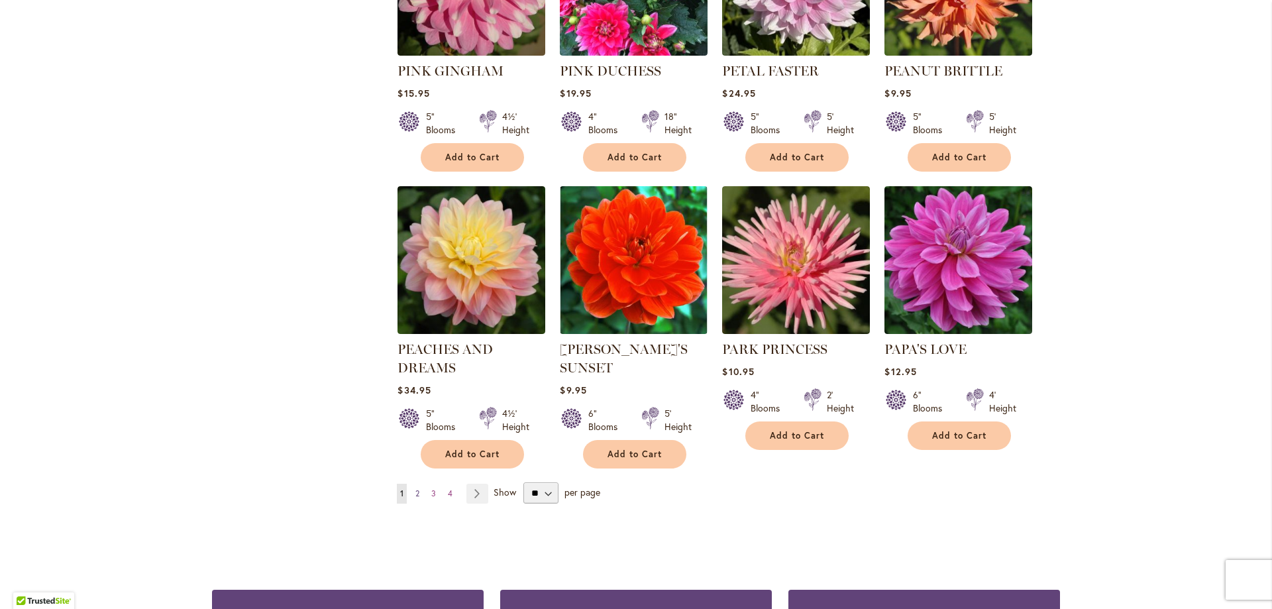
click at [415, 488] on span "2" at bounding box center [417, 493] width 4 height 10
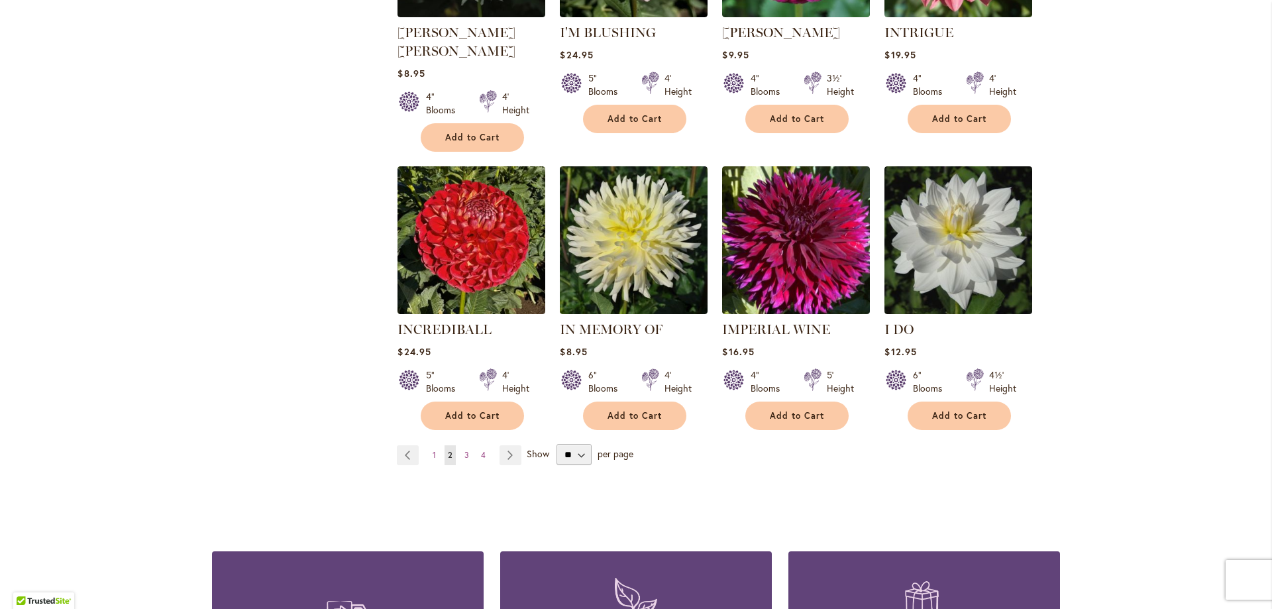
scroll to position [3324, 0]
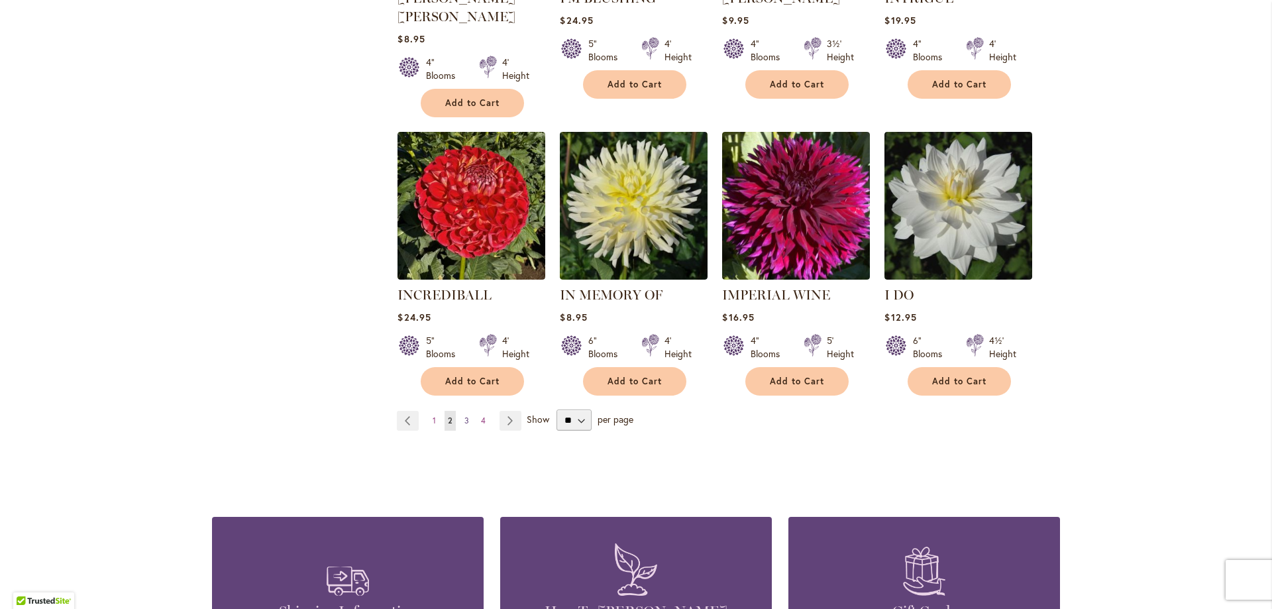
click at [464, 415] on span "3" at bounding box center [466, 420] width 5 height 10
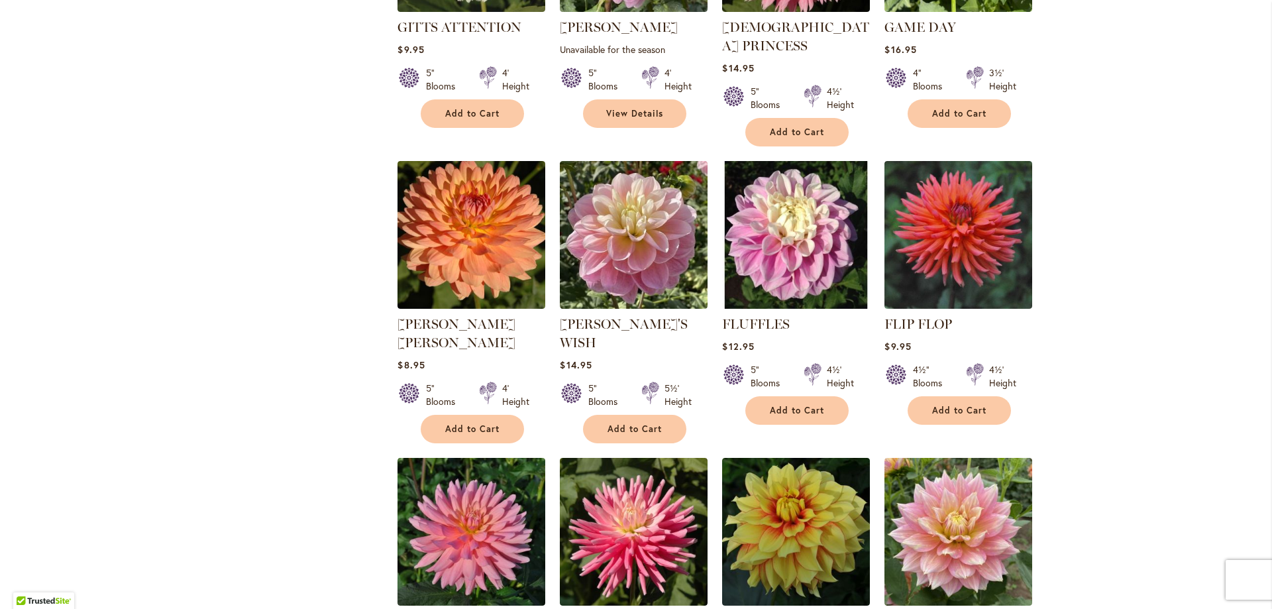
scroll to position [1302, 0]
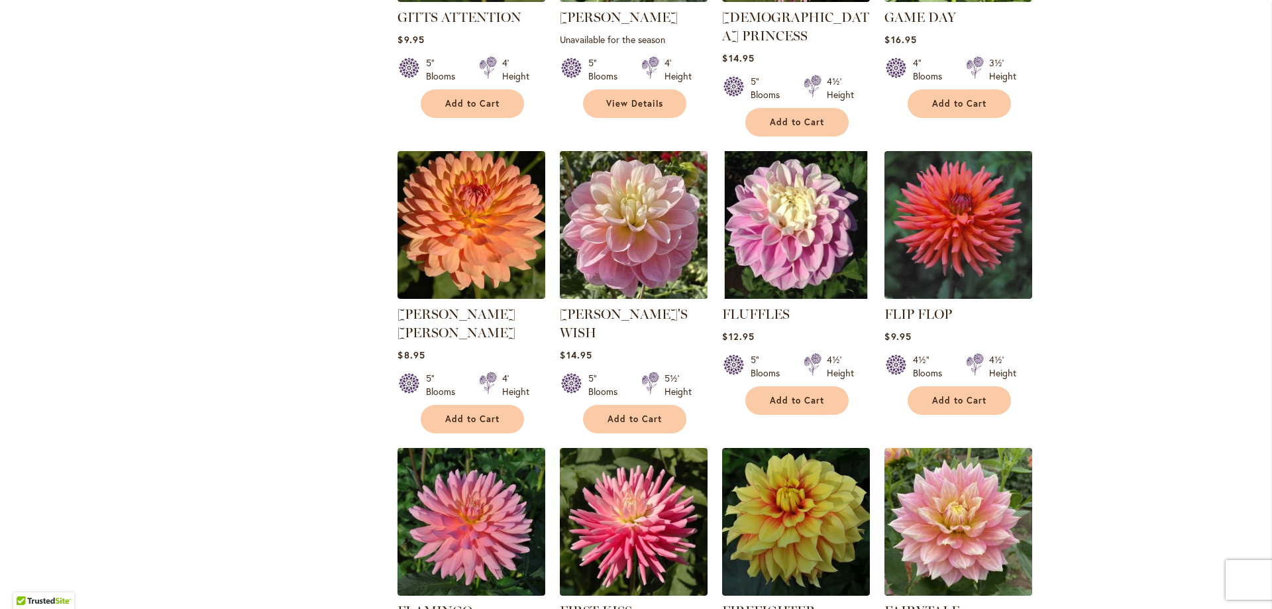
click at [639, 241] on img at bounding box center [634, 224] width 155 height 155
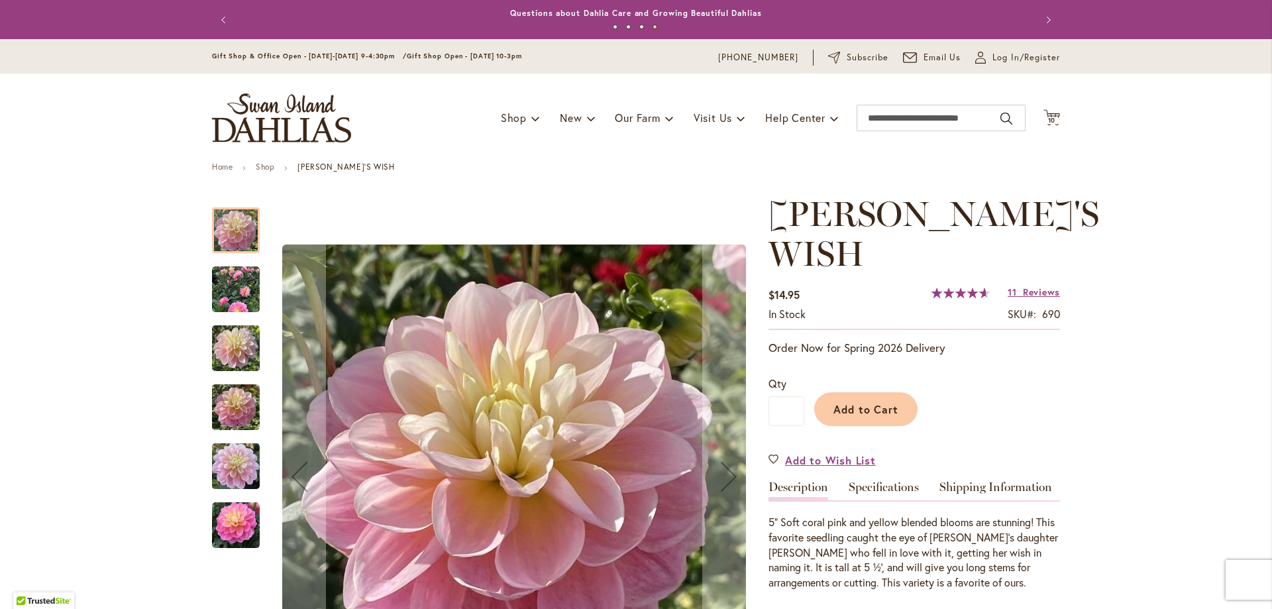
click at [228, 286] on img "Gabbie's Wish" at bounding box center [236, 290] width 48 height 48
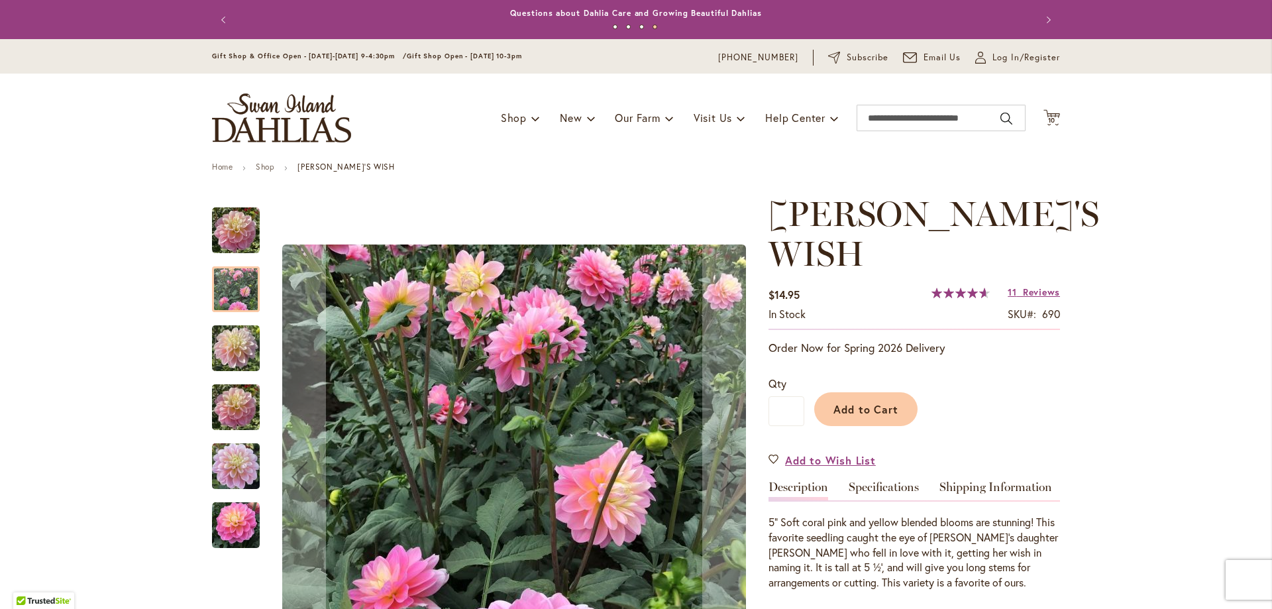
click at [237, 523] on img "Gabbie's Wish" at bounding box center [236, 526] width 48 height 48
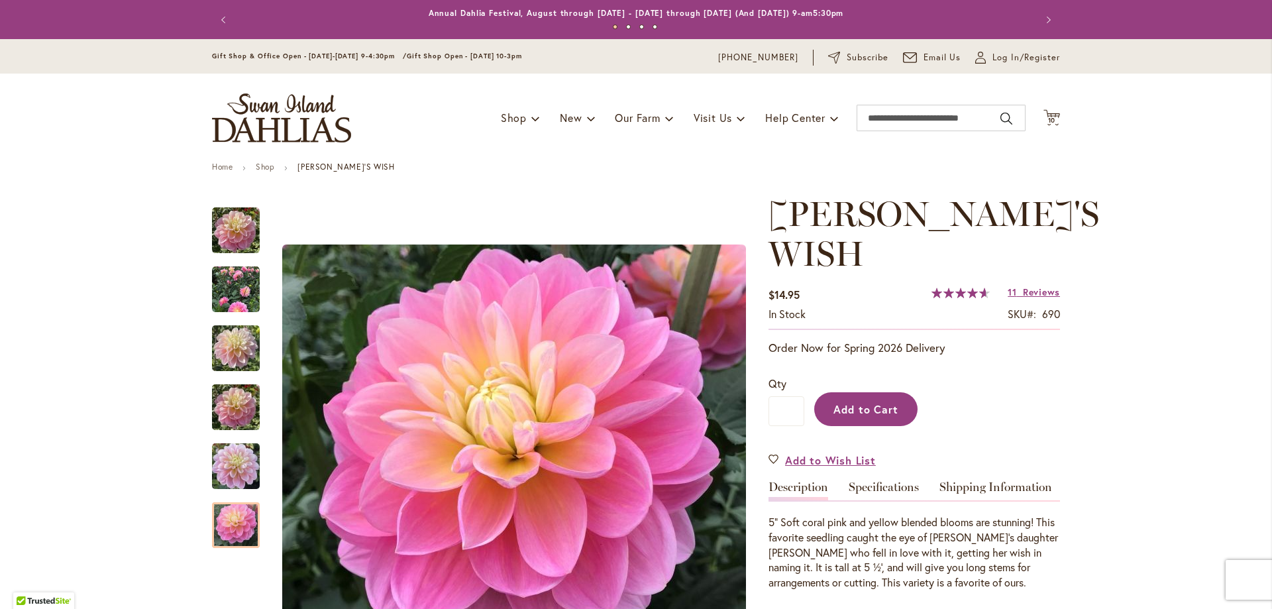
click at [875, 402] on span "Add to Cart" at bounding box center [866, 409] width 66 height 14
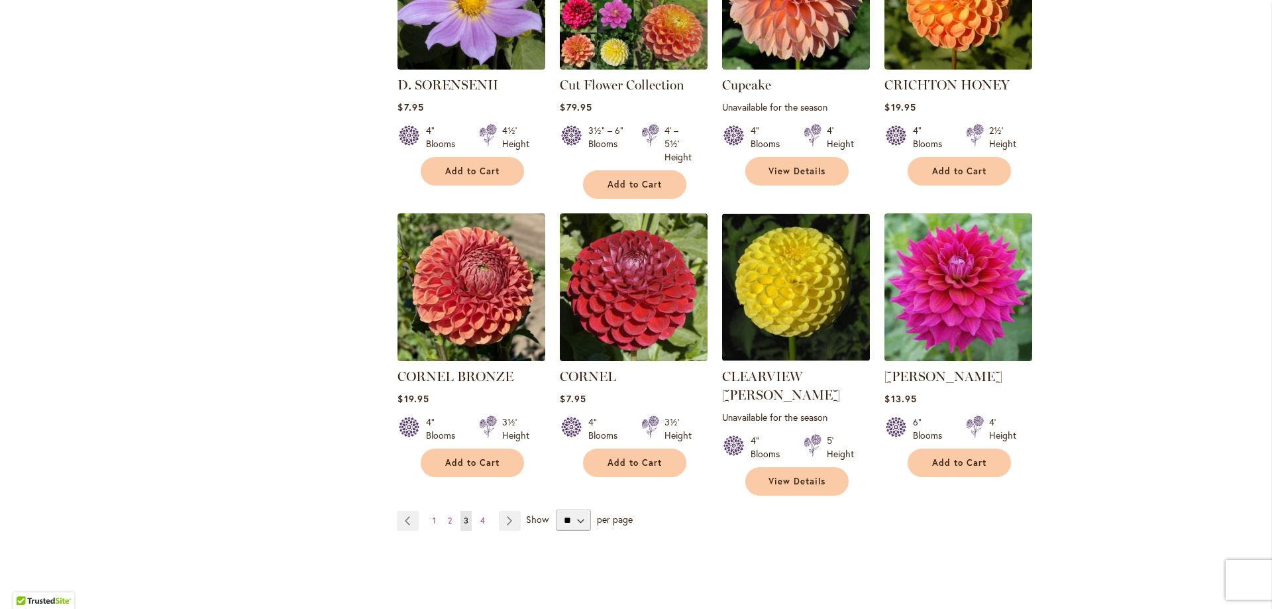
scroll to position [3260, 0]
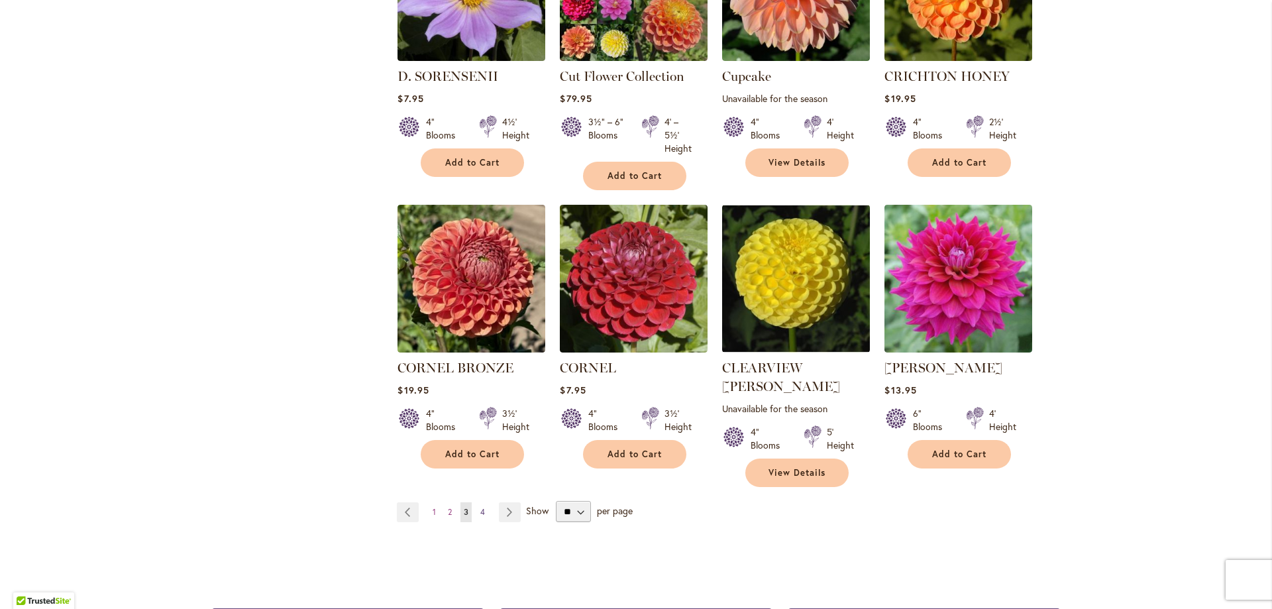
click at [480, 507] on span "4" at bounding box center [482, 512] width 5 height 10
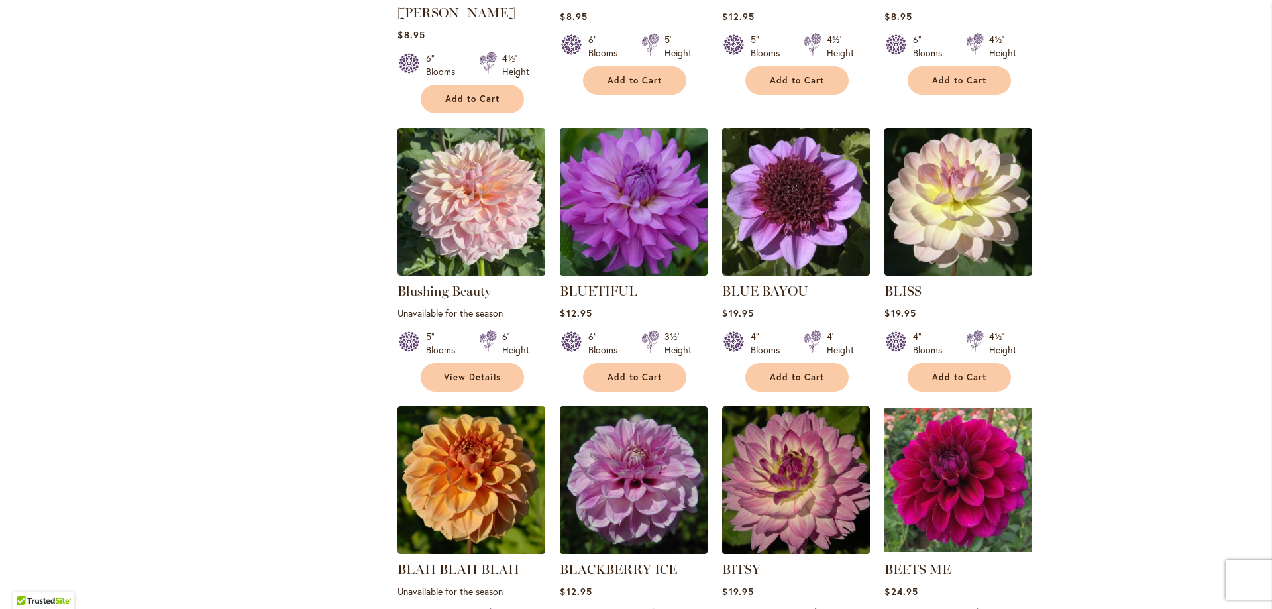
scroll to position [1150, 0]
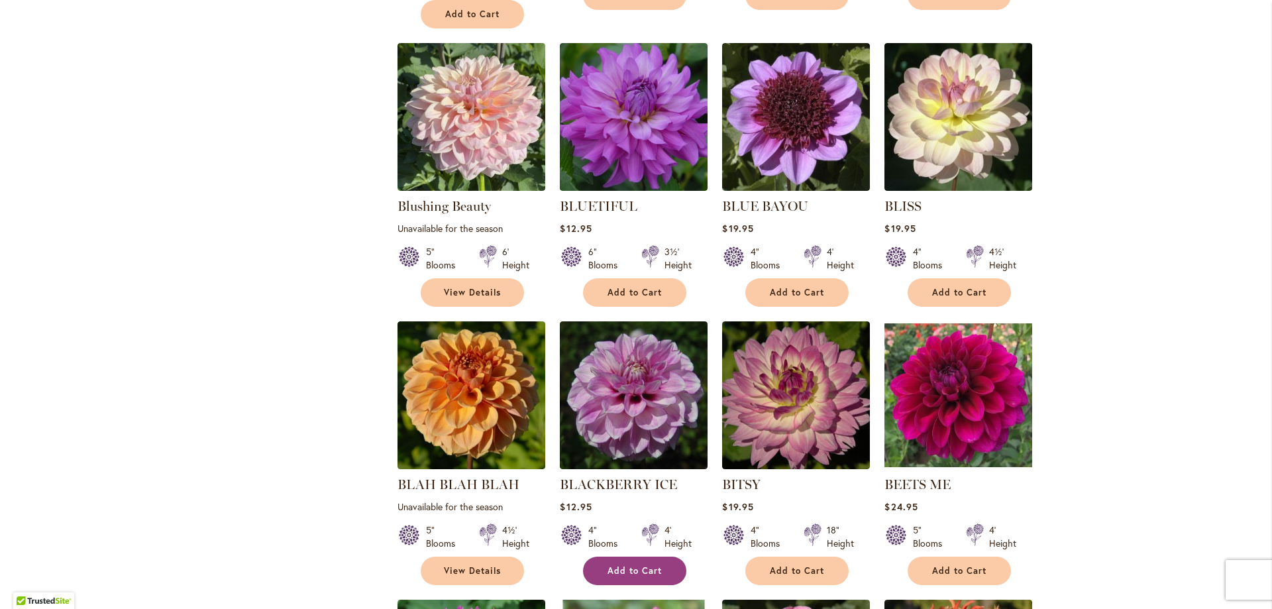
click at [617, 565] on span "Add to Cart" at bounding box center [635, 570] width 54 height 11
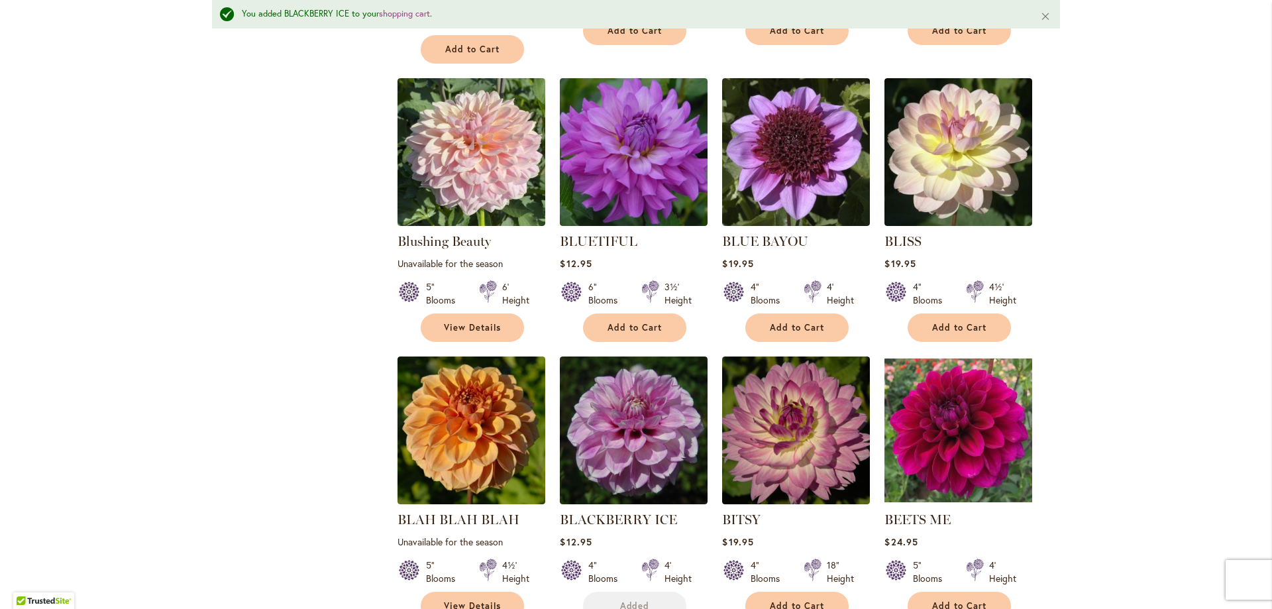
scroll to position [1185, 0]
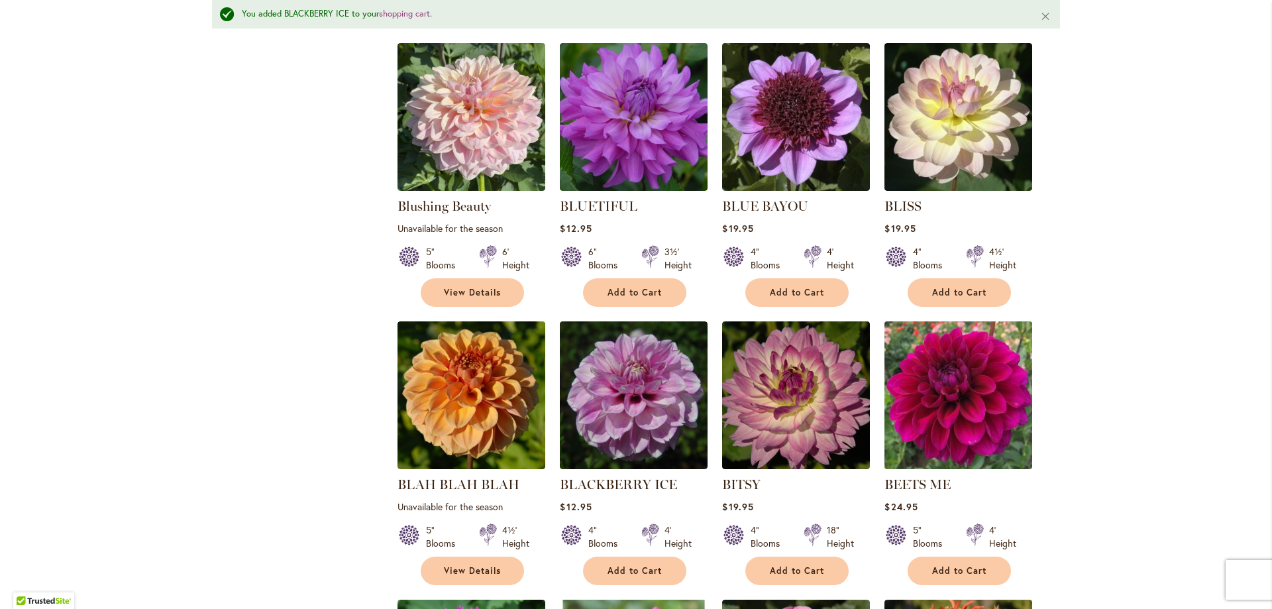
click at [973, 368] on img at bounding box center [958, 394] width 155 height 155
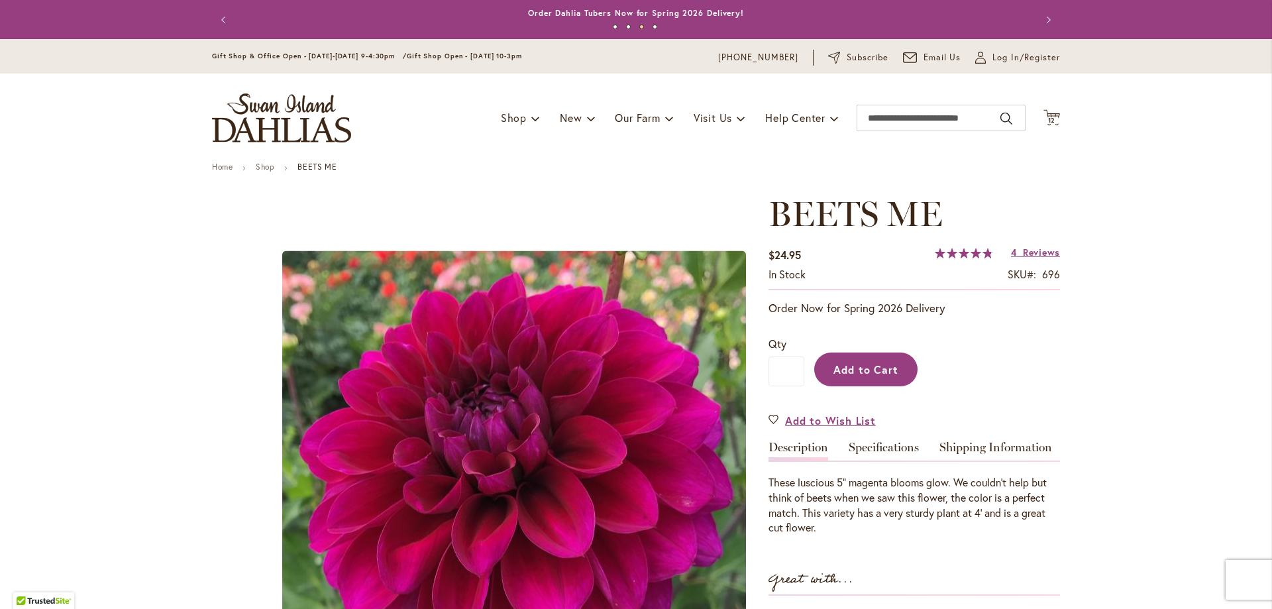
click at [865, 368] on span "Add to Cart" at bounding box center [866, 369] width 66 height 14
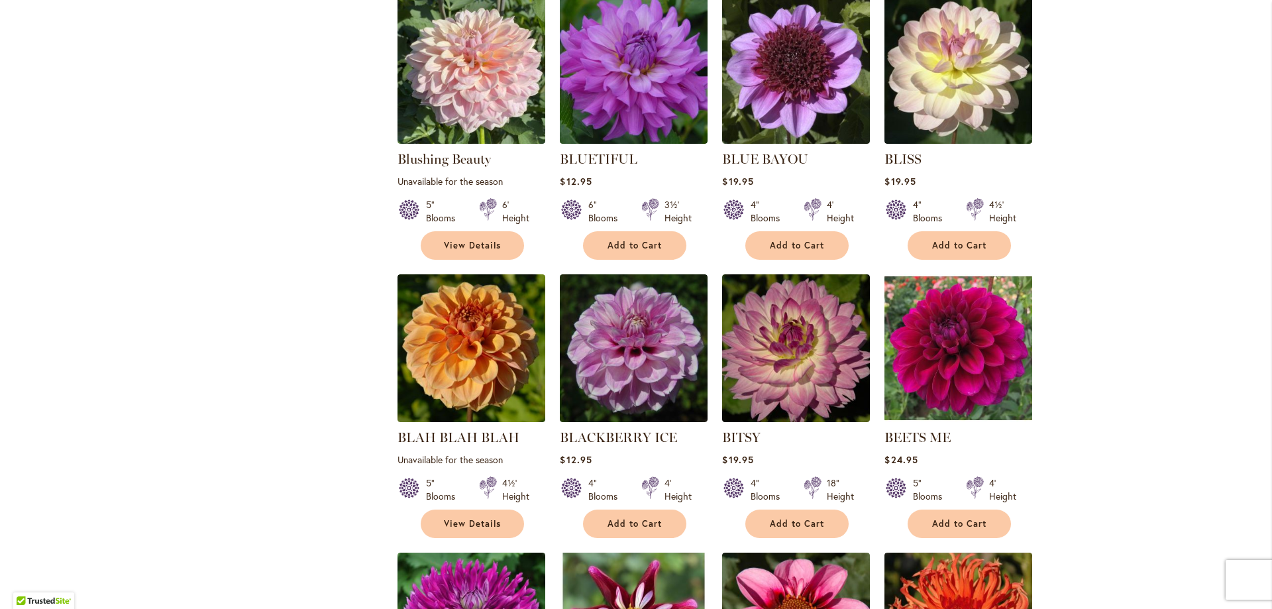
scroll to position [1194, 0]
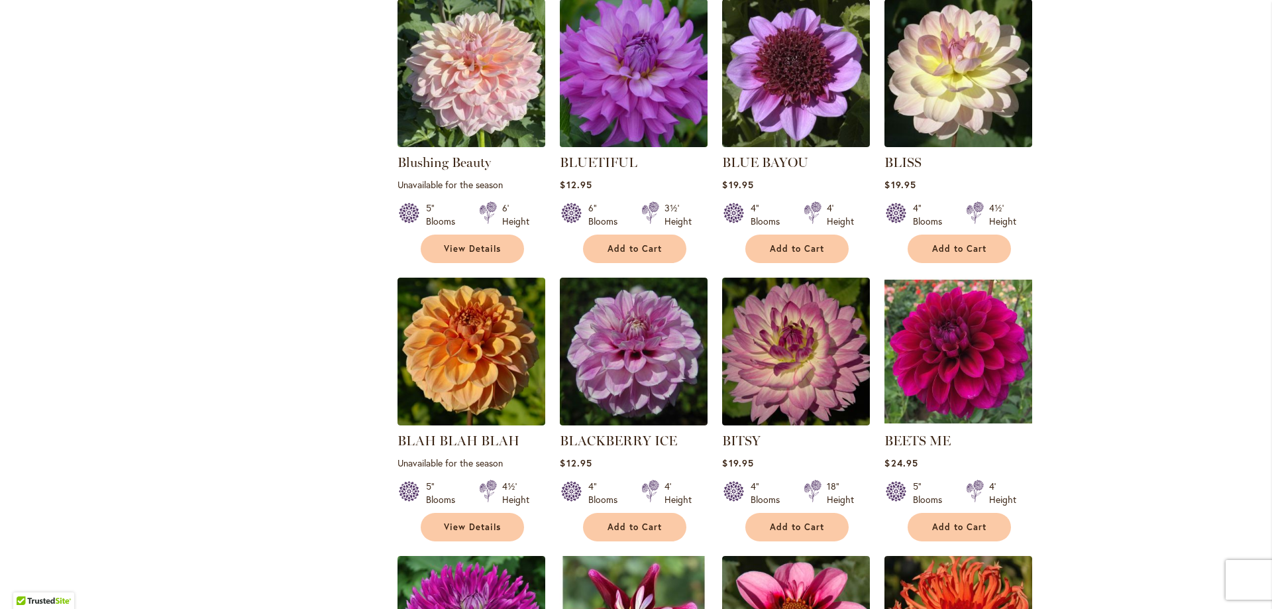
click at [655, 74] on img at bounding box center [634, 72] width 155 height 155
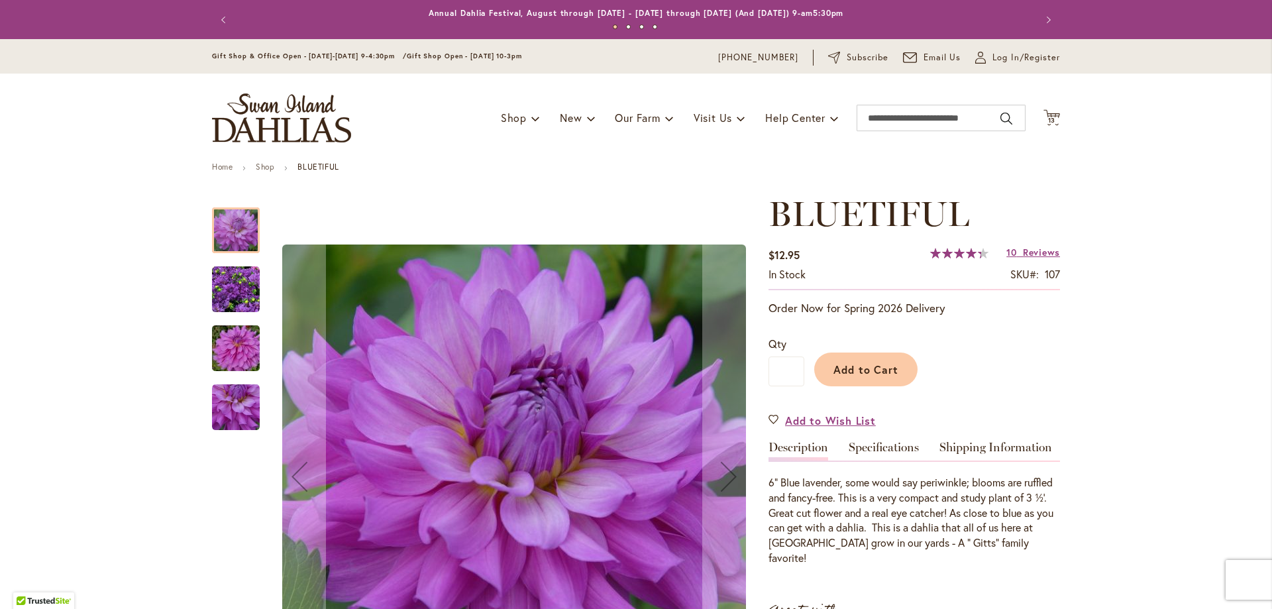
click at [238, 289] on img "Bluetiful" at bounding box center [236, 290] width 48 height 48
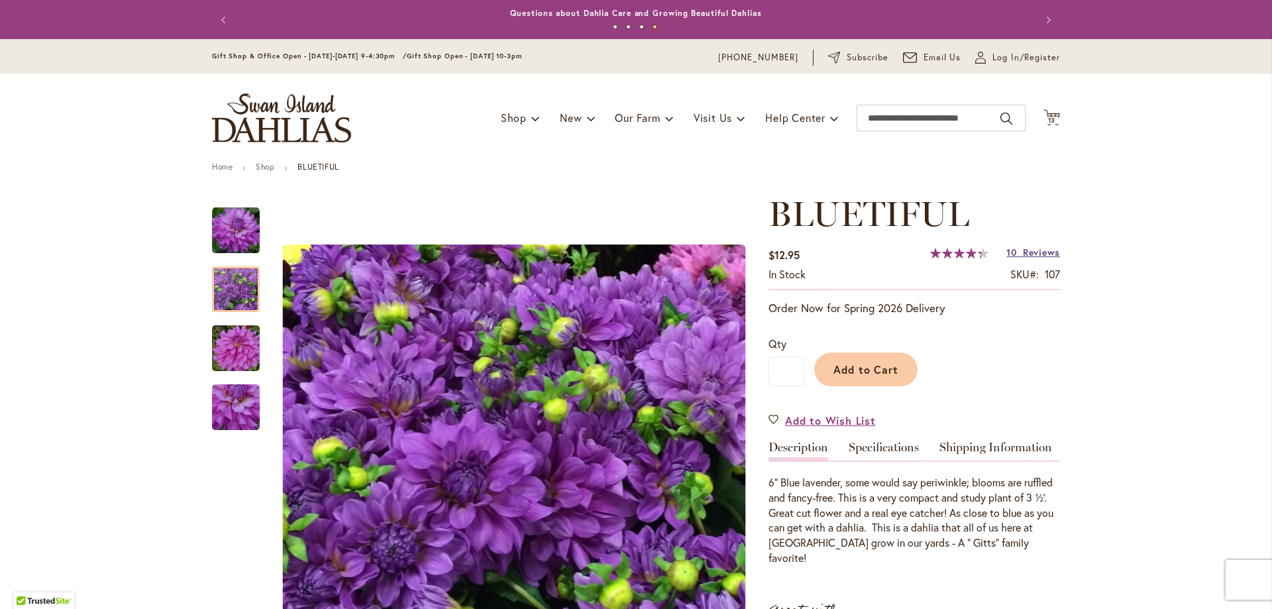
click at [1039, 252] on span "Reviews" at bounding box center [1041, 252] width 37 height 13
click at [856, 372] on span "Add to Cart" at bounding box center [866, 369] width 66 height 14
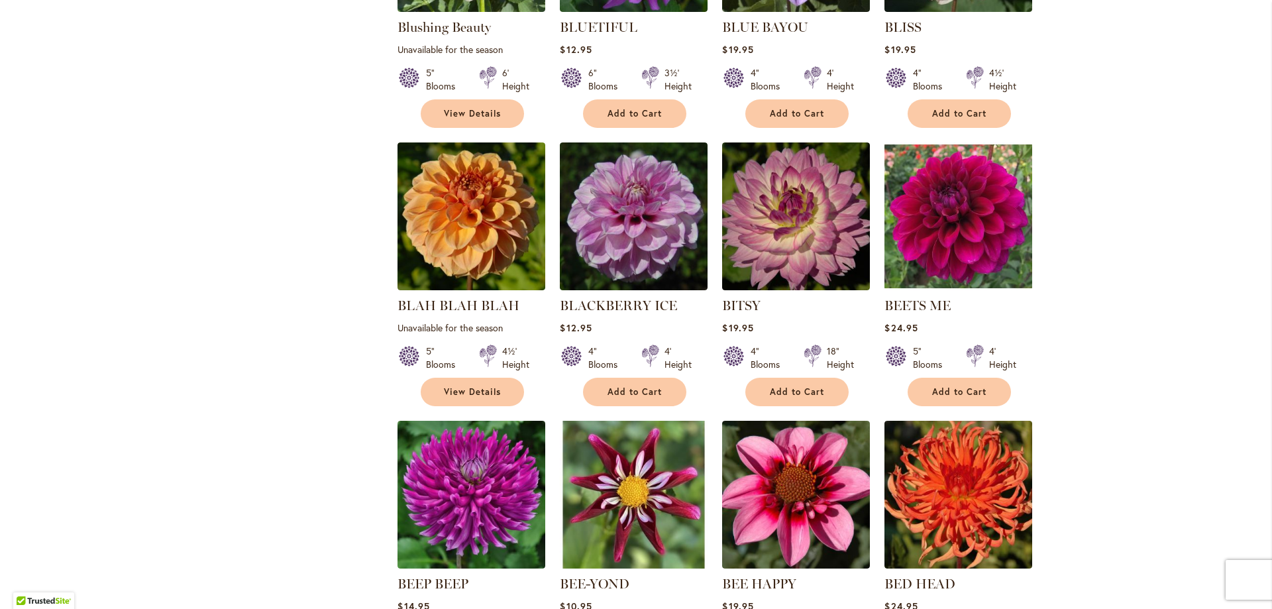
scroll to position [1361, 0]
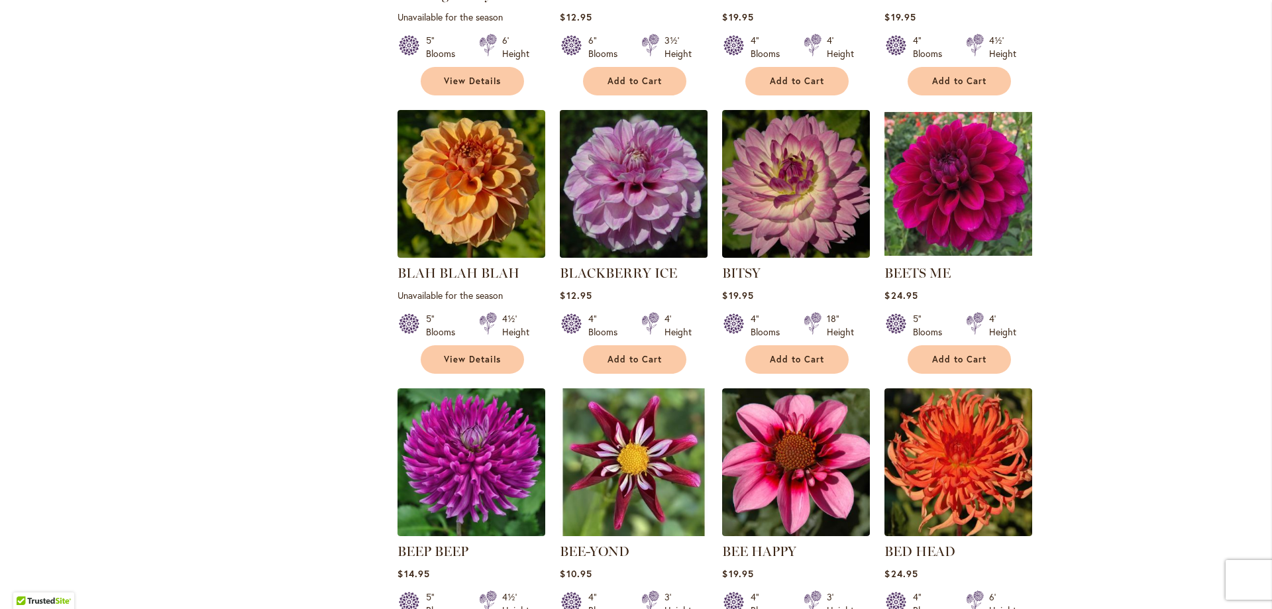
click at [601, 156] on img at bounding box center [634, 183] width 155 height 155
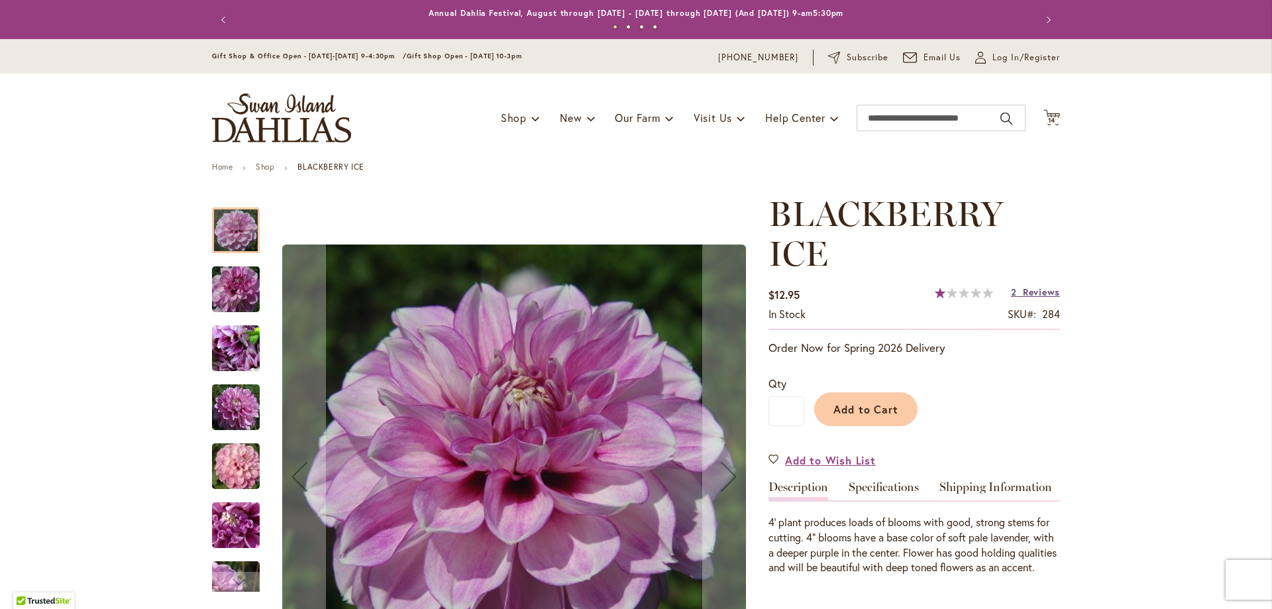
click at [1030, 293] on span "Reviews" at bounding box center [1041, 292] width 37 height 13
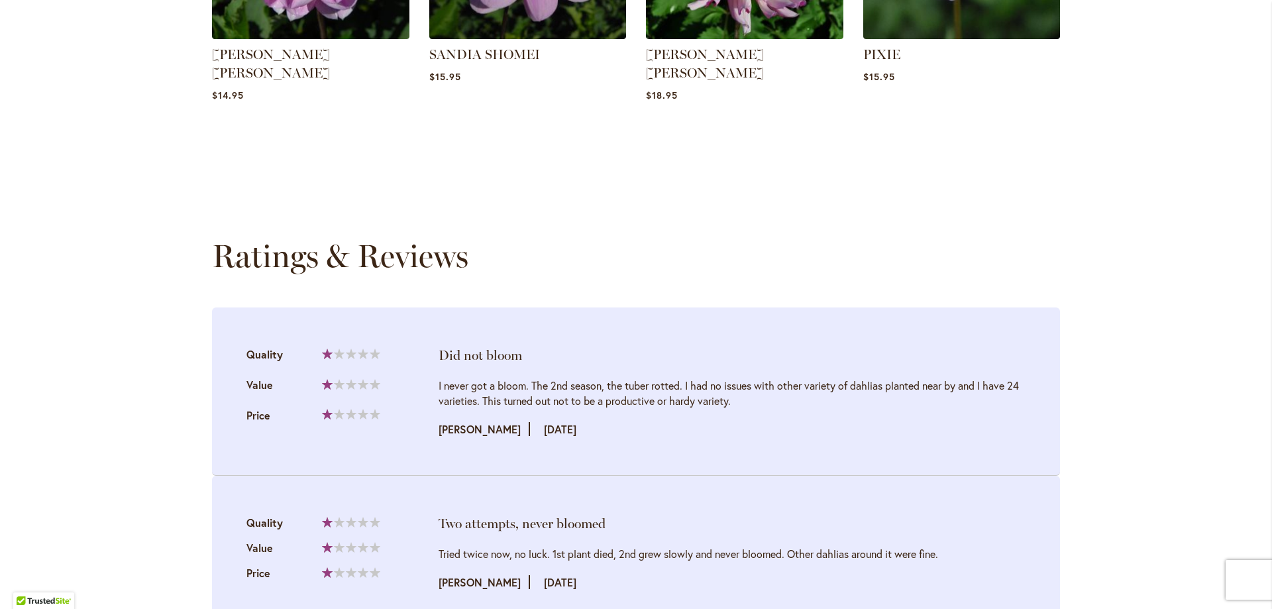
scroll to position [1395, 0]
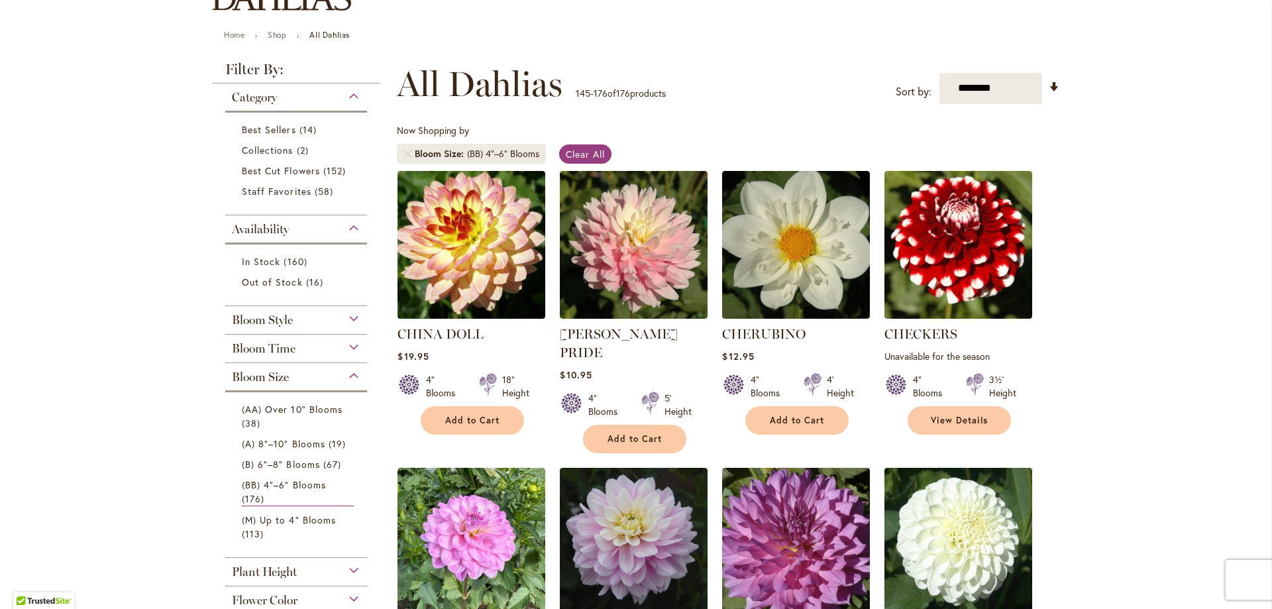
scroll to position [99, 0]
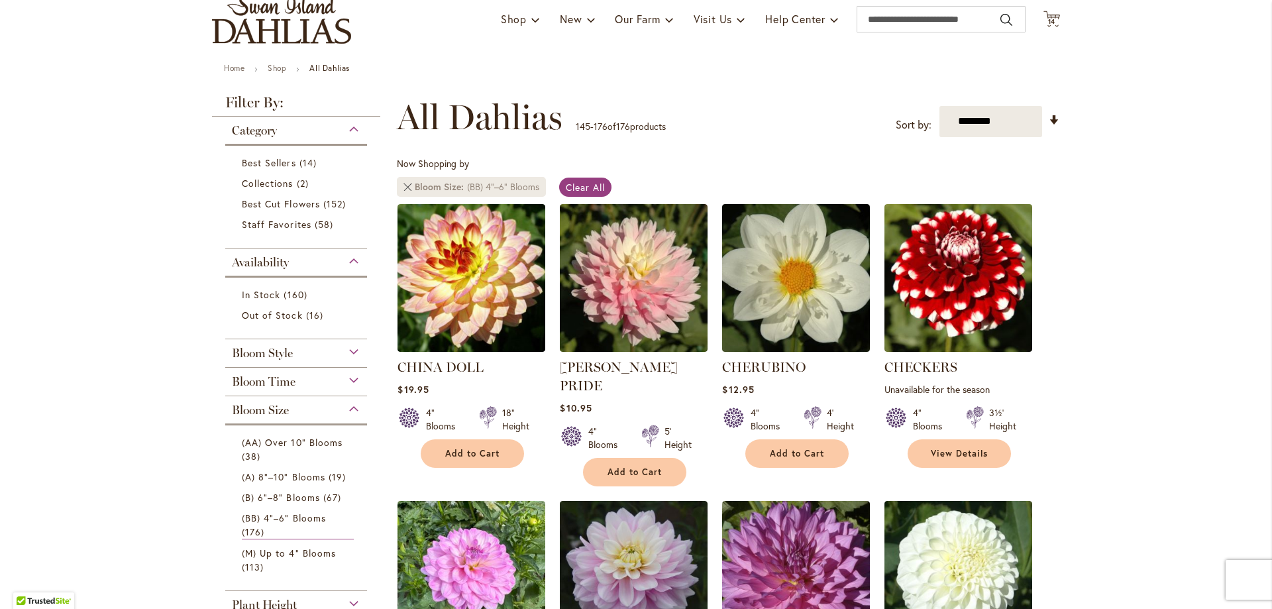
click at [403, 186] on link at bounding box center [407, 187] width 8 height 8
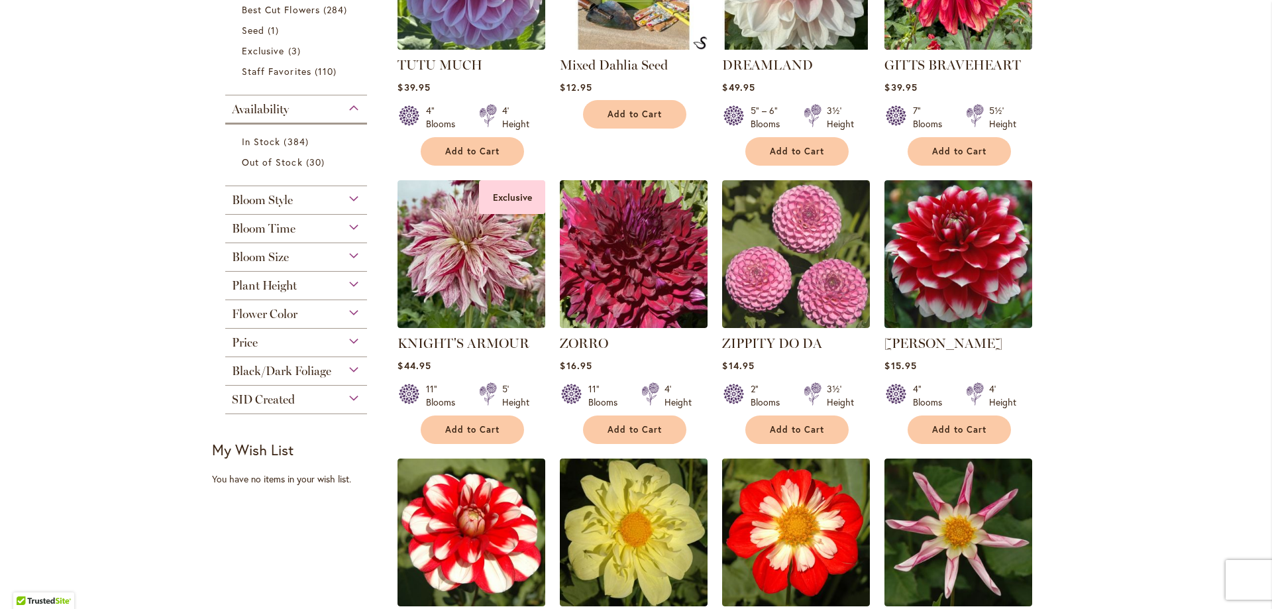
scroll to position [458, 0]
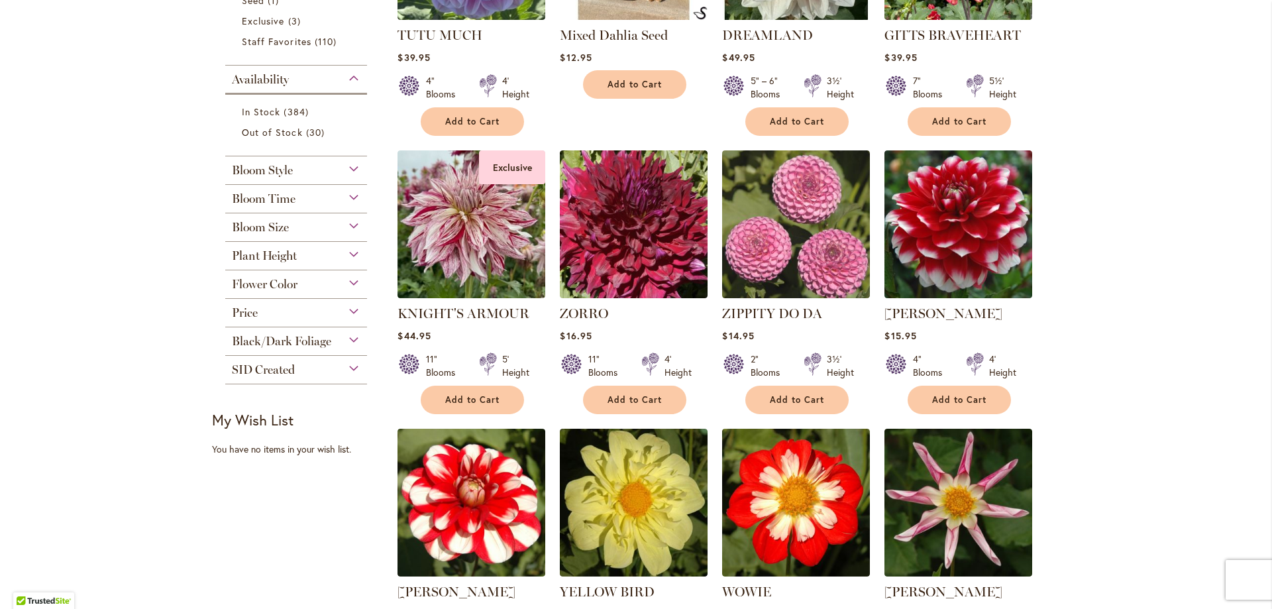
click at [347, 249] on div "Plant Height" at bounding box center [296, 252] width 142 height 21
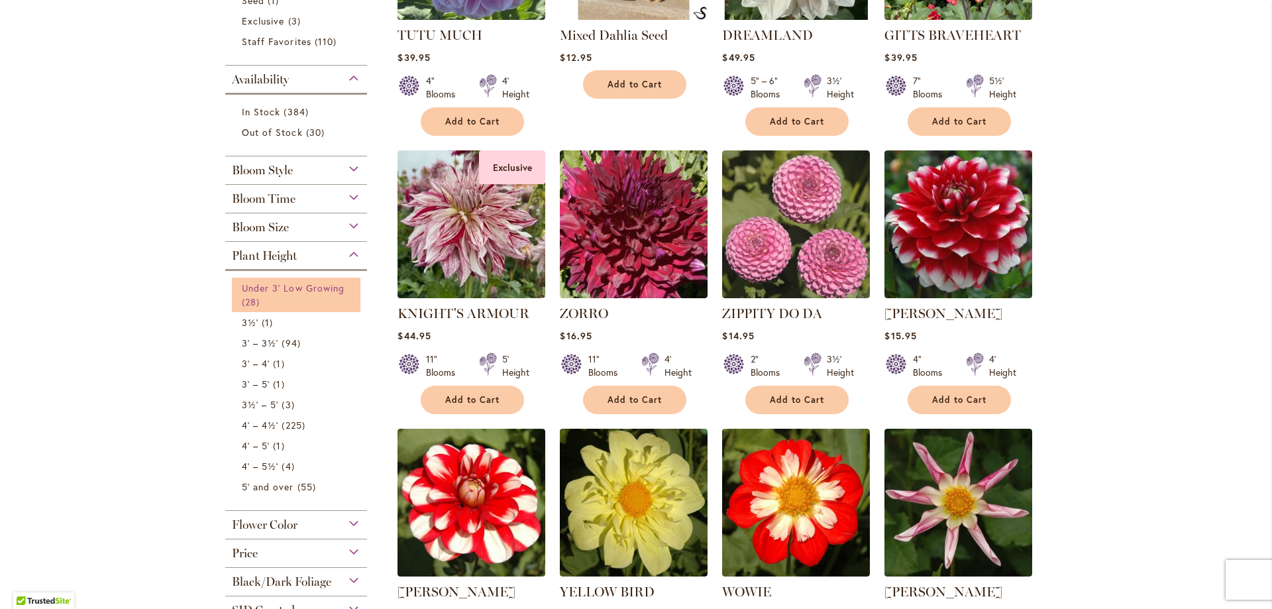
click at [246, 286] on span "Under 3' Low Growing" at bounding box center [293, 288] width 103 height 13
